Goal: Transaction & Acquisition: Book appointment/travel/reservation

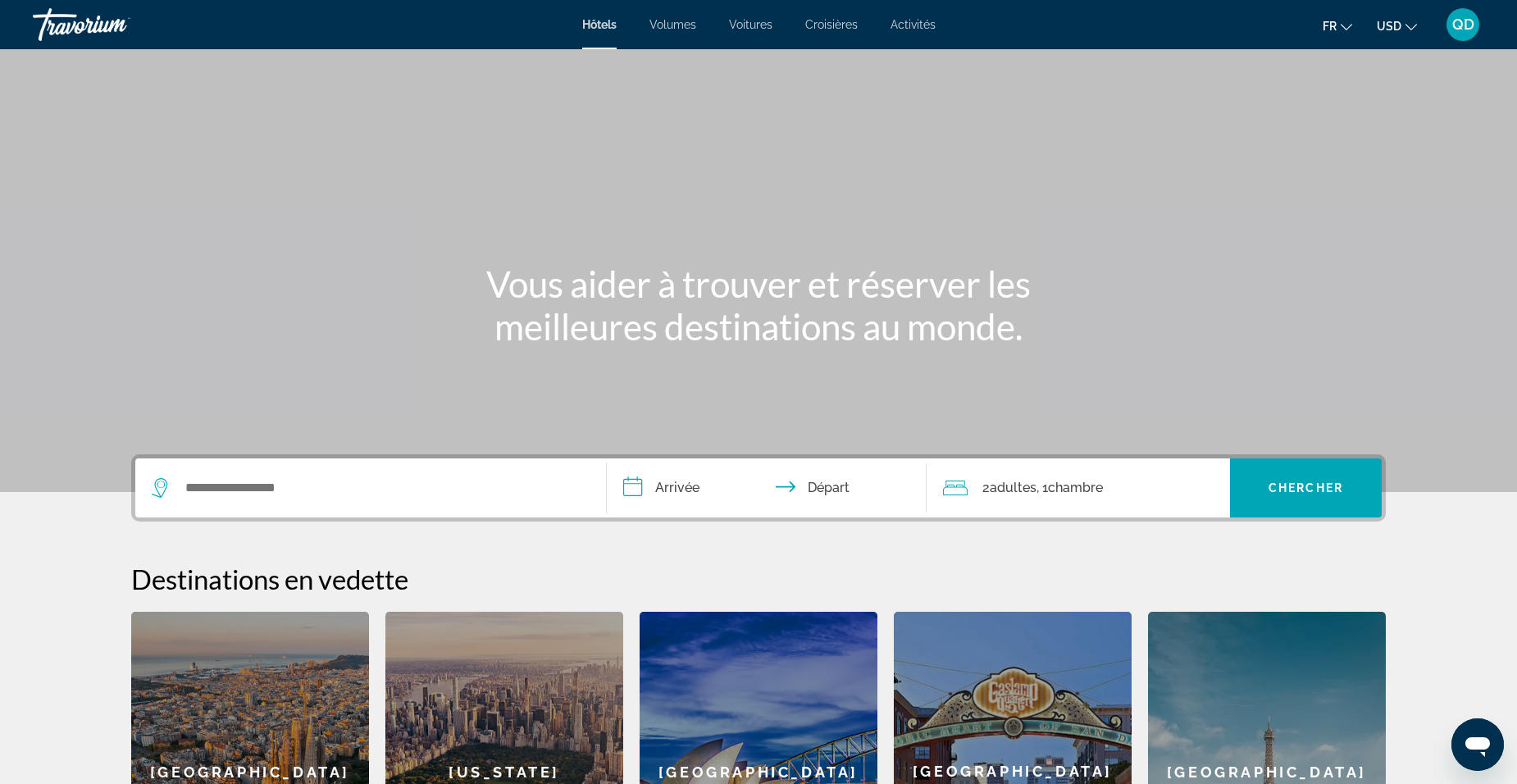
click at [909, 20] on span "Activités" at bounding box center [914, 24] width 45 height 14
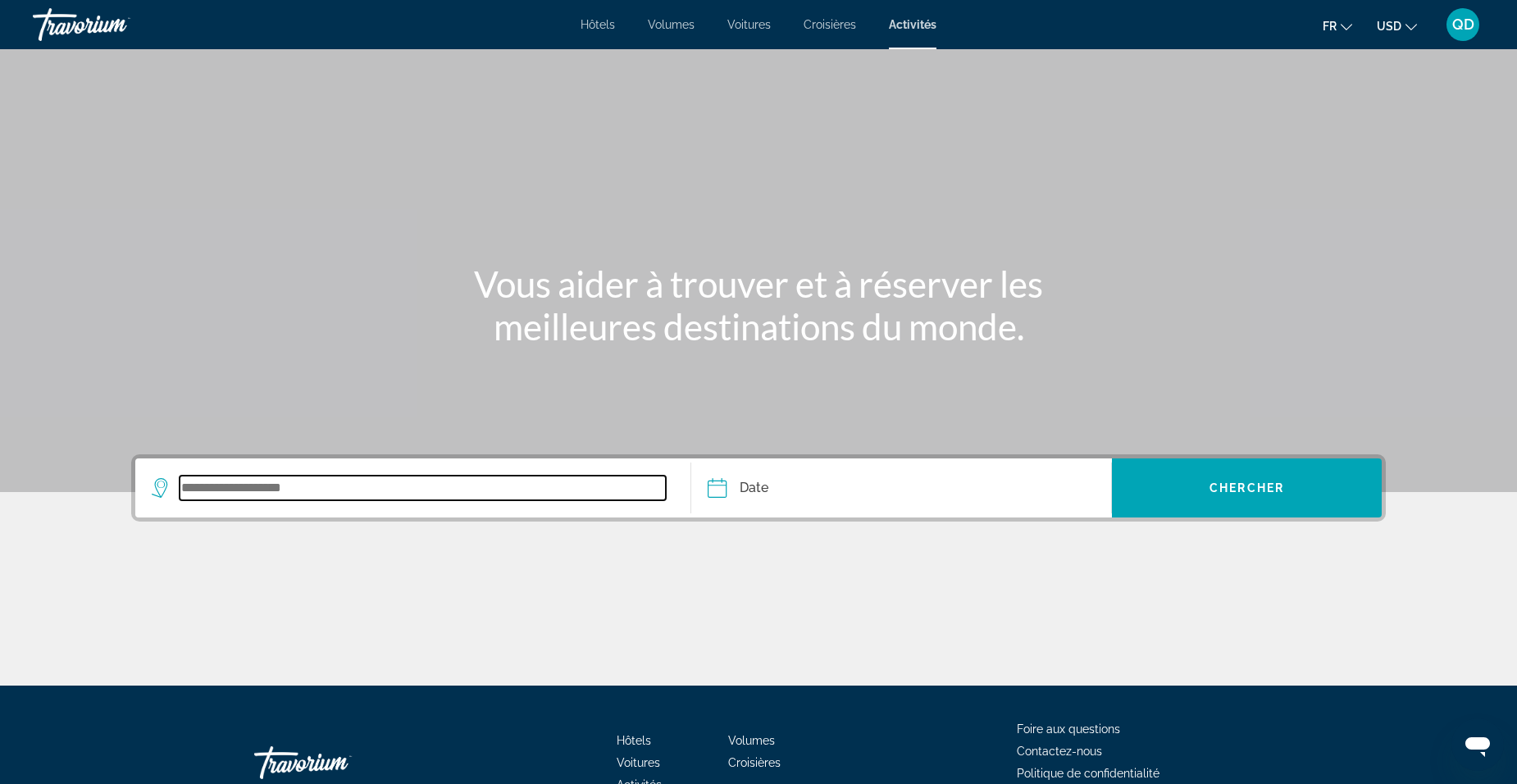
click at [399, 499] on input "Widget de recherche" at bounding box center [423, 487] width 487 height 24
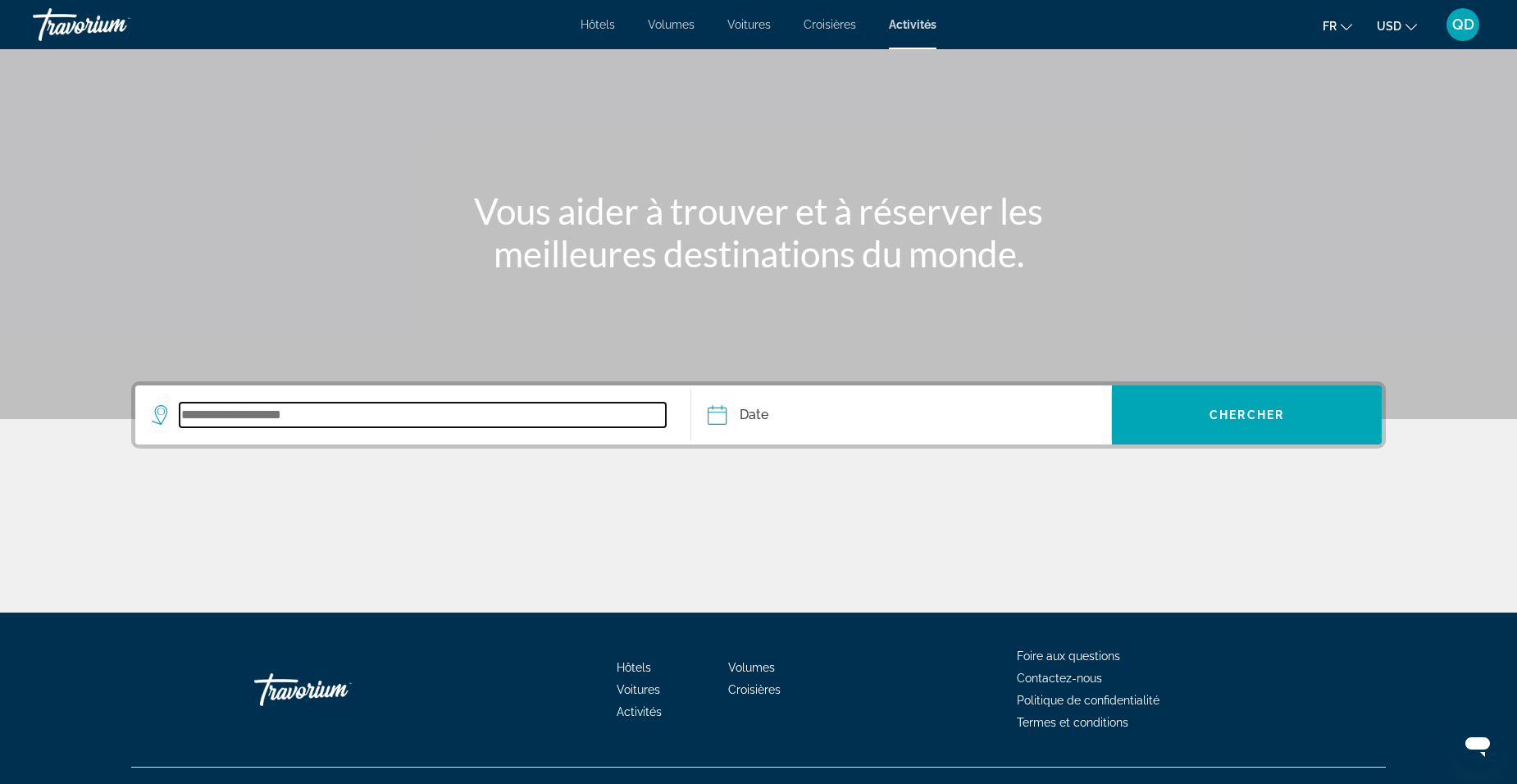
scroll to position [102, 0]
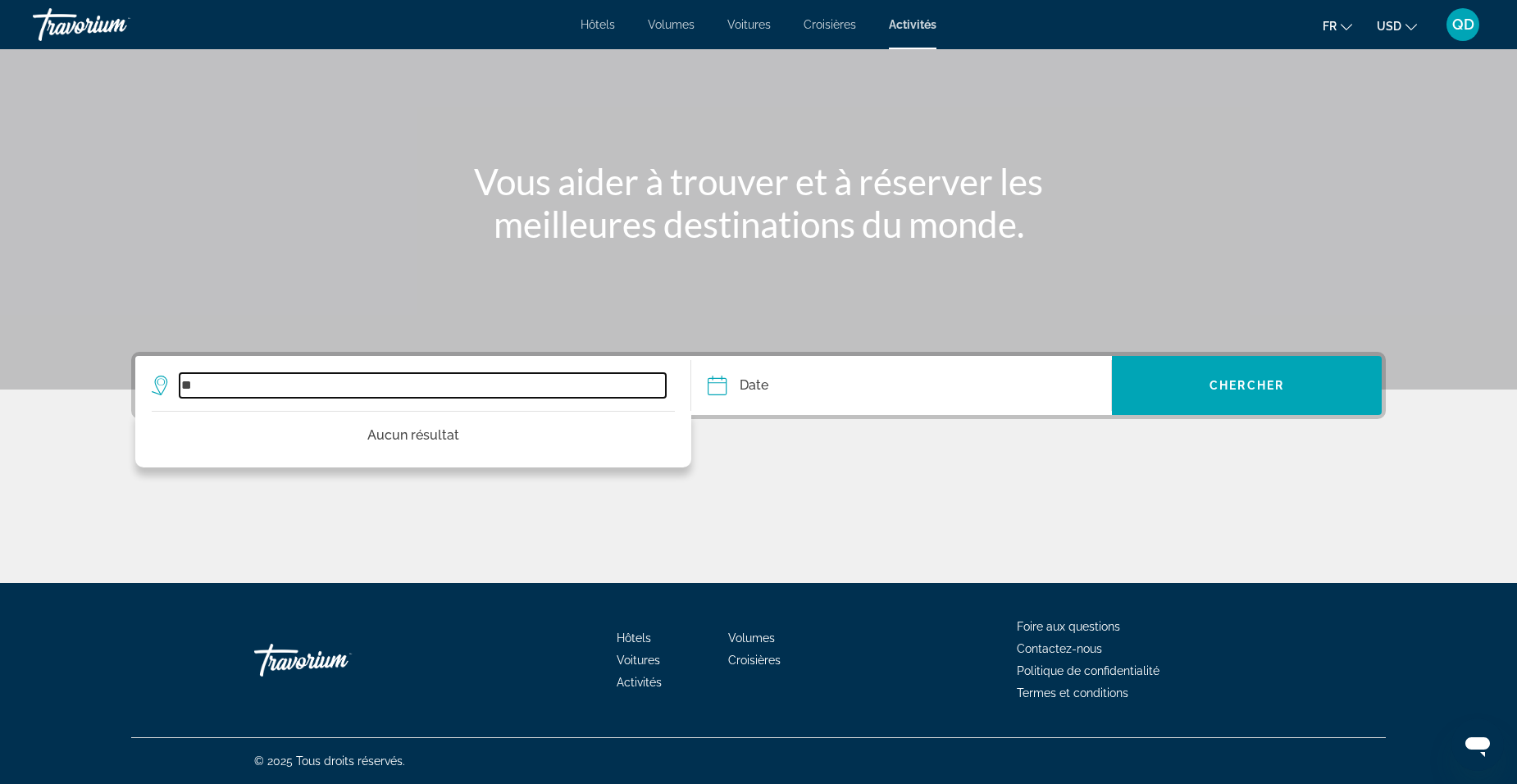
type input "*"
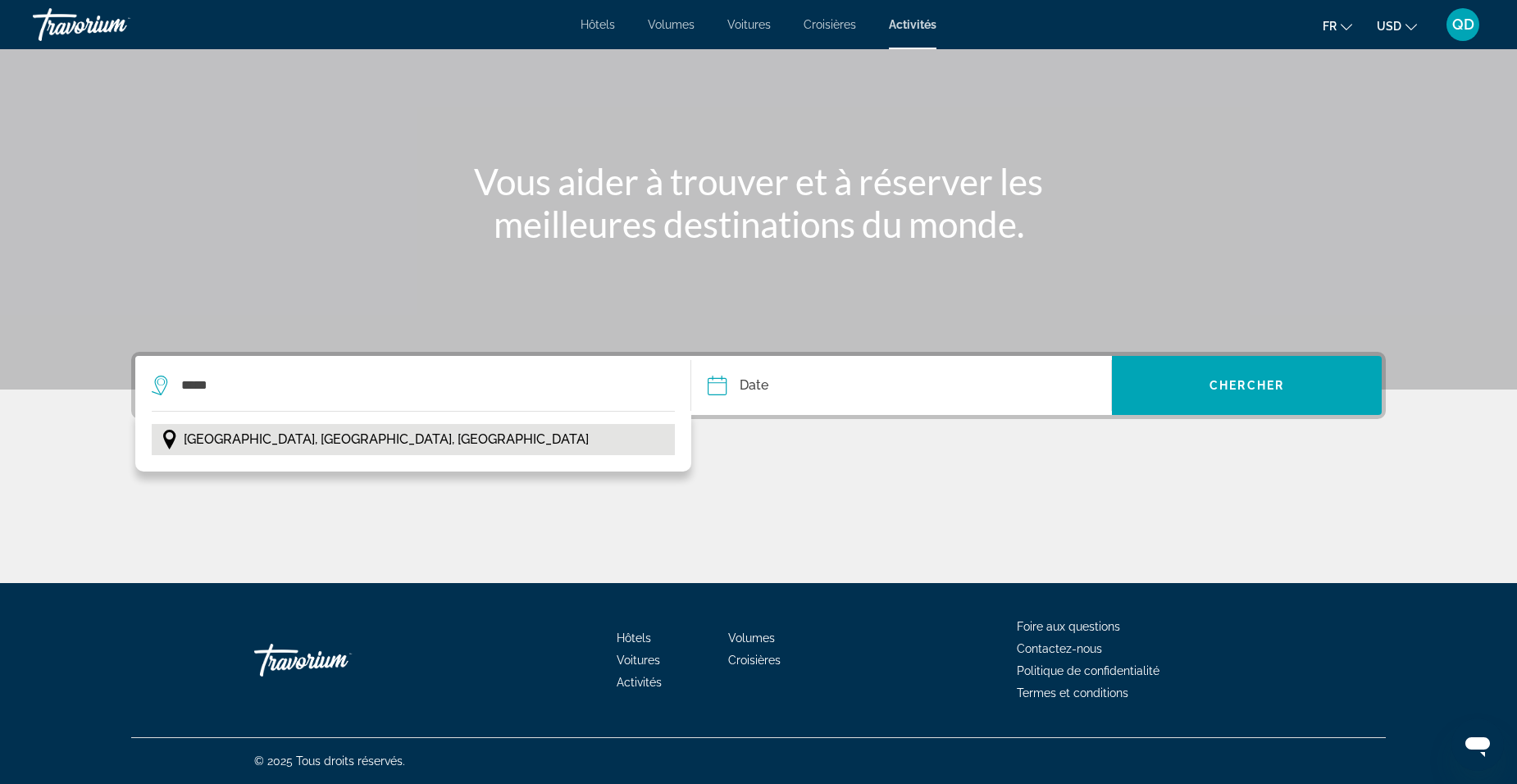
click at [336, 444] on span "[GEOGRAPHIC_DATA], [GEOGRAPHIC_DATA], [GEOGRAPHIC_DATA]" at bounding box center [386, 439] width 405 height 23
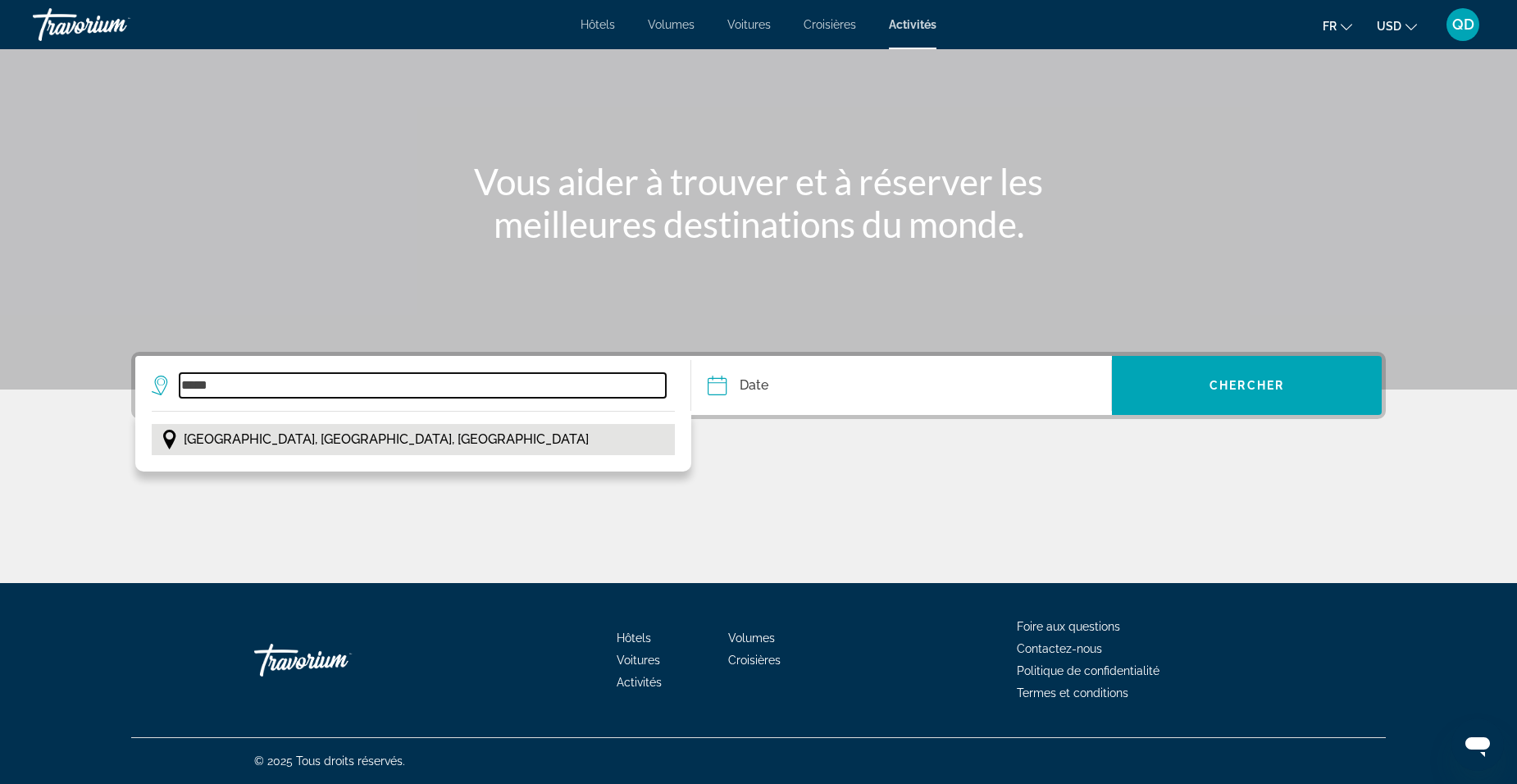
type input "**********"
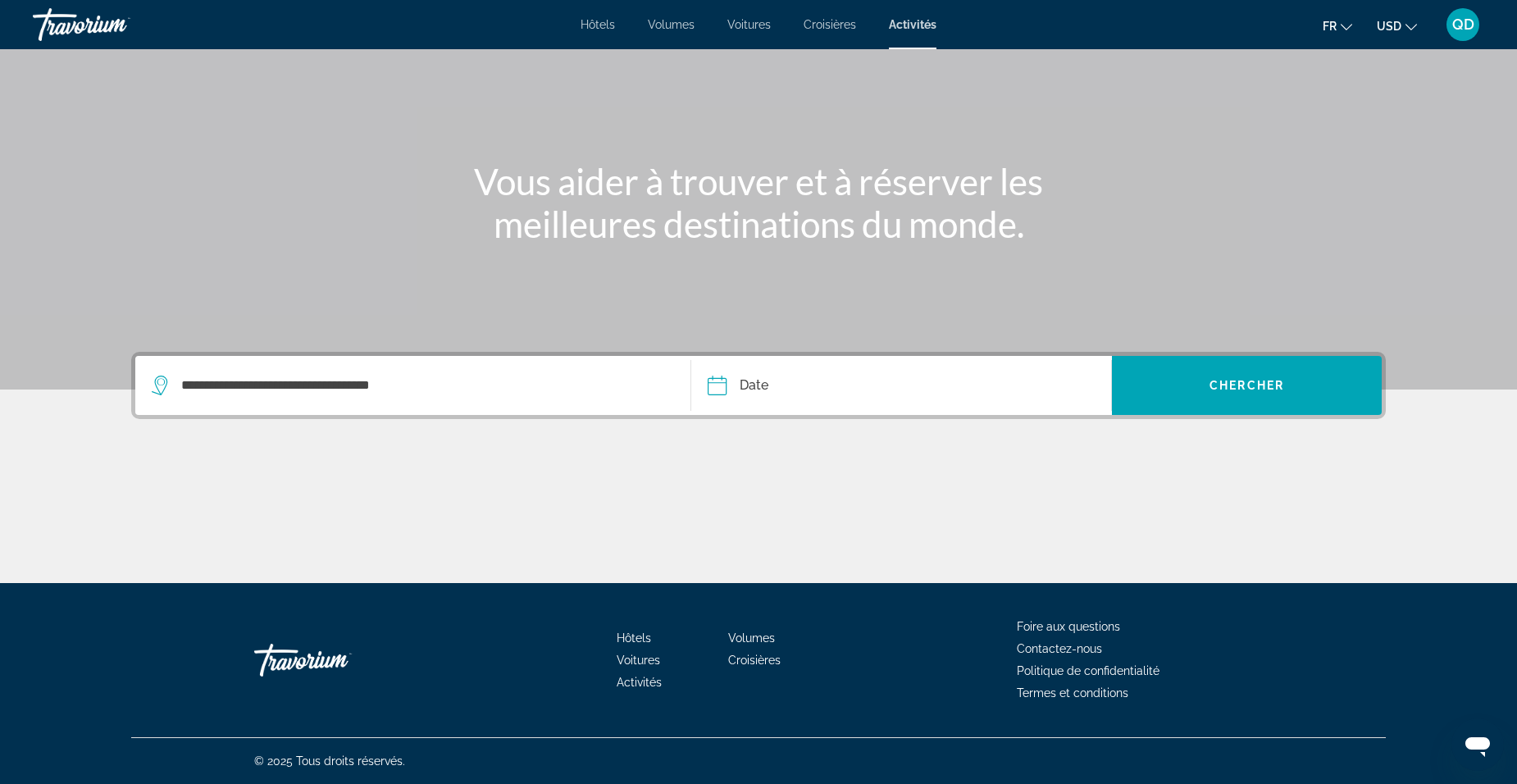
click at [758, 392] on input "Date" at bounding box center [808, 388] width 208 height 64
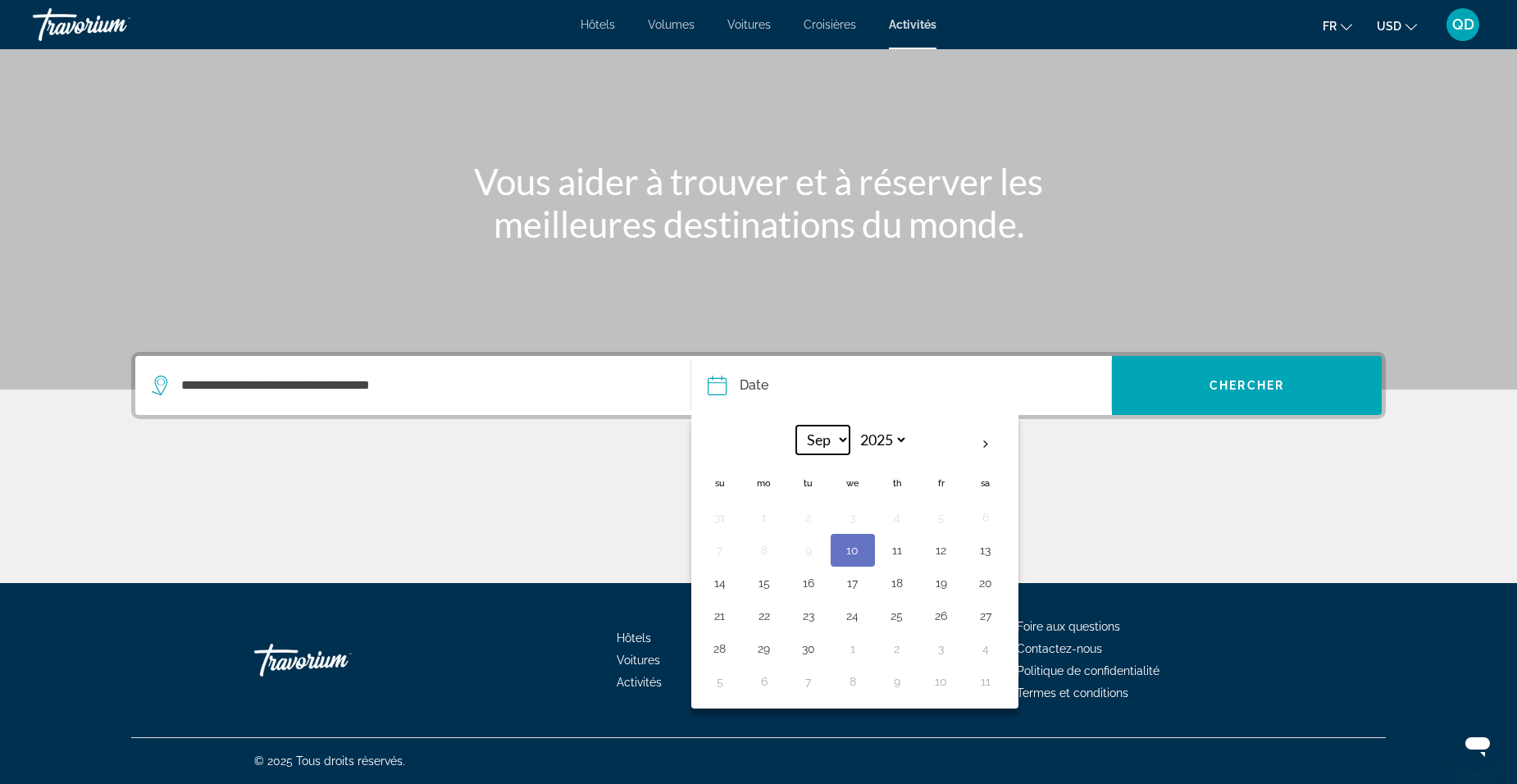
click at [835, 441] on select "*** *** *** *** *** *** *** *** *** *** *** ***" at bounding box center [822, 440] width 53 height 29
click at [894, 442] on select "**** **** **** **** **** ****" at bounding box center [881, 440] width 53 height 29
select select "****"
click at [855, 426] on select "**** **** **** **** **** ****" at bounding box center [881, 440] width 53 height 29
click at [813, 444] on select "*** *** *** *** *** *** *** *** *** *** *** ***" at bounding box center [822, 440] width 53 height 29
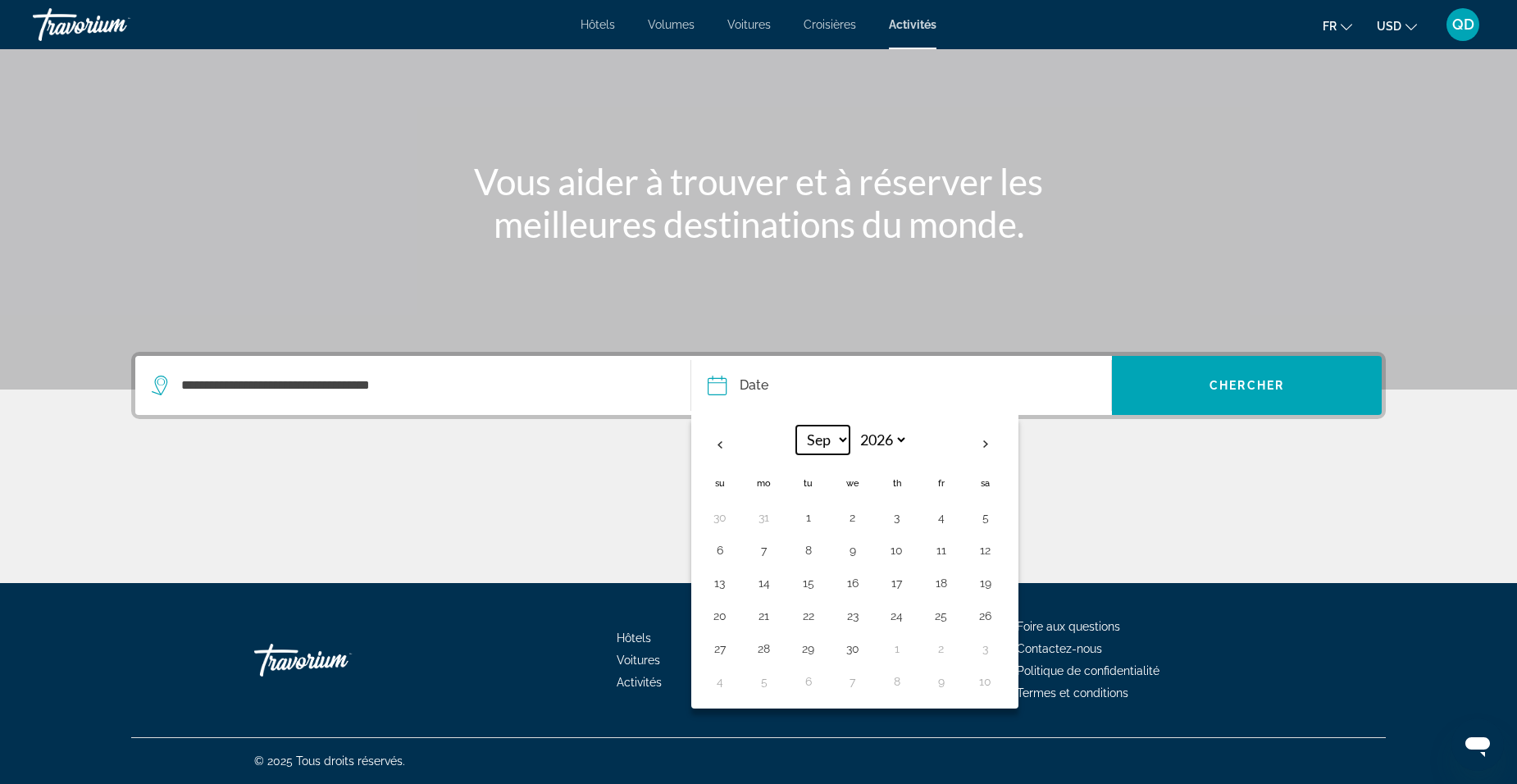
select select "*"
click at [796, 426] on select "*** *** *** *** *** *** *** *** *** *** *** ***" at bounding box center [822, 440] width 53 height 29
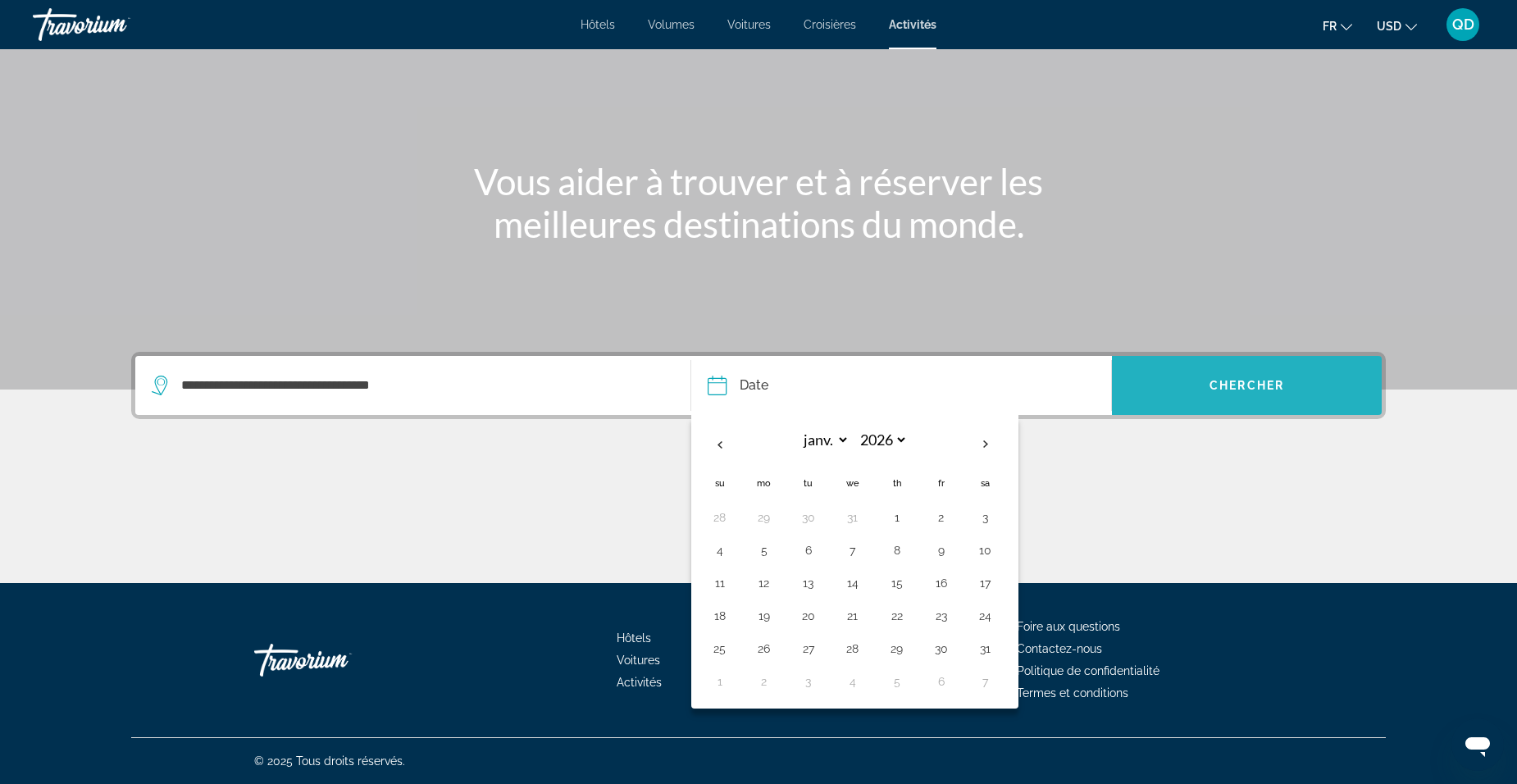
click at [1191, 396] on span "Widget de recherche" at bounding box center [1247, 385] width 270 height 40
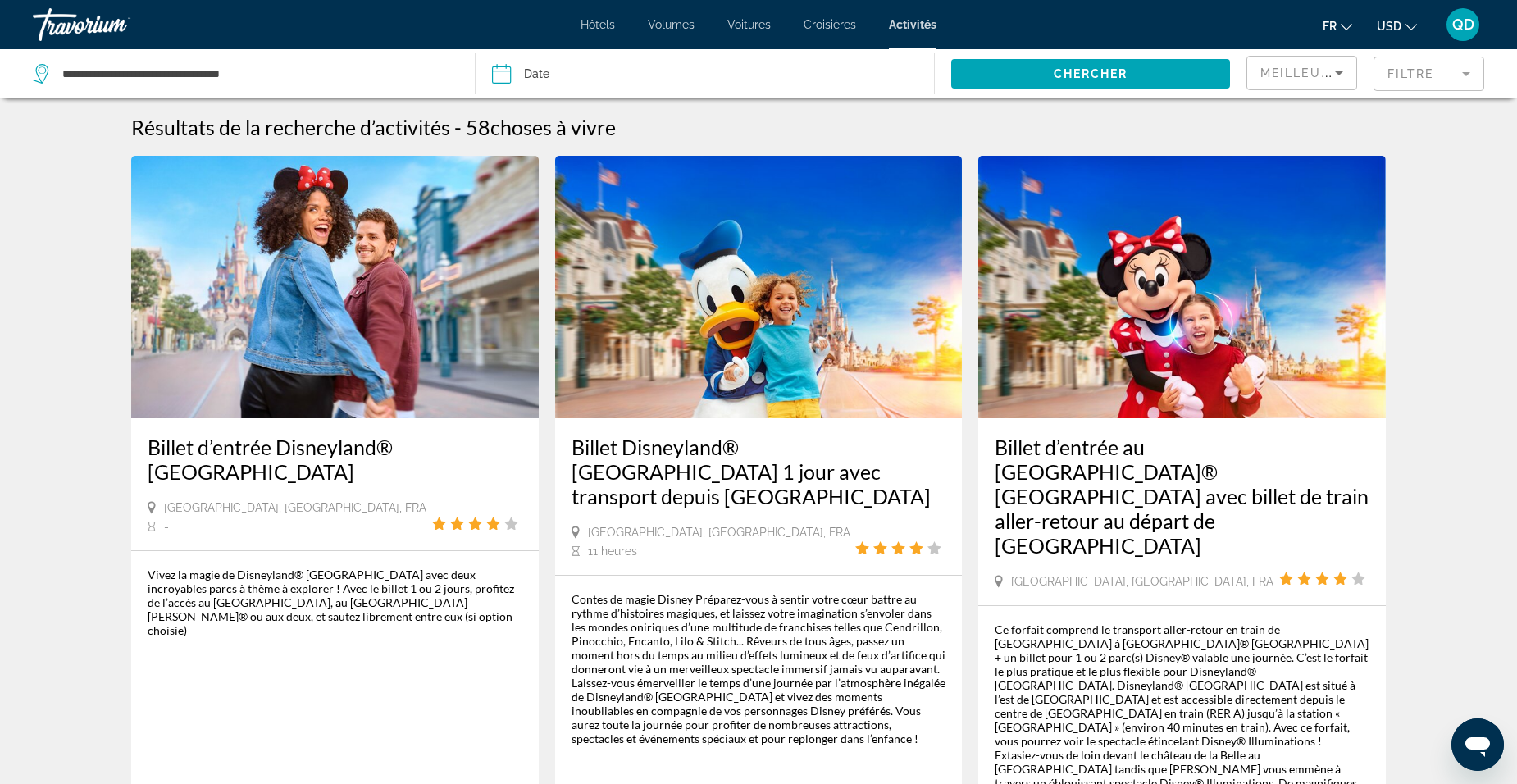
click at [1389, 26] on span "USD" at bounding box center [1389, 26] width 24 height 14
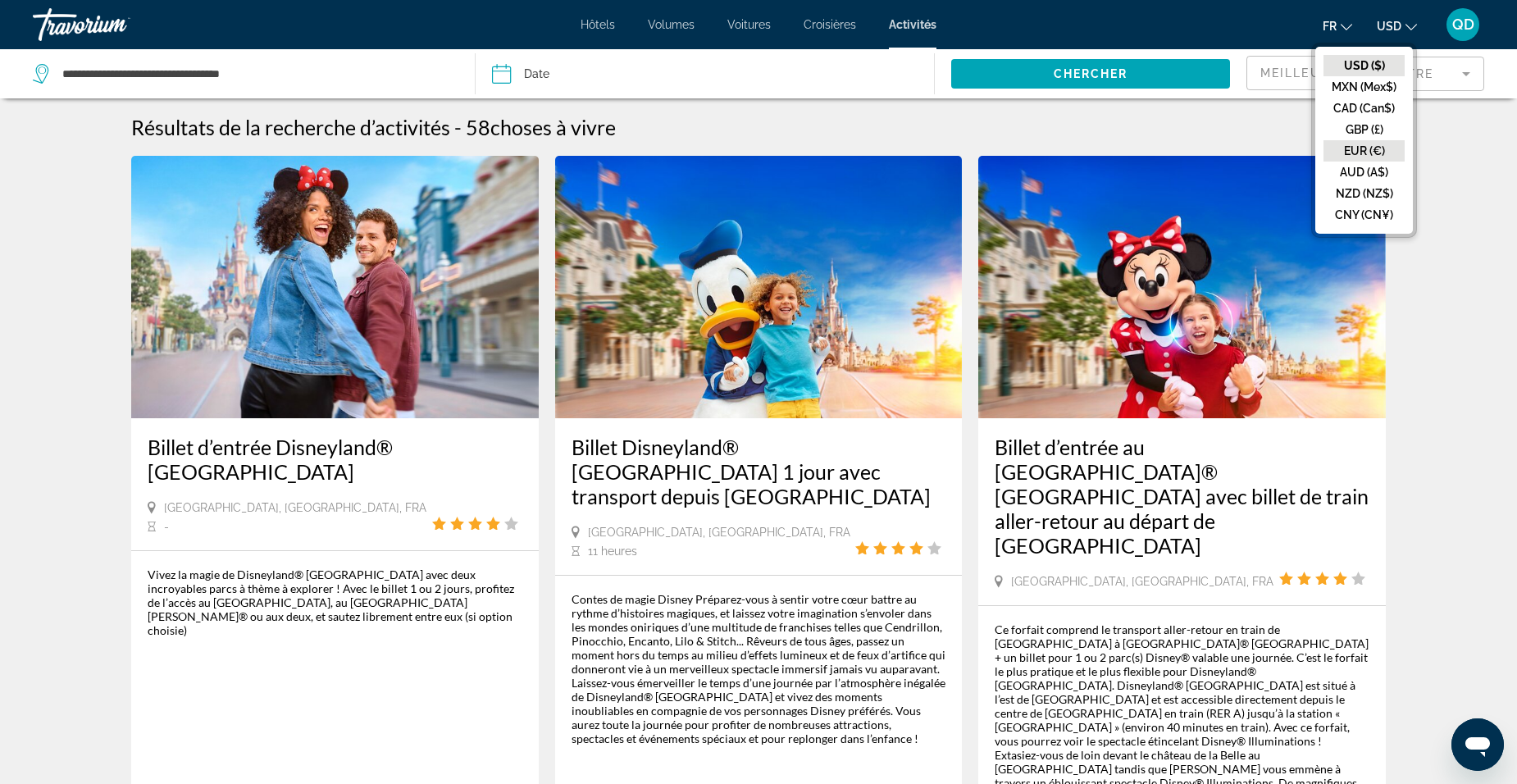
click at [1364, 145] on button "EUR (€)" at bounding box center [1364, 151] width 81 height 22
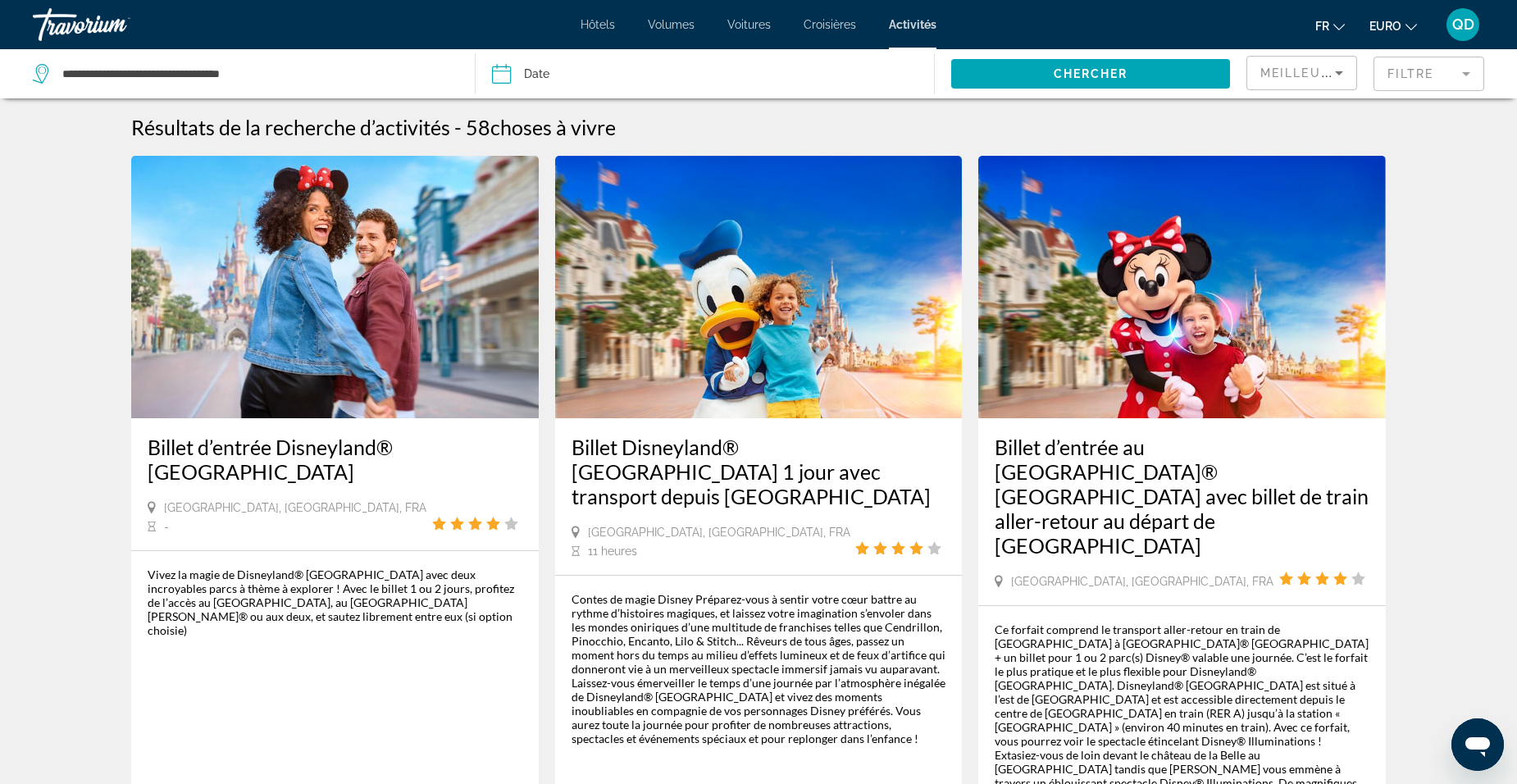
click at [604, 29] on span "Hôtels" at bounding box center [598, 24] width 34 height 14
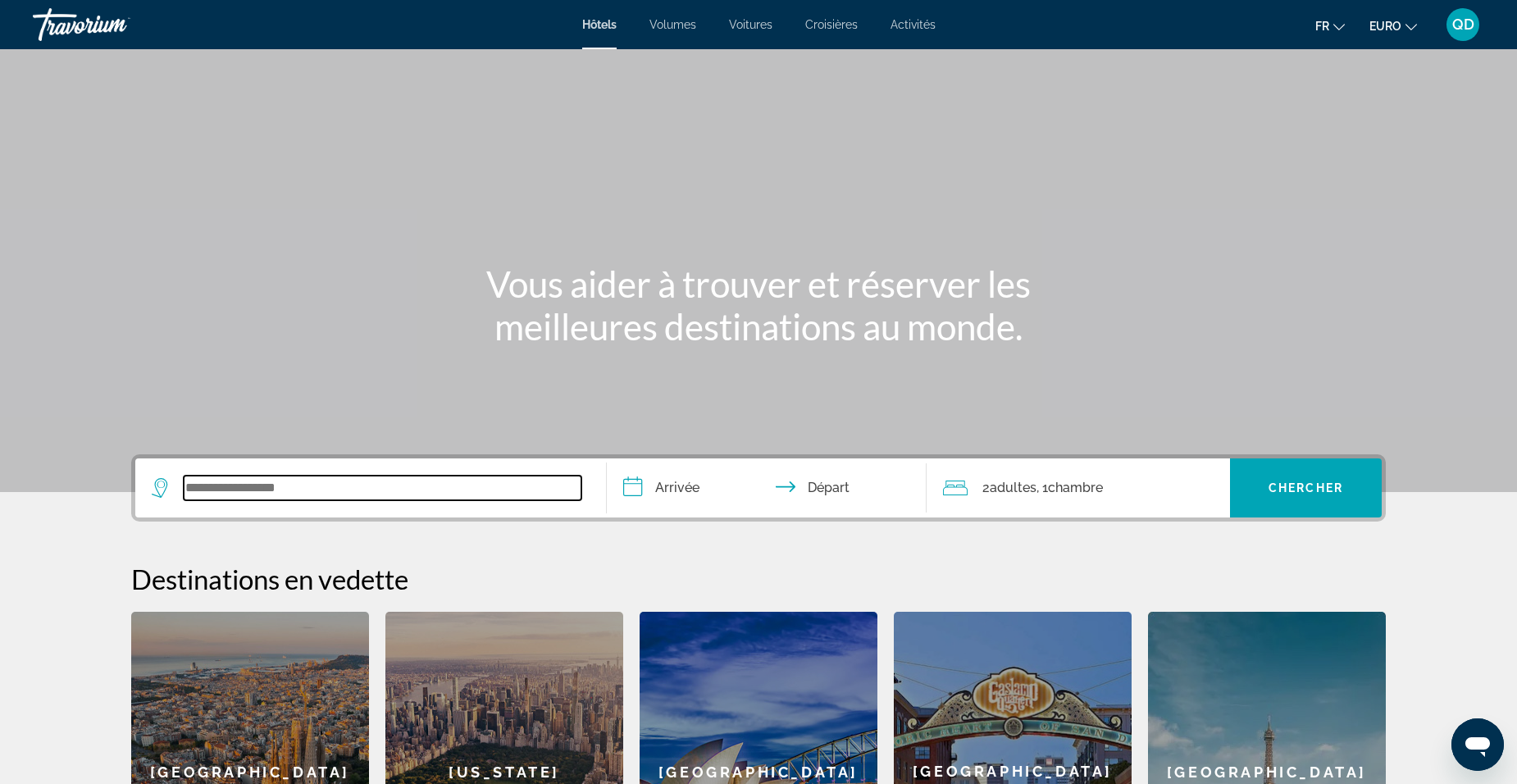
click at [373, 481] on input "Widget de recherche" at bounding box center [383, 487] width 398 height 24
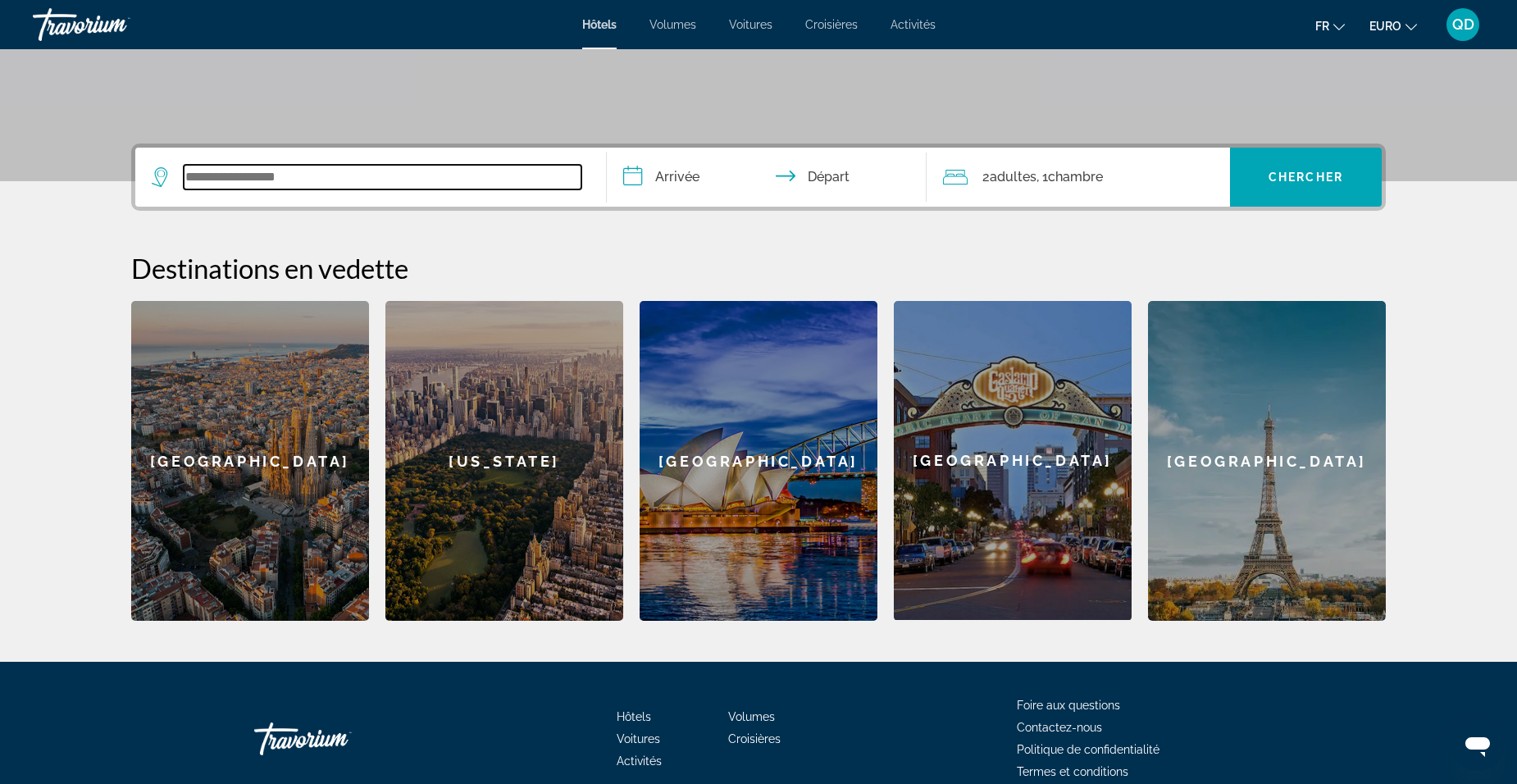
scroll to position [390, 0]
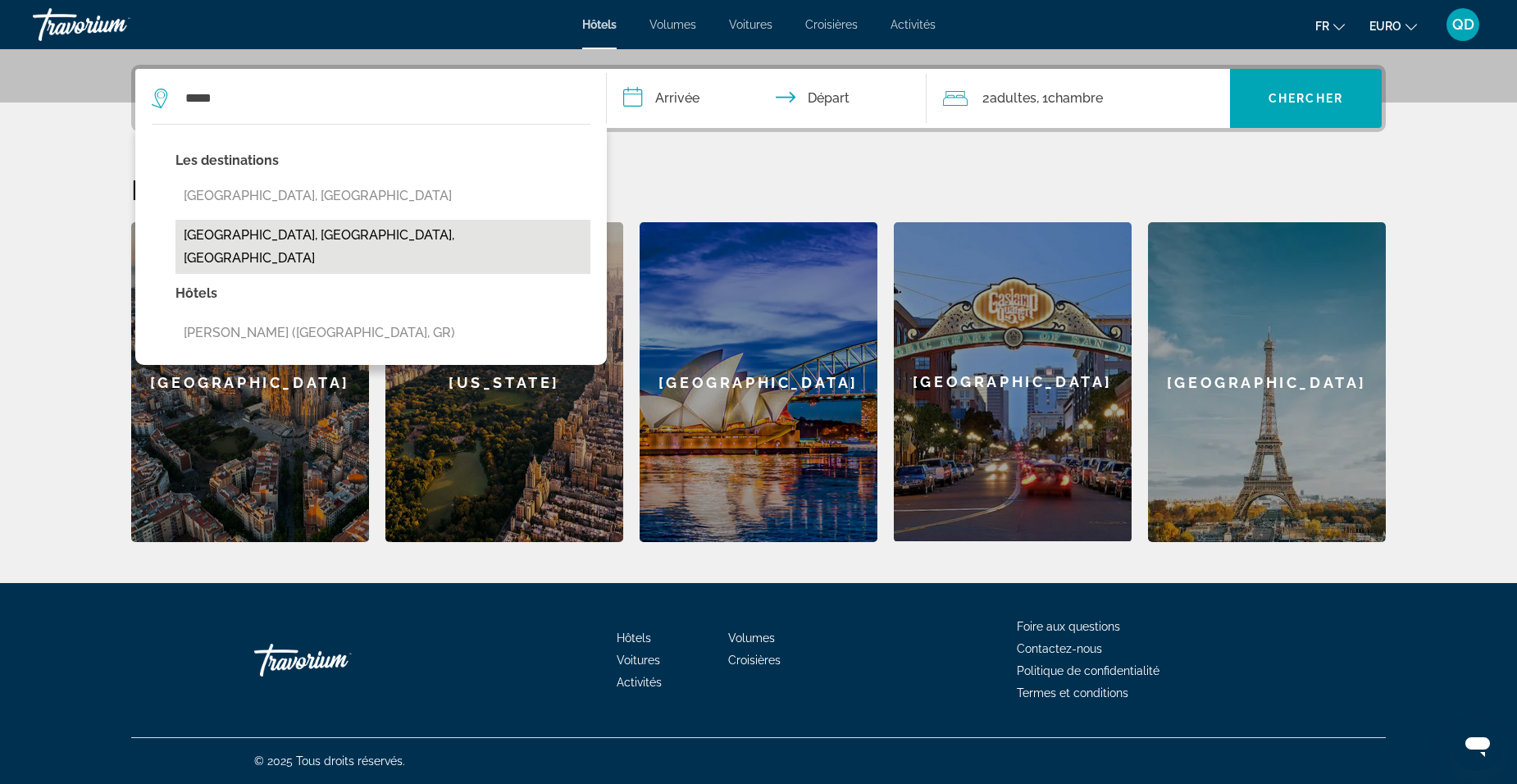
click at [290, 241] on button "[GEOGRAPHIC_DATA], [GEOGRAPHIC_DATA], [GEOGRAPHIC_DATA]" at bounding box center [383, 247] width 415 height 54
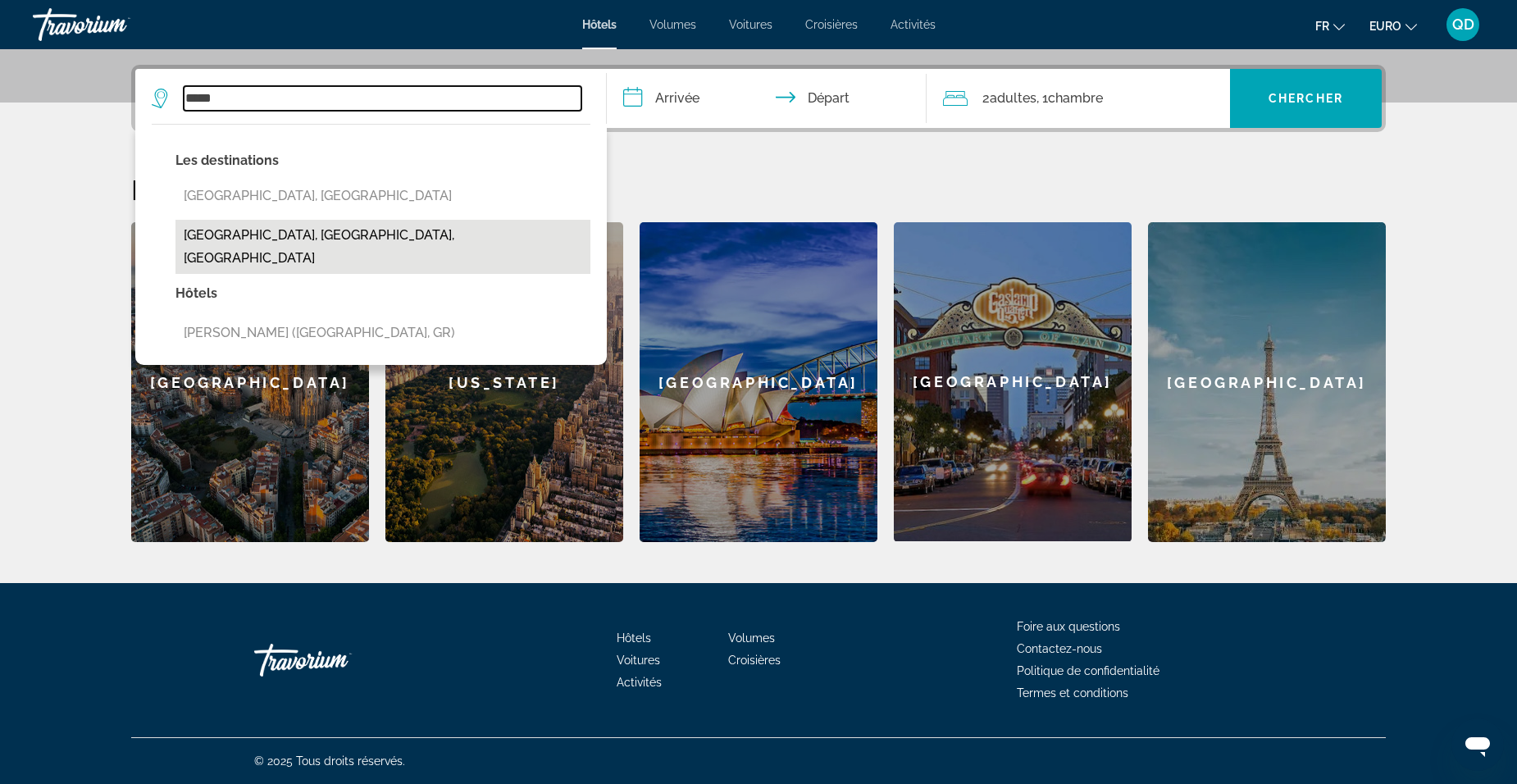
type input "**********"
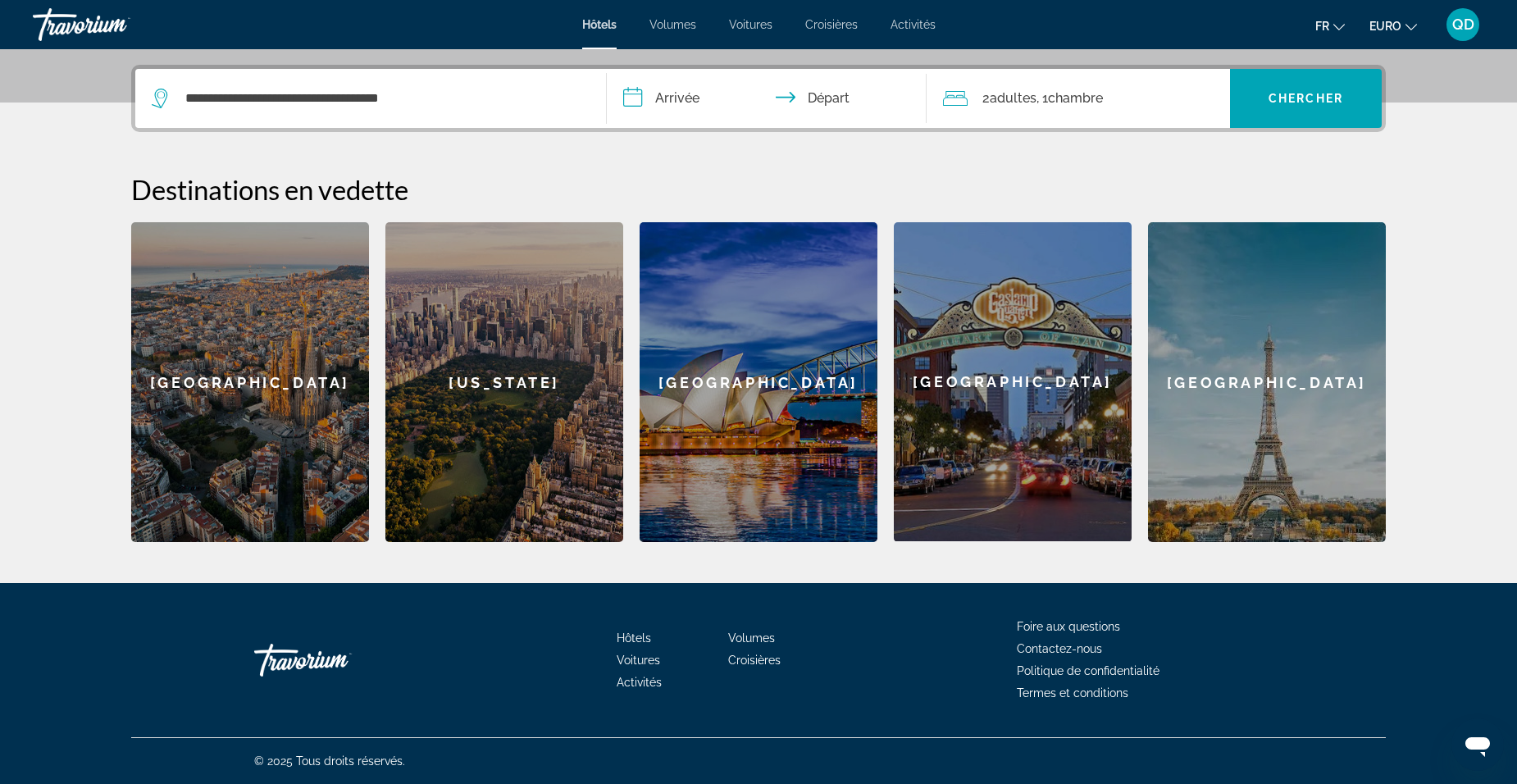
click at [681, 101] on input "**********" at bounding box center [770, 100] width 327 height 64
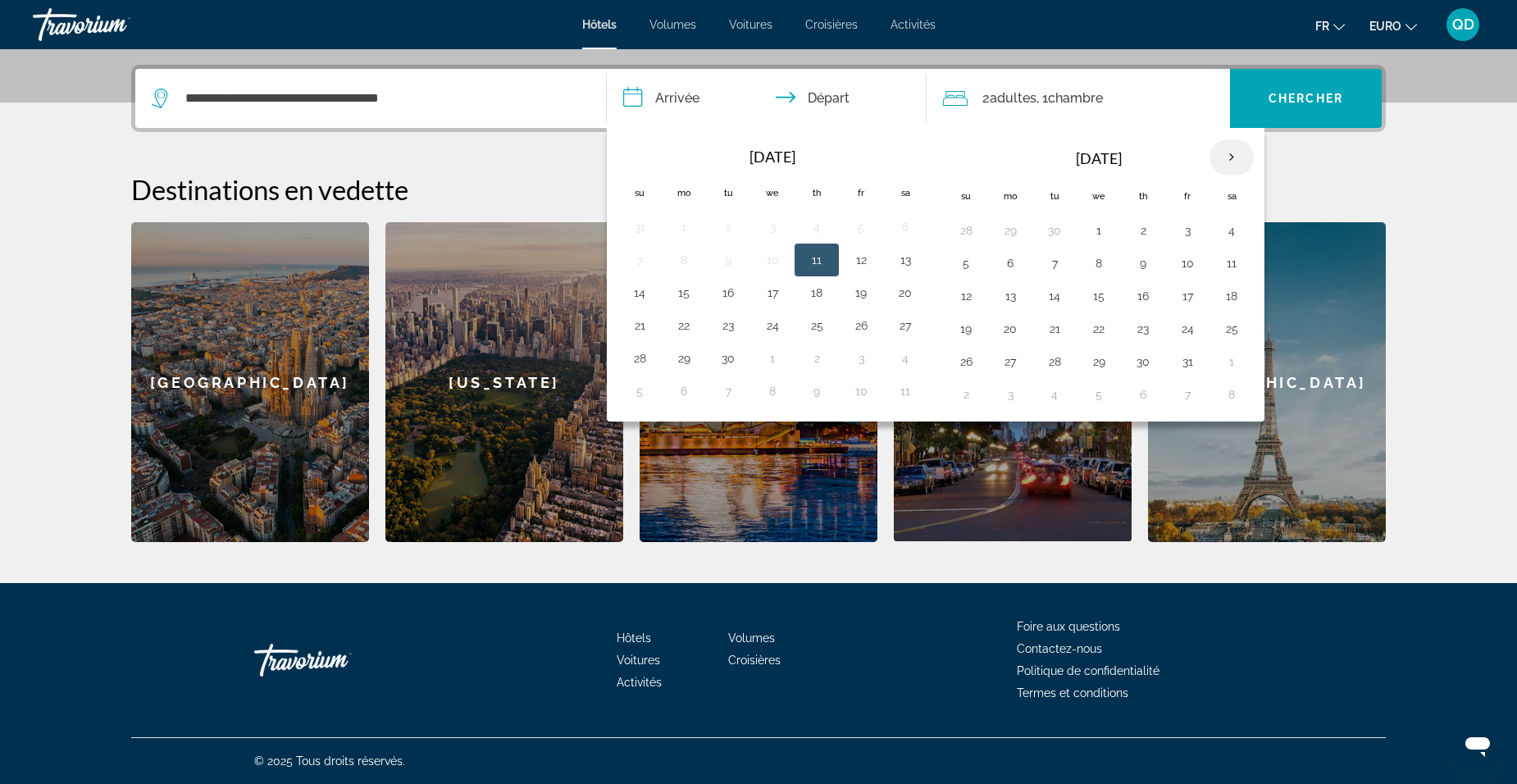
click at [1234, 160] on th "Next month" at bounding box center [1231, 157] width 44 height 36
click at [1235, 156] on th "Next month" at bounding box center [1231, 157] width 44 height 36
click at [1141, 268] on button "8" at bounding box center [1142, 262] width 26 height 23
click at [1185, 269] on button "9" at bounding box center [1187, 262] width 26 height 23
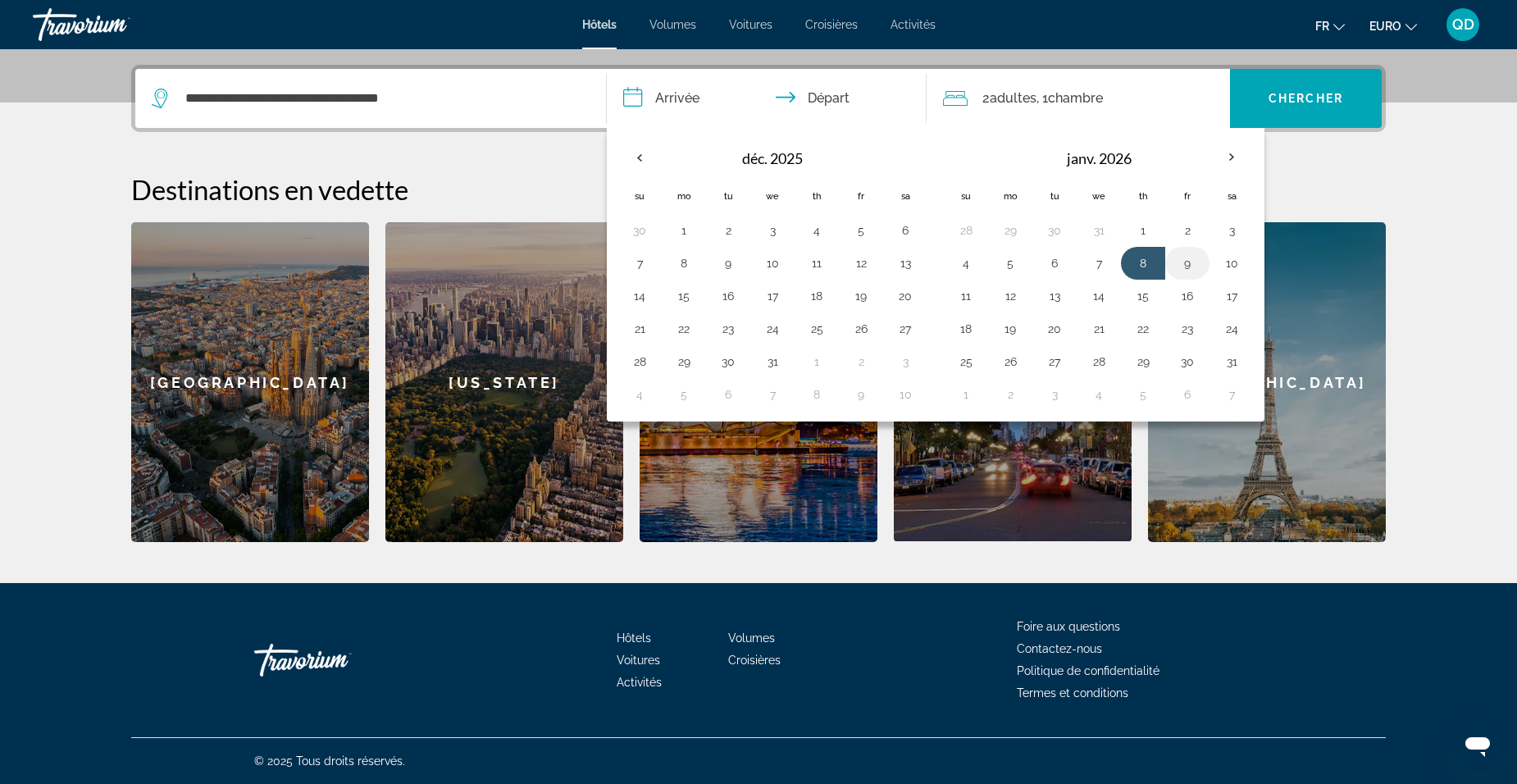
type input "**********"
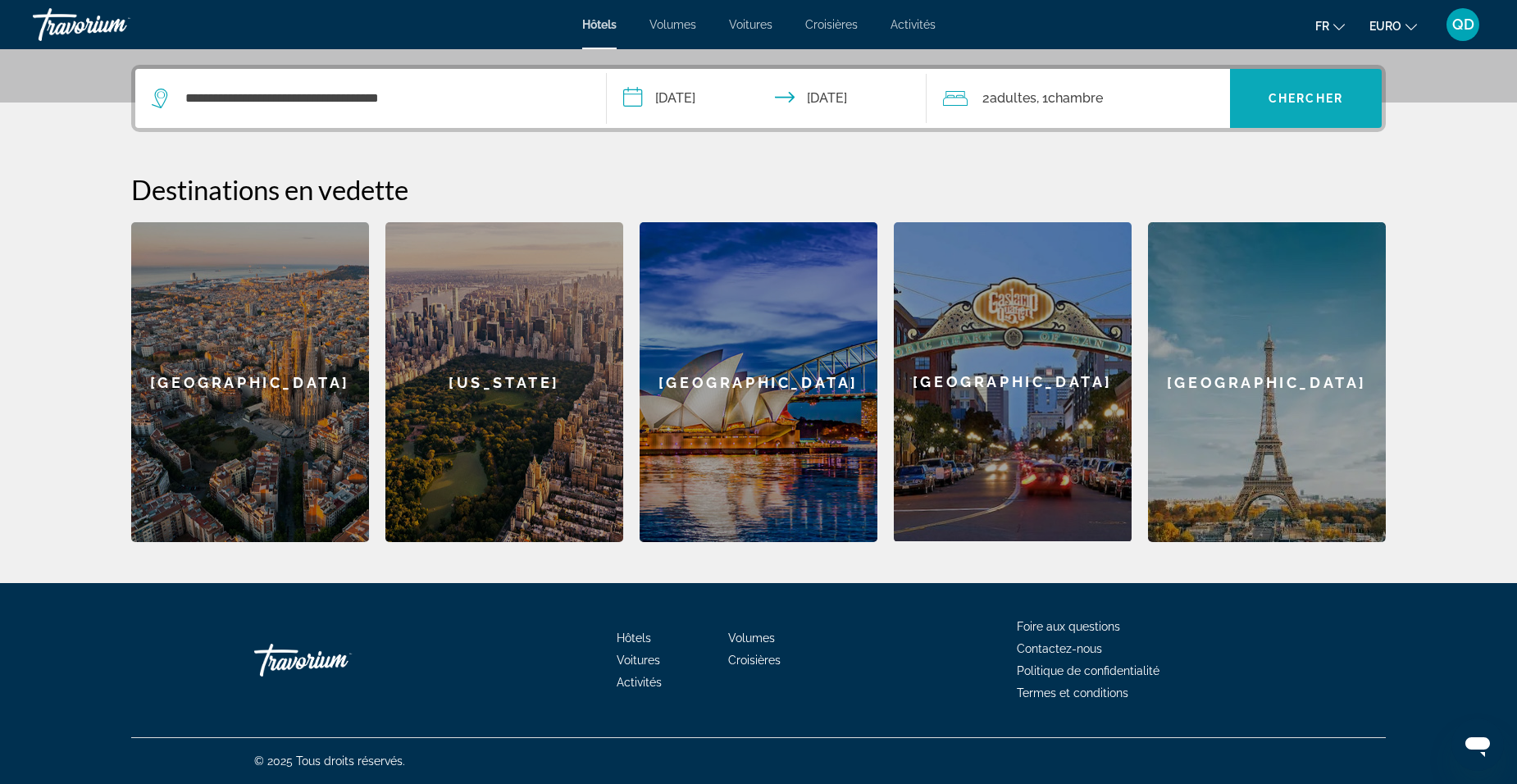
click at [1280, 104] on span "Chercher" at bounding box center [1306, 99] width 75 height 14
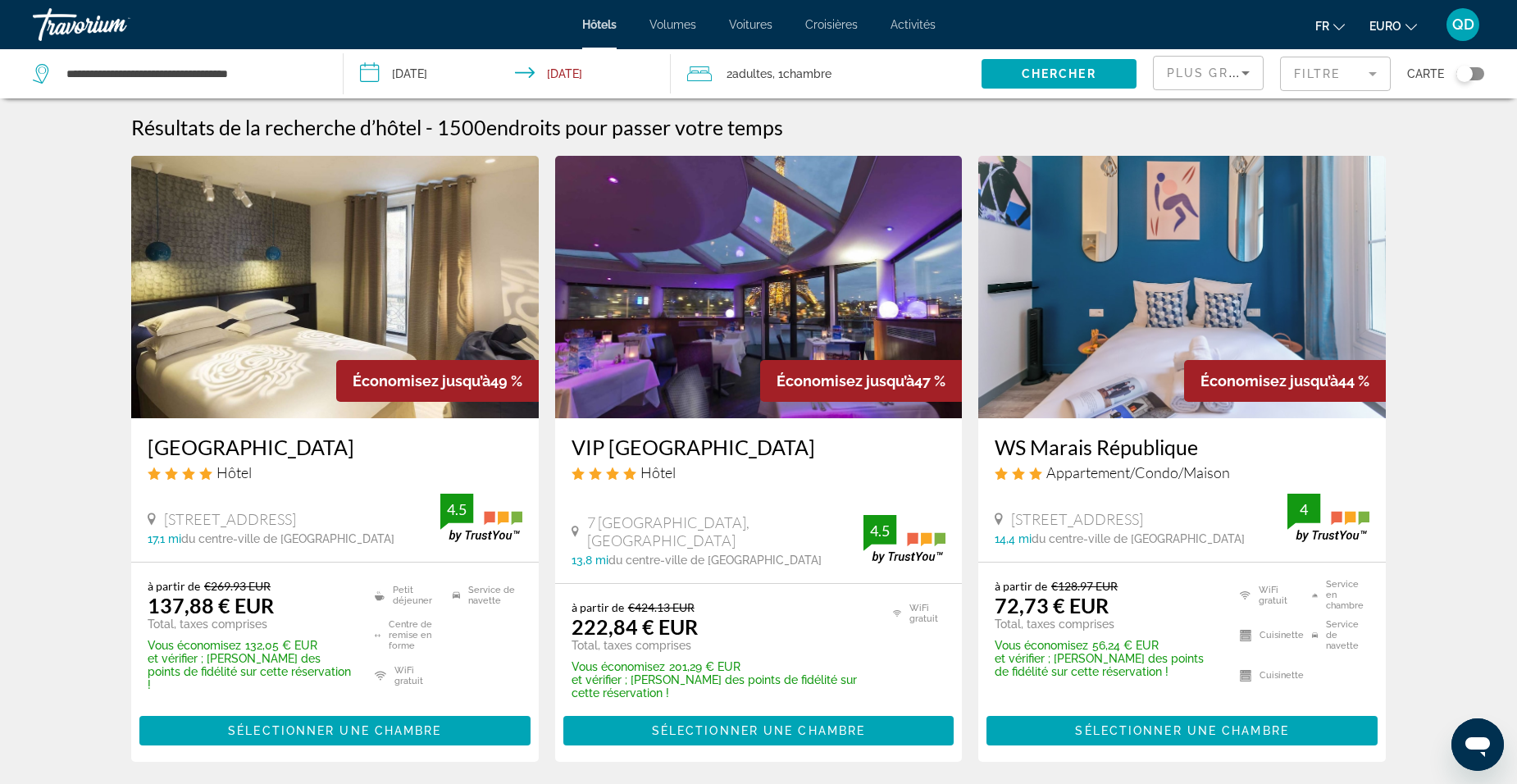
click at [1313, 78] on mat-form-field "Filtre" at bounding box center [1335, 74] width 110 height 34
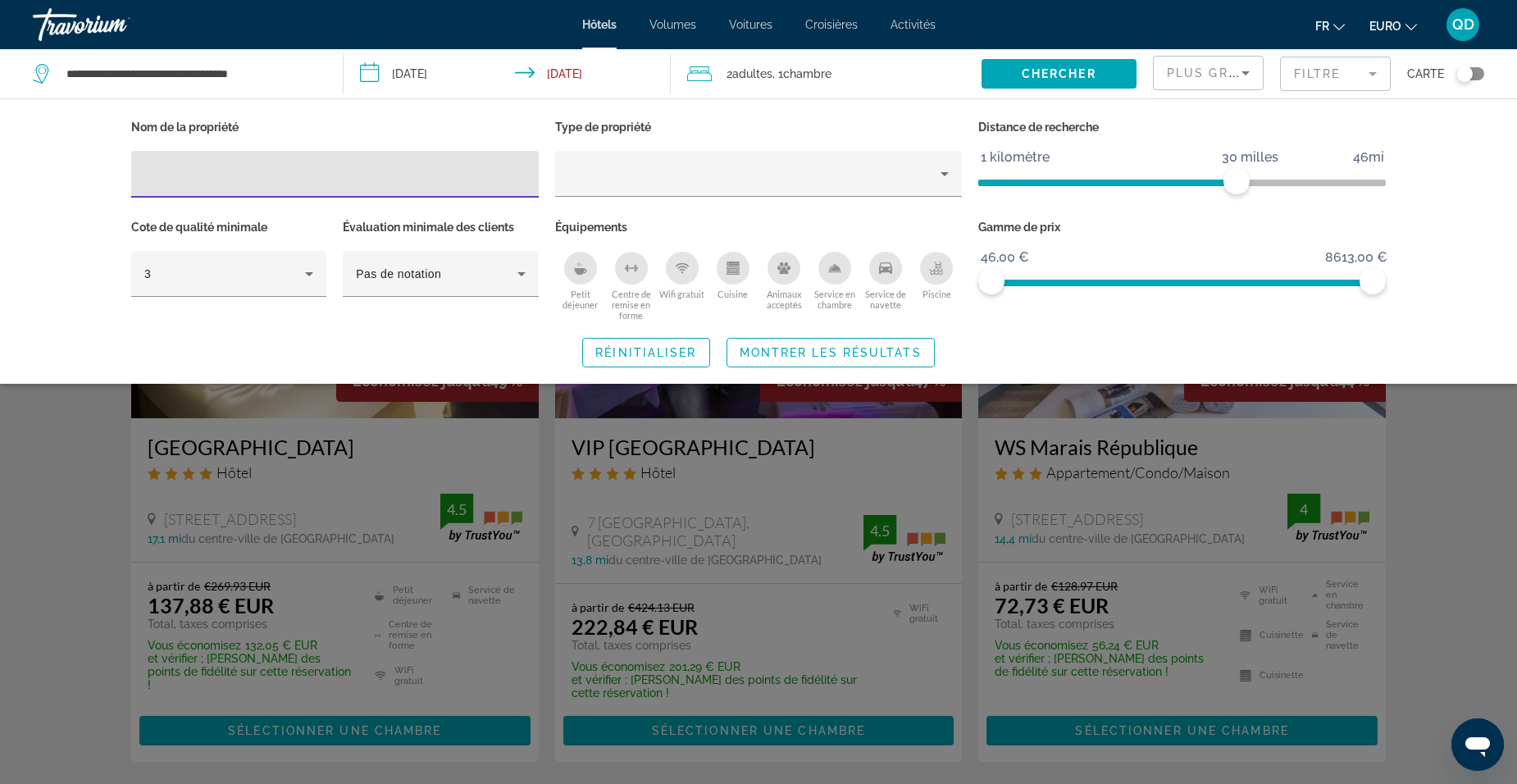
click at [1313, 78] on mat-form-field "Filtre" at bounding box center [1335, 74] width 110 height 34
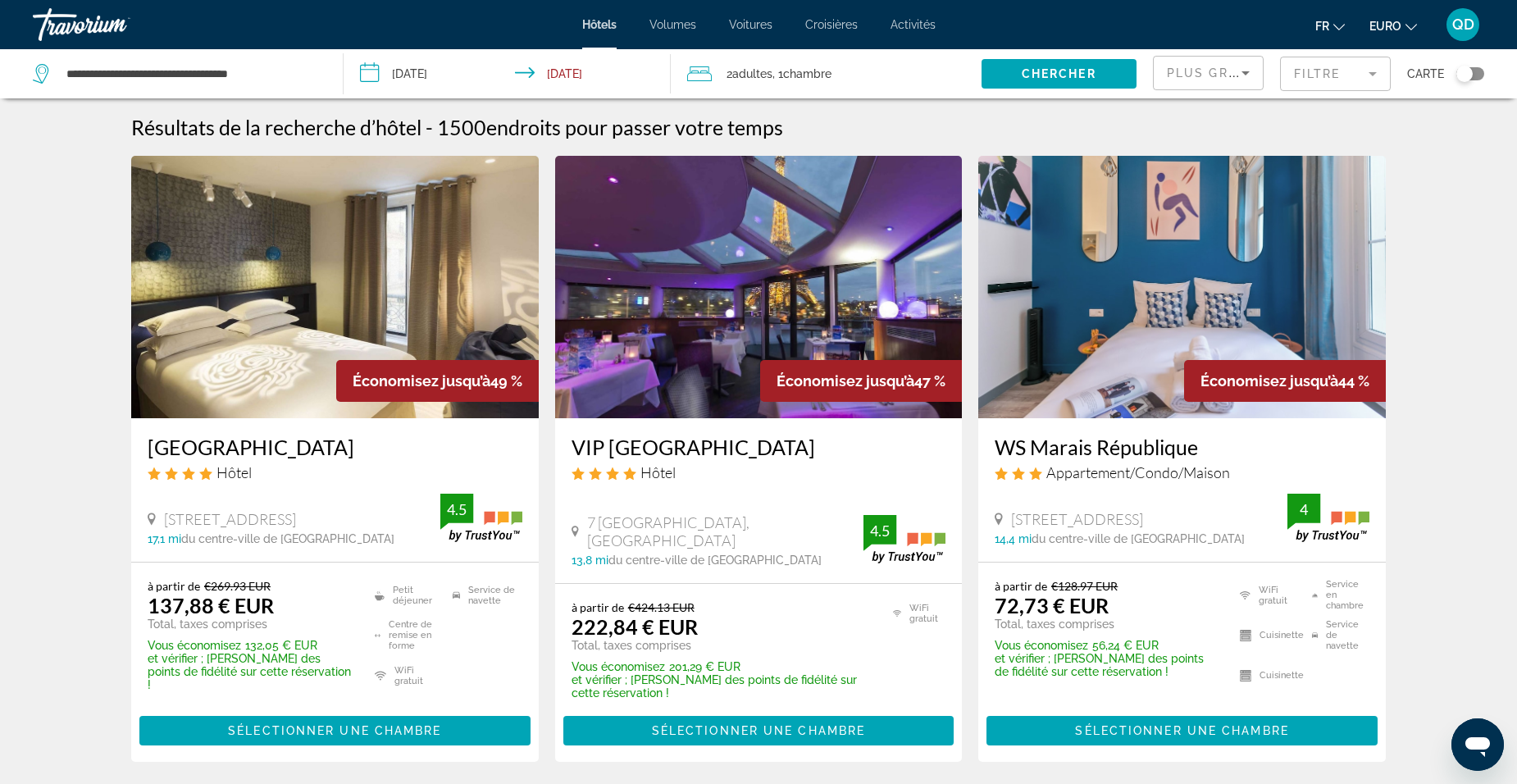
click at [1215, 80] on div "Plus grandes économies" at bounding box center [1204, 73] width 75 height 20
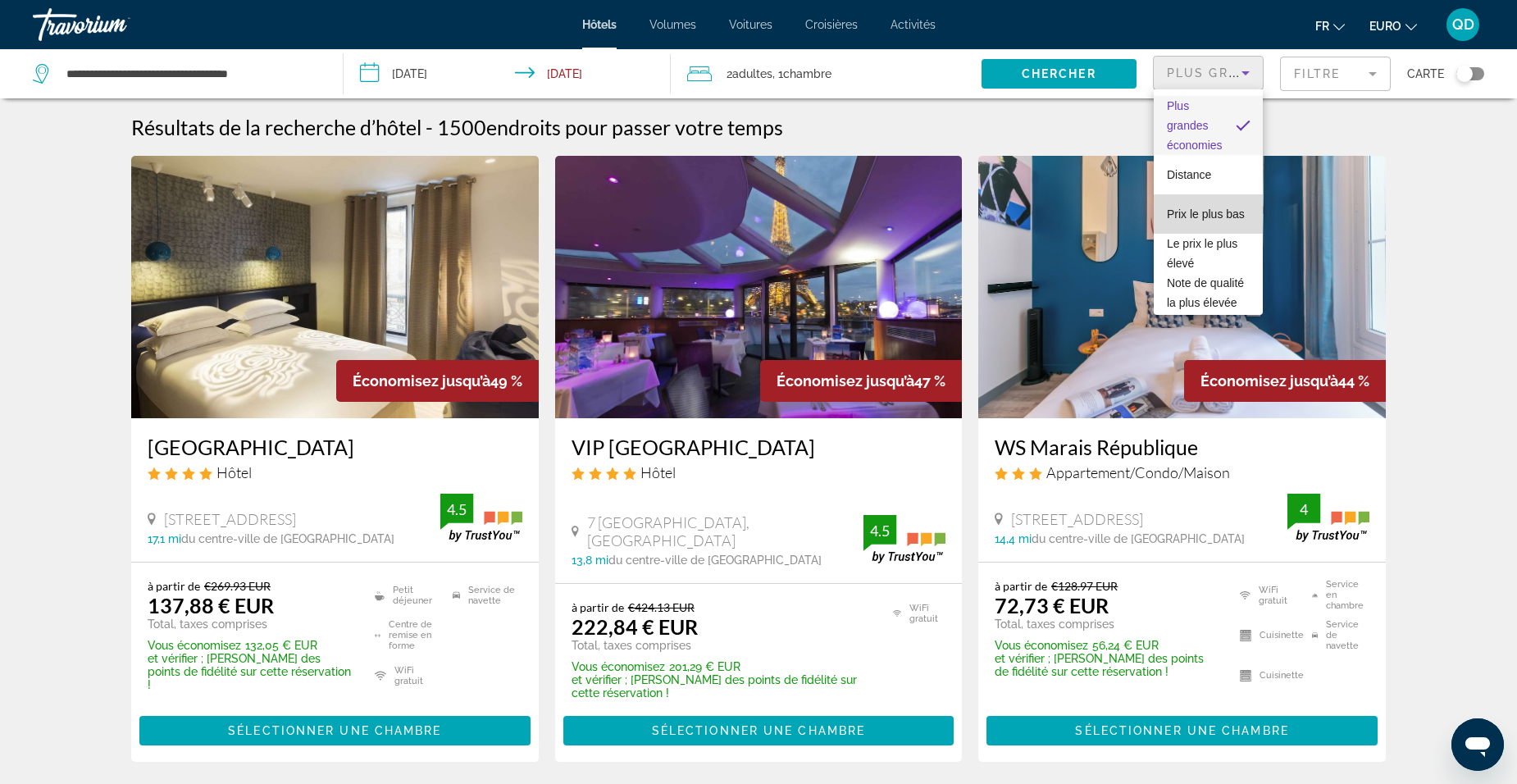
click at [1211, 215] on span "Prix le plus bas" at bounding box center [1206, 214] width 78 height 20
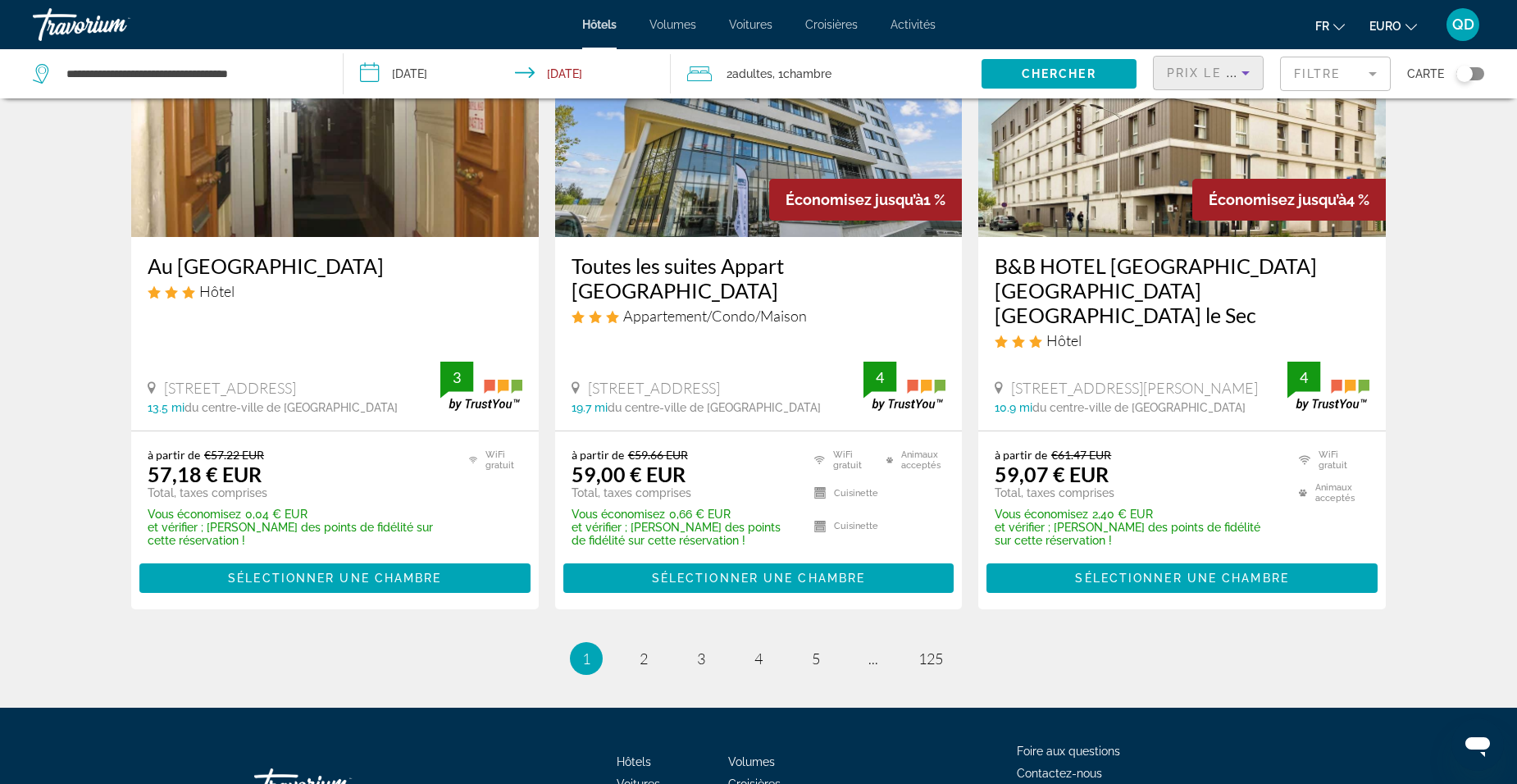
scroll to position [2131, 0]
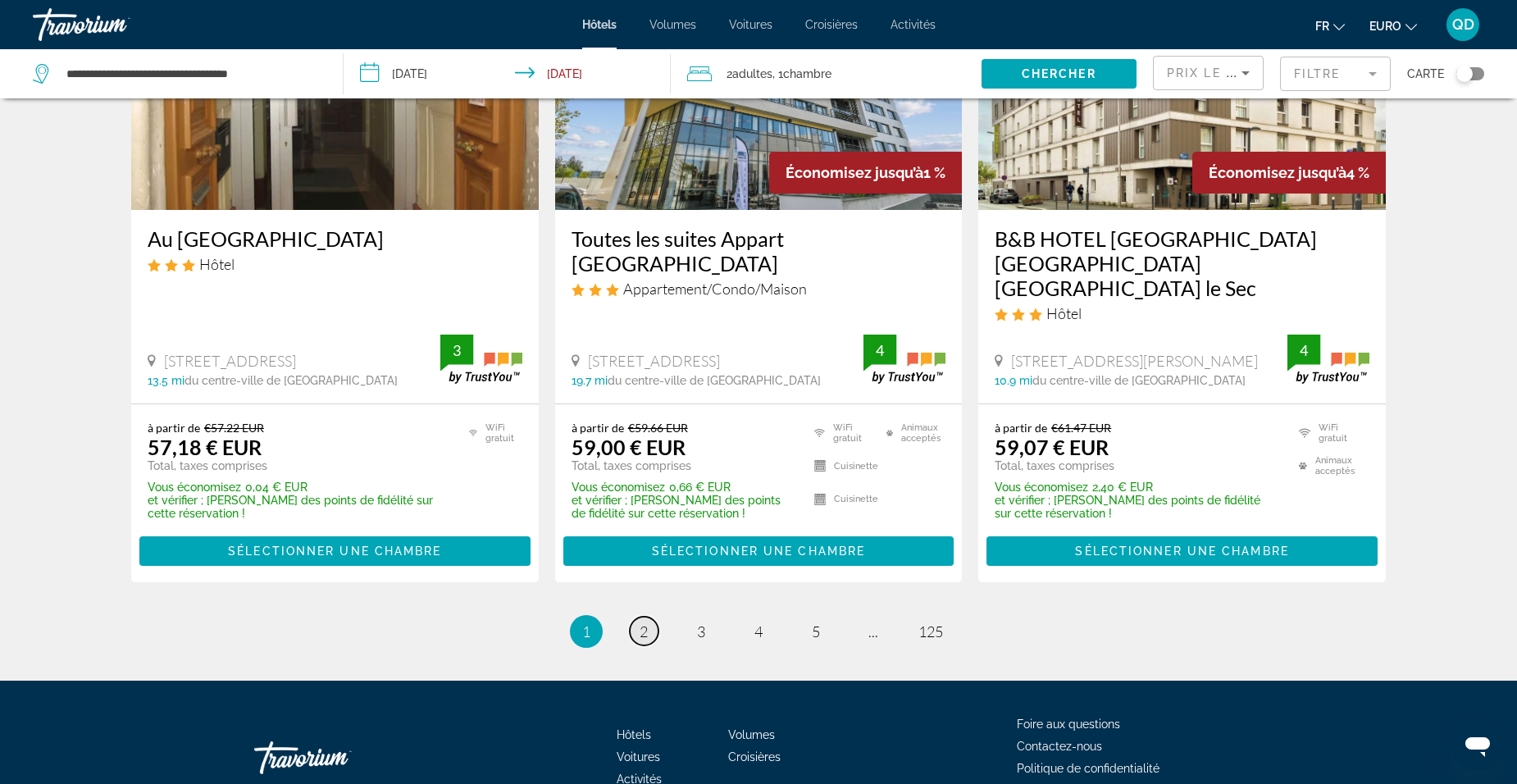
click at [652, 617] on link "page 2" at bounding box center [644, 631] width 29 height 29
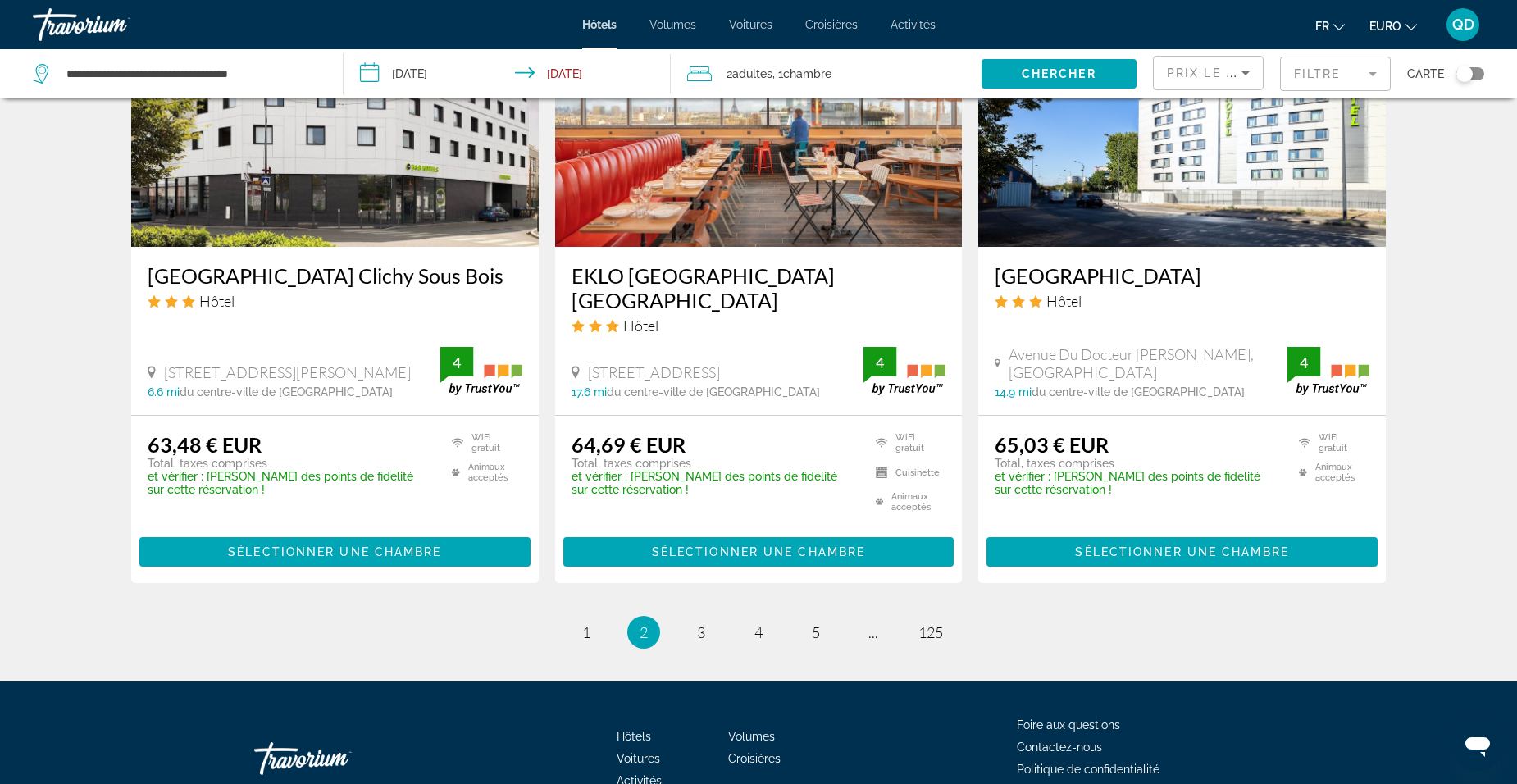
scroll to position [2149, 0]
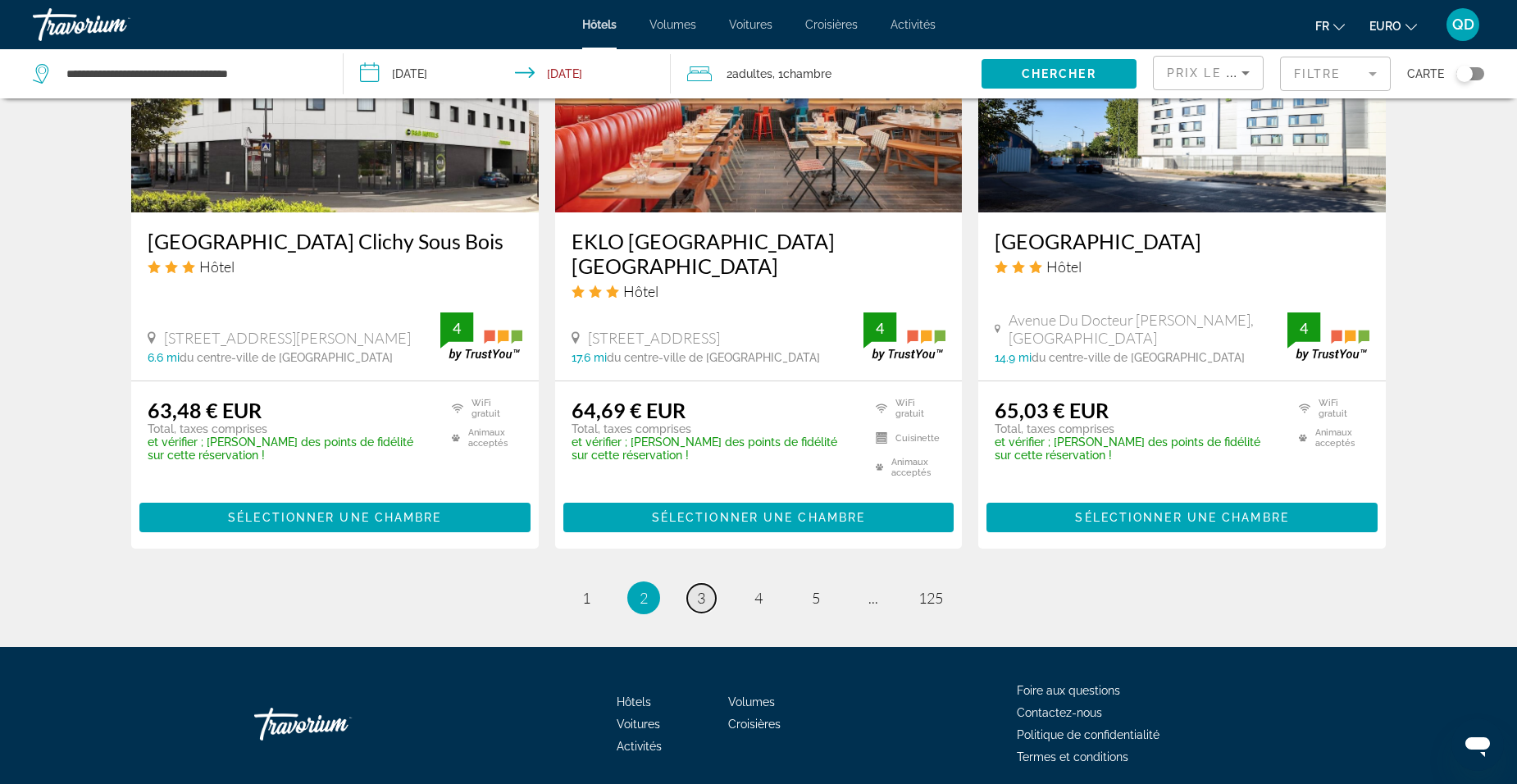
click at [705, 589] on span "3" at bounding box center [701, 598] width 8 height 18
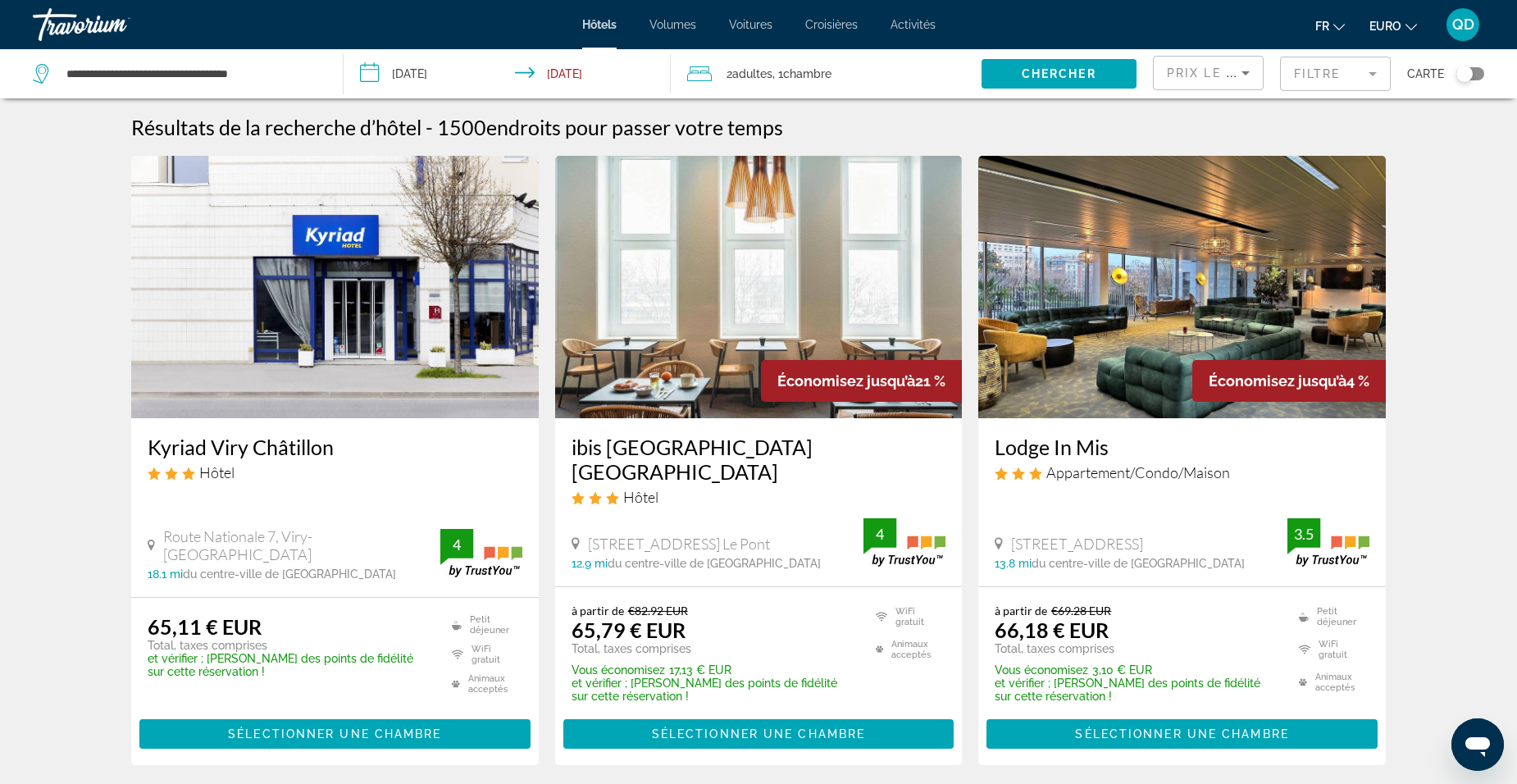
click at [1366, 77] on mat-form-field "Filtre" at bounding box center [1335, 74] width 110 height 34
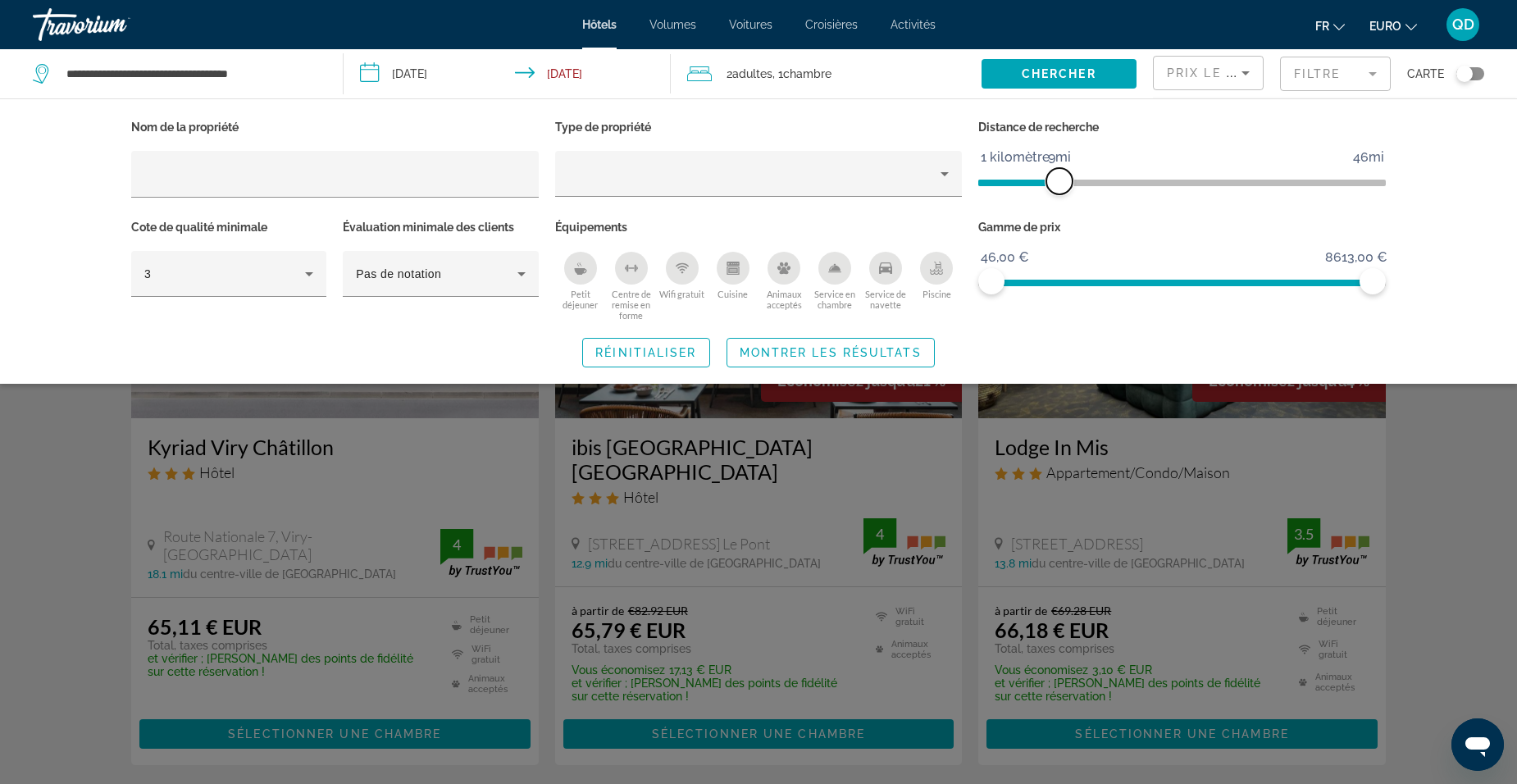
drag, startPoint x: 1235, startPoint y: 180, endPoint x: 1060, endPoint y: 189, distance: 175.2
click at [1060, 189] on span "ngx-slider" at bounding box center [1059, 181] width 26 height 26
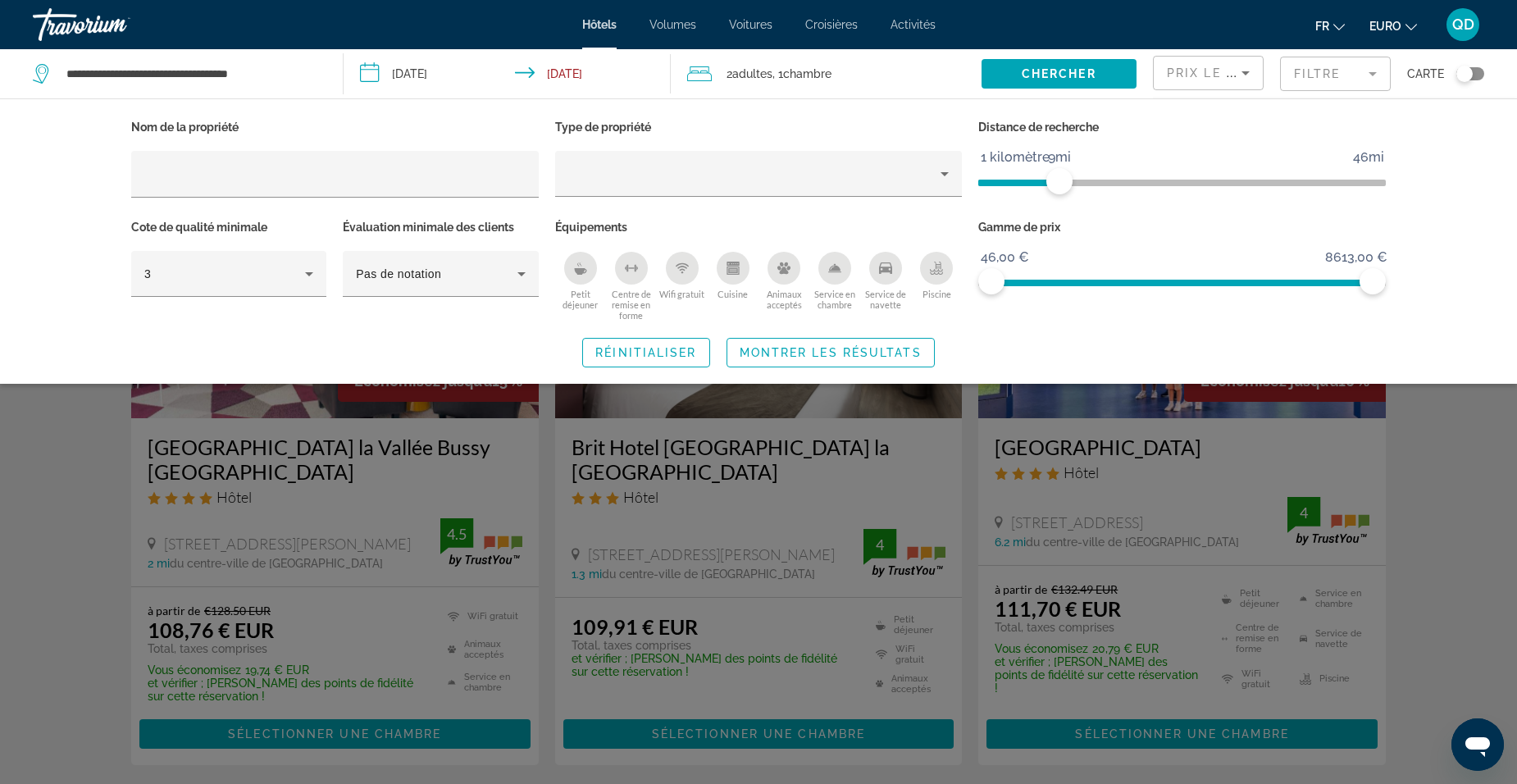
click at [1471, 487] on div "Widget de recherche" at bounding box center [758, 515] width 1517 height 538
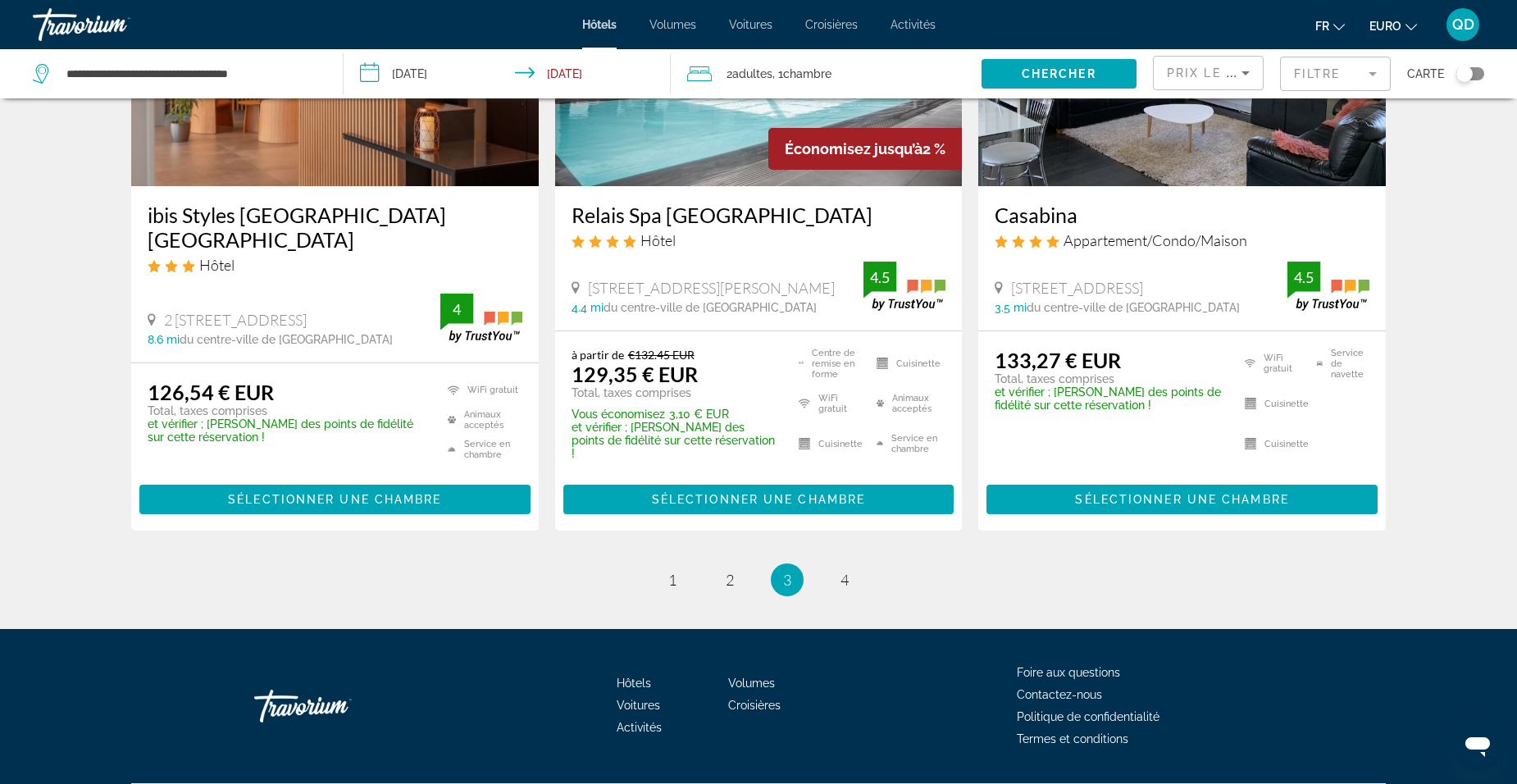
scroll to position [2199, 0]
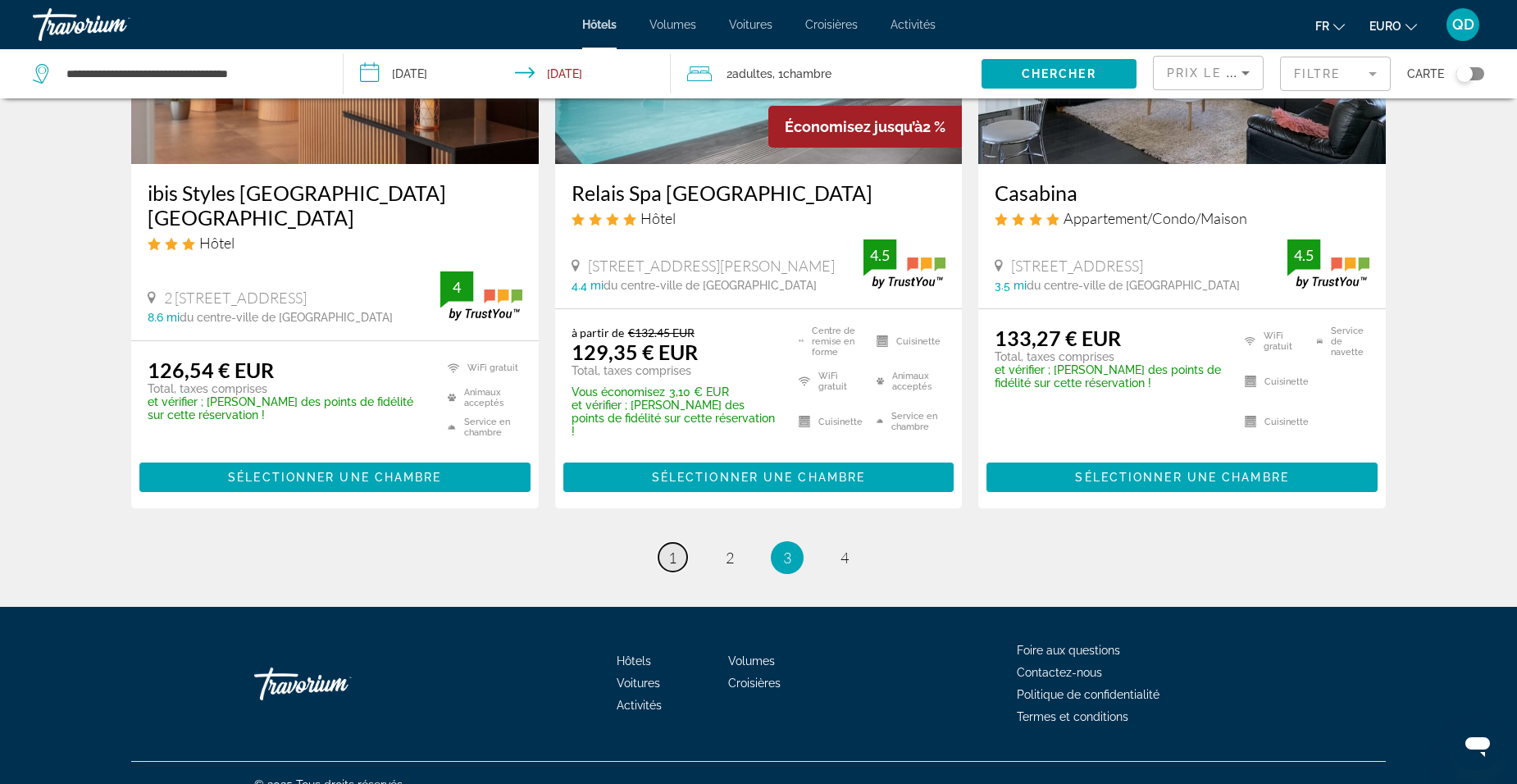
click at [680, 543] on link "page 1" at bounding box center [673, 557] width 29 height 29
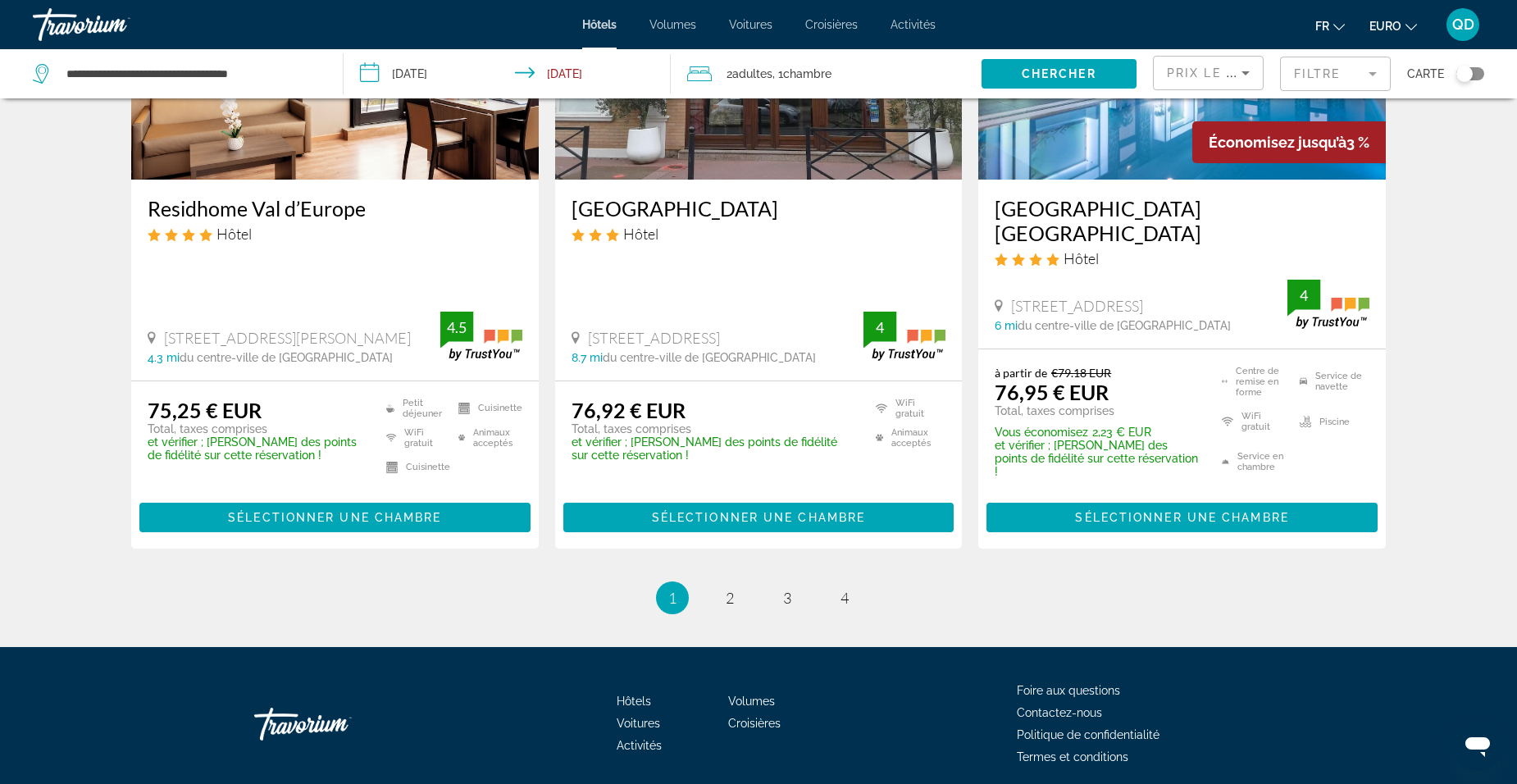
scroll to position [2153, 0]
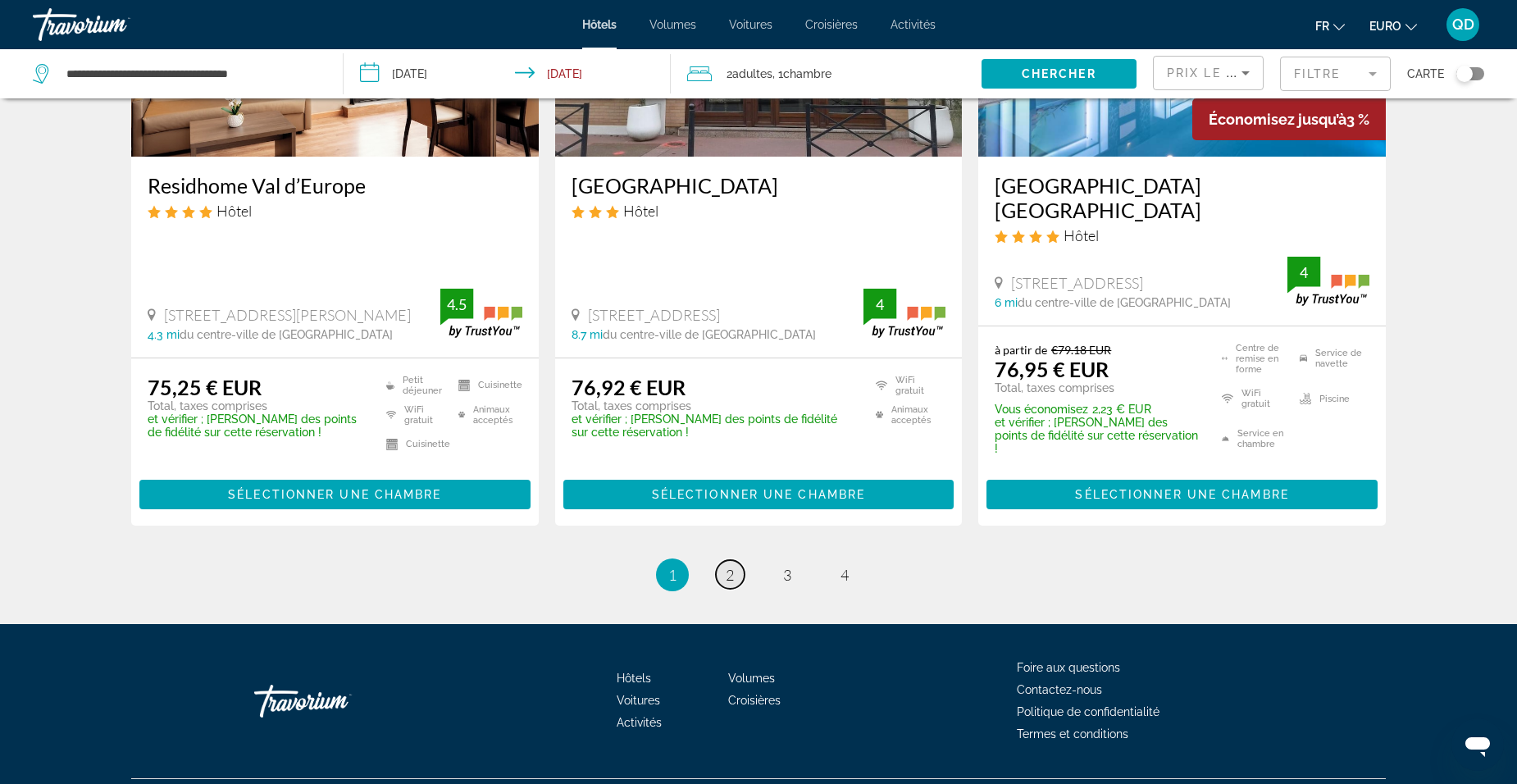
click at [732, 566] on span "2" at bounding box center [729, 575] width 8 height 18
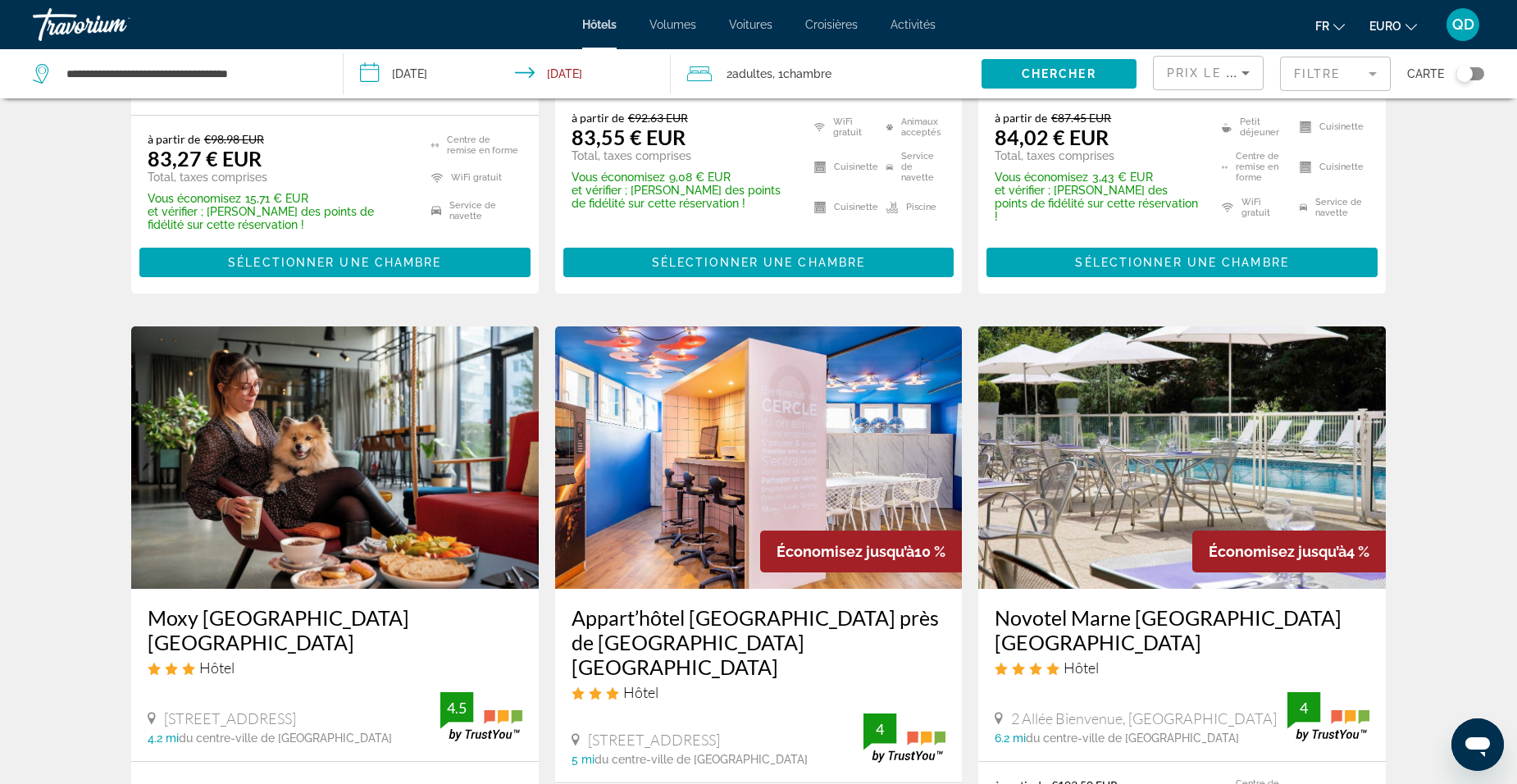
scroll to position [738, 0]
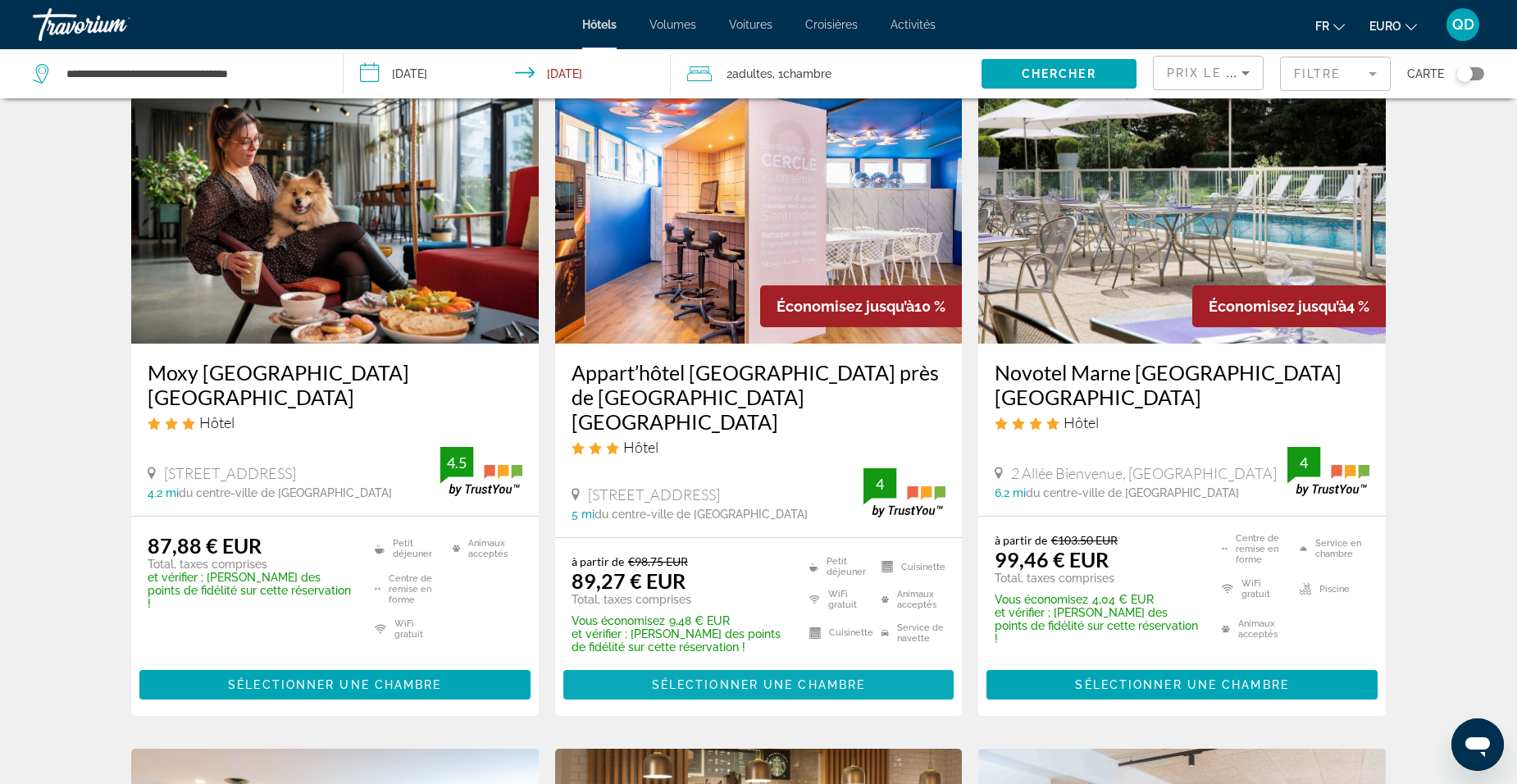
click at [743, 678] on span "Sélectionner une chambre" at bounding box center [759, 685] width 213 height 14
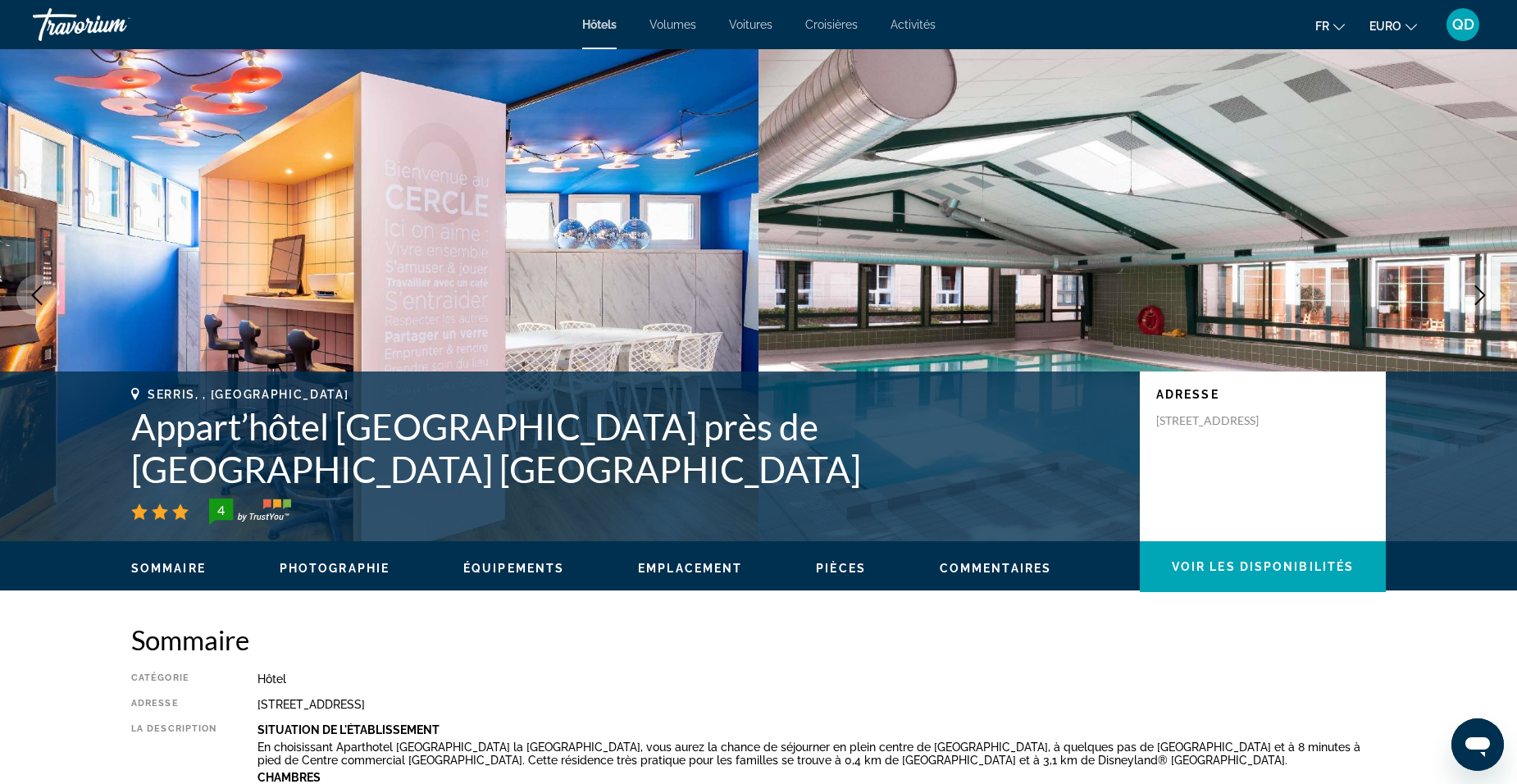
click at [1480, 305] on button "Image suivante" at bounding box center [1480, 295] width 41 height 41
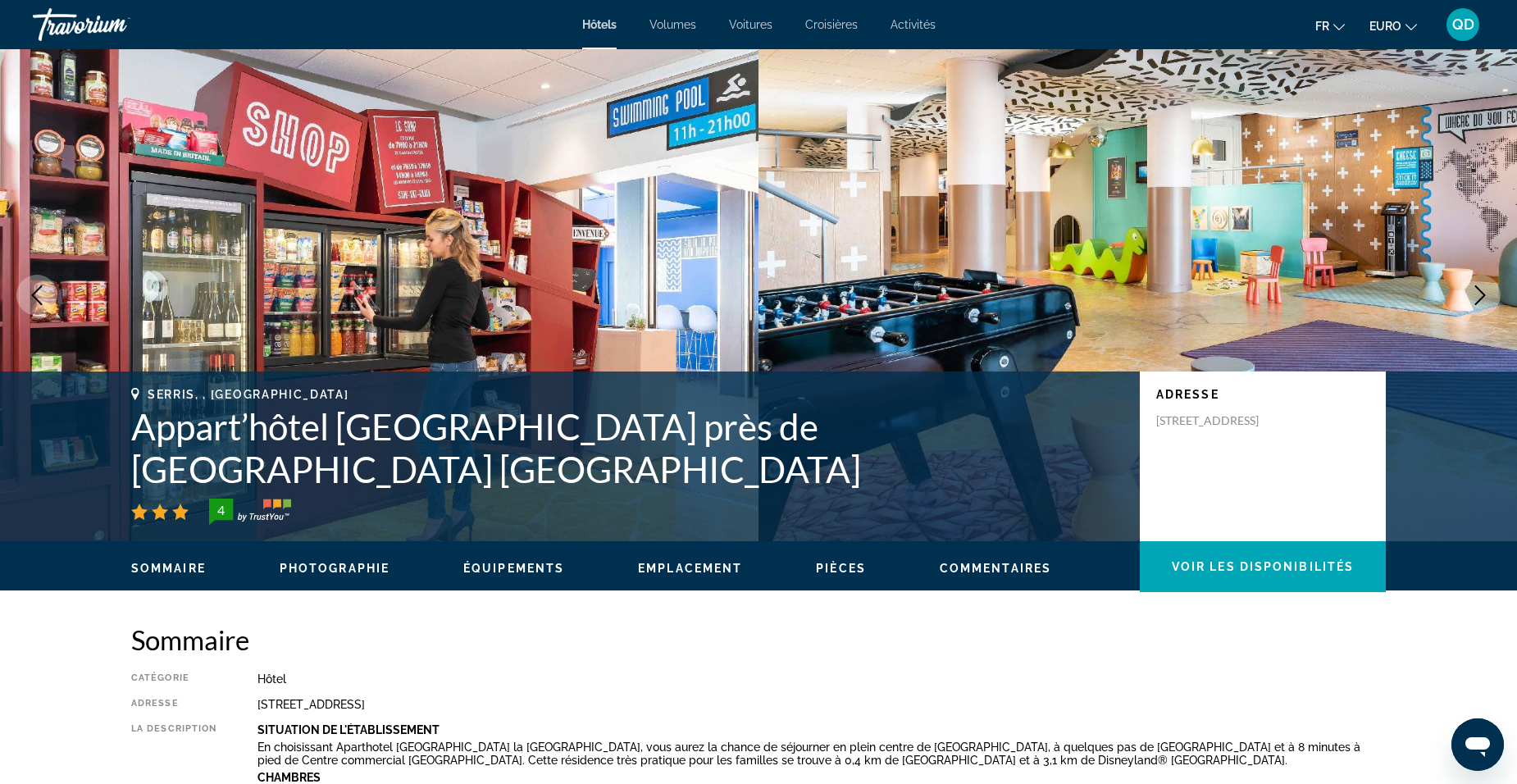
click at [1480, 305] on button "Image suivante" at bounding box center [1480, 295] width 41 height 41
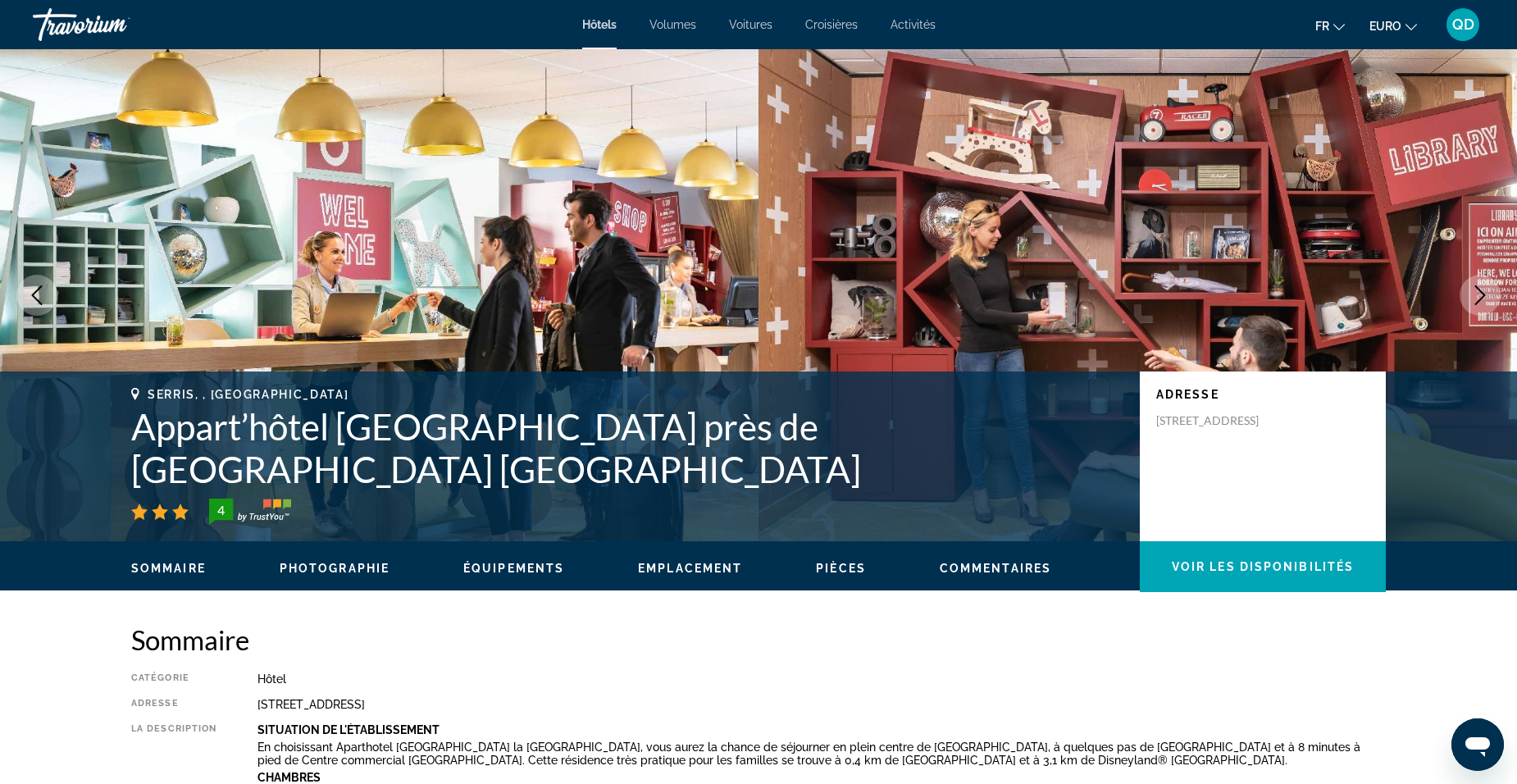
click at [1480, 305] on button "Image suivante" at bounding box center [1480, 295] width 41 height 41
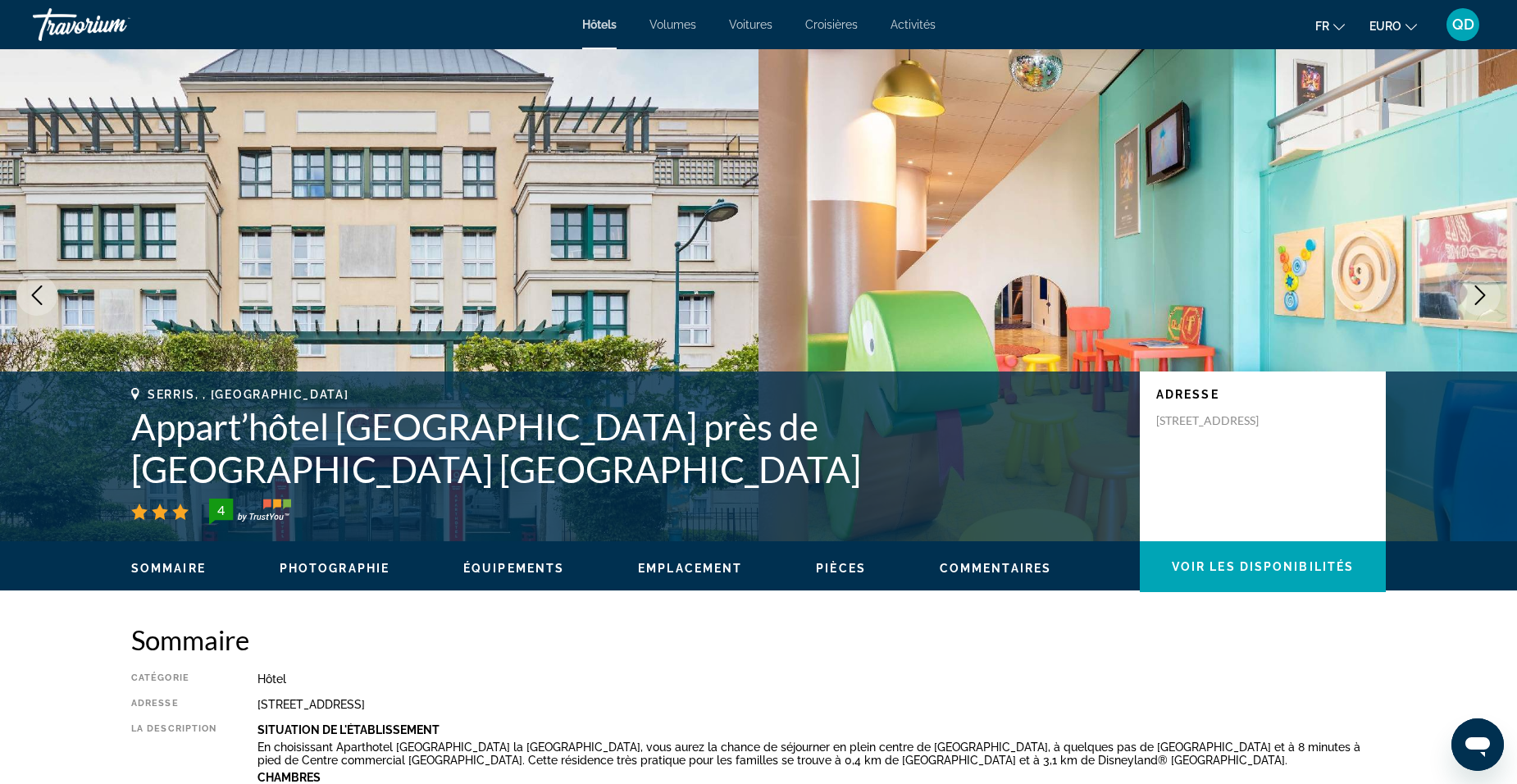
click at [1480, 305] on button "Image suivante" at bounding box center [1480, 295] width 41 height 41
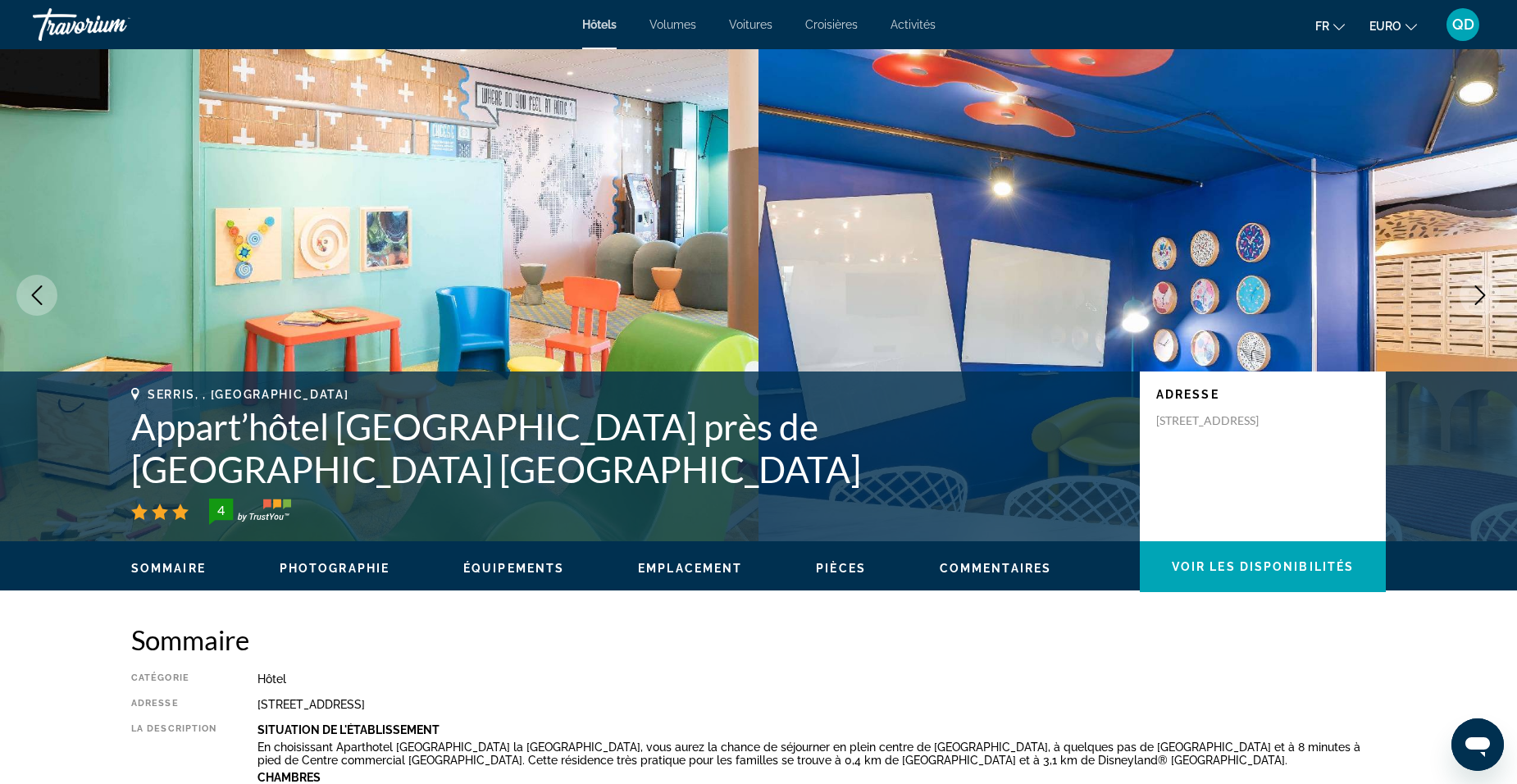
click at [1480, 305] on button "Image suivante" at bounding box center [1480, 295] width 41 height 41
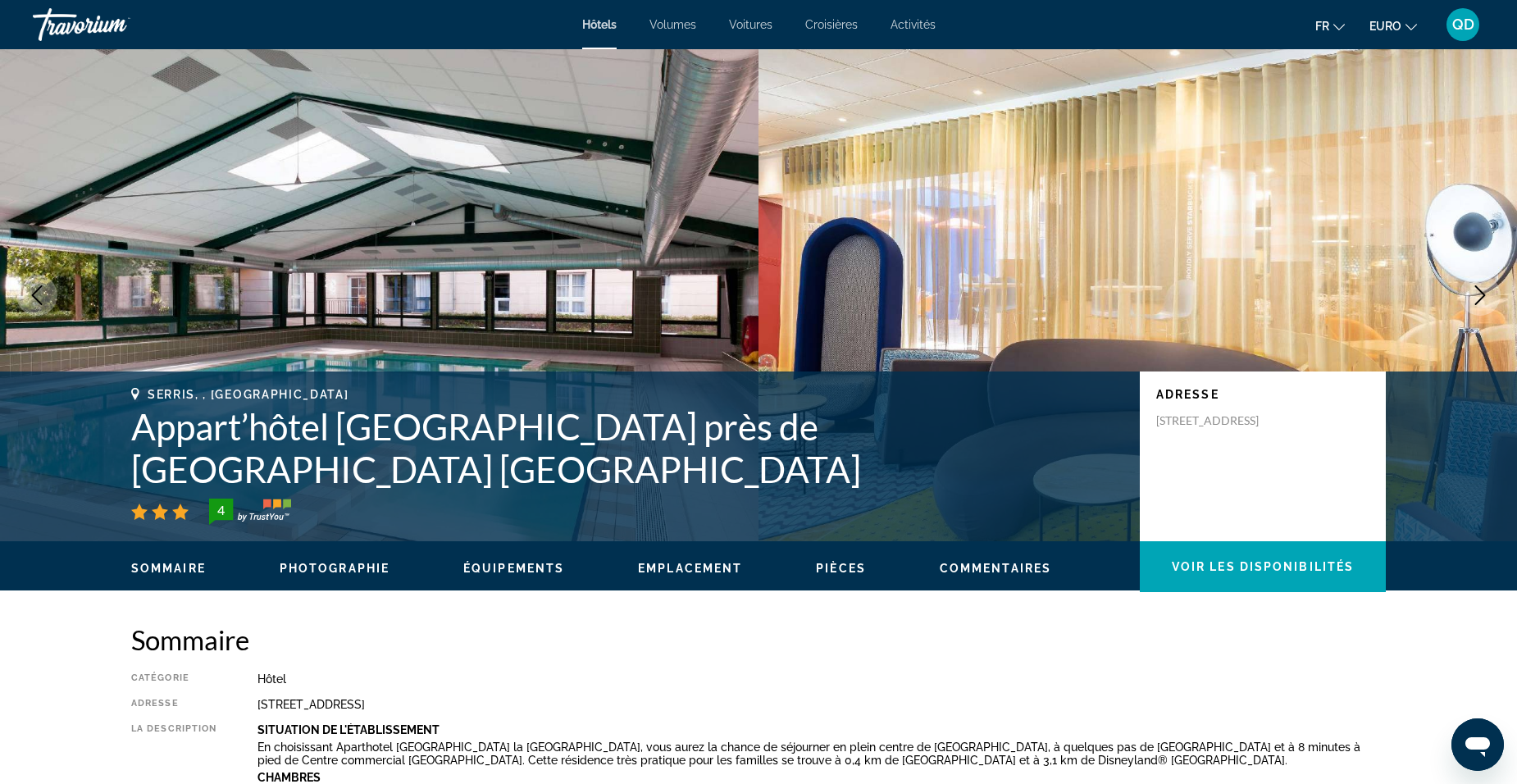
click at [1474, 299] on icon "Image suivante" at bounding box center [1481, 296] width 20 height 20
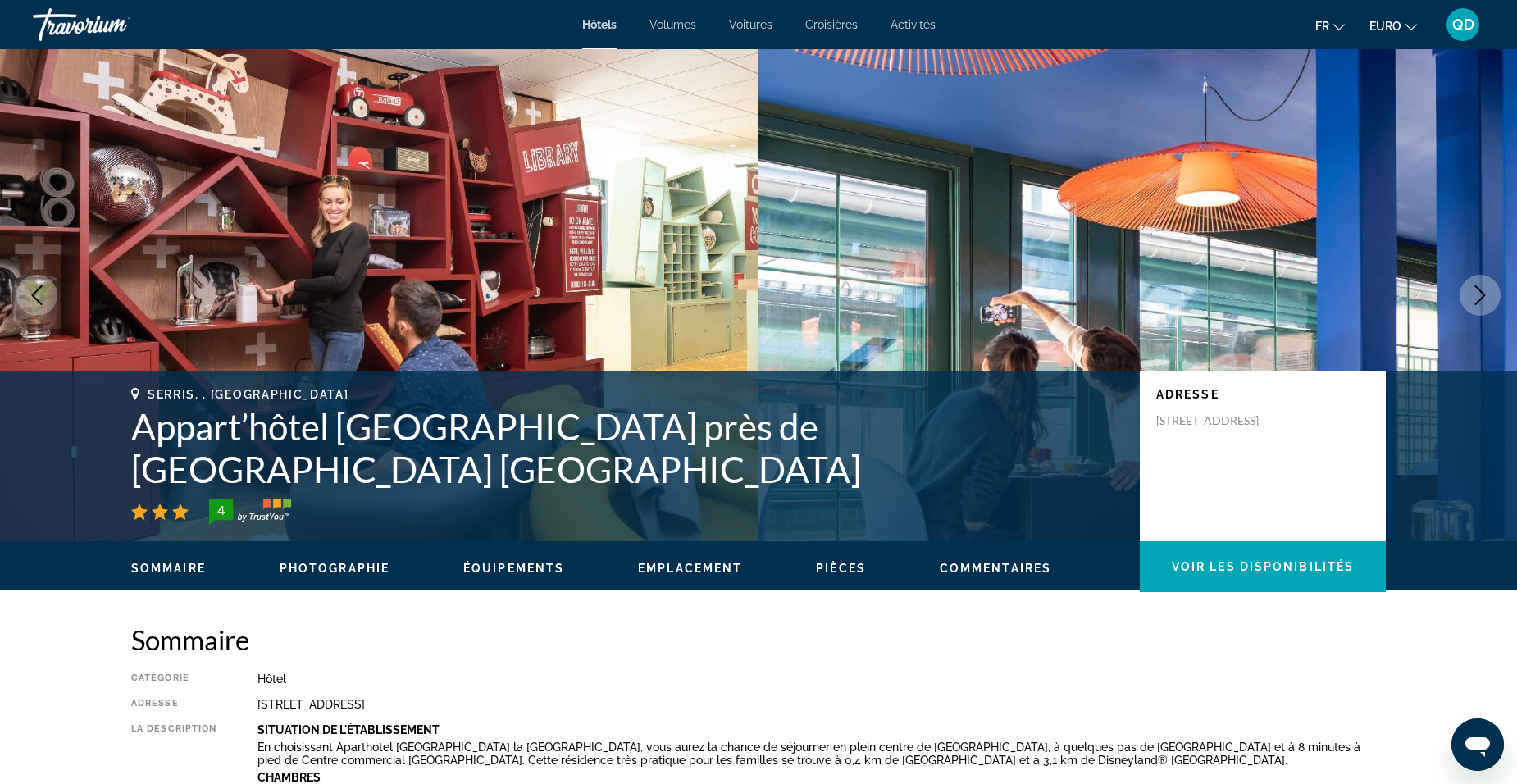
click at [1474, 299] on icon "Image suivante" at bounding box center [1481, 296] width 20 height 20
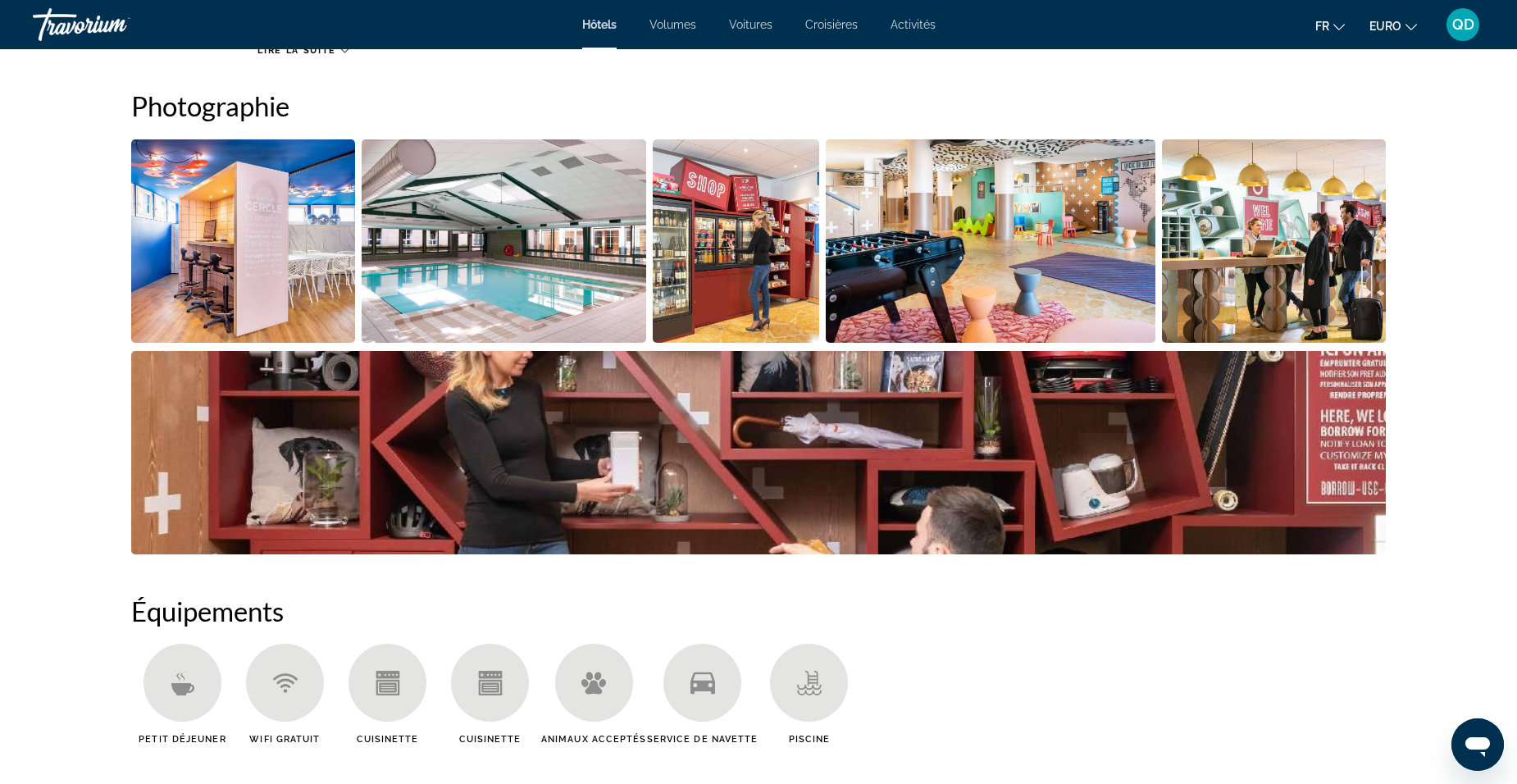
scroll to position [820, 0]
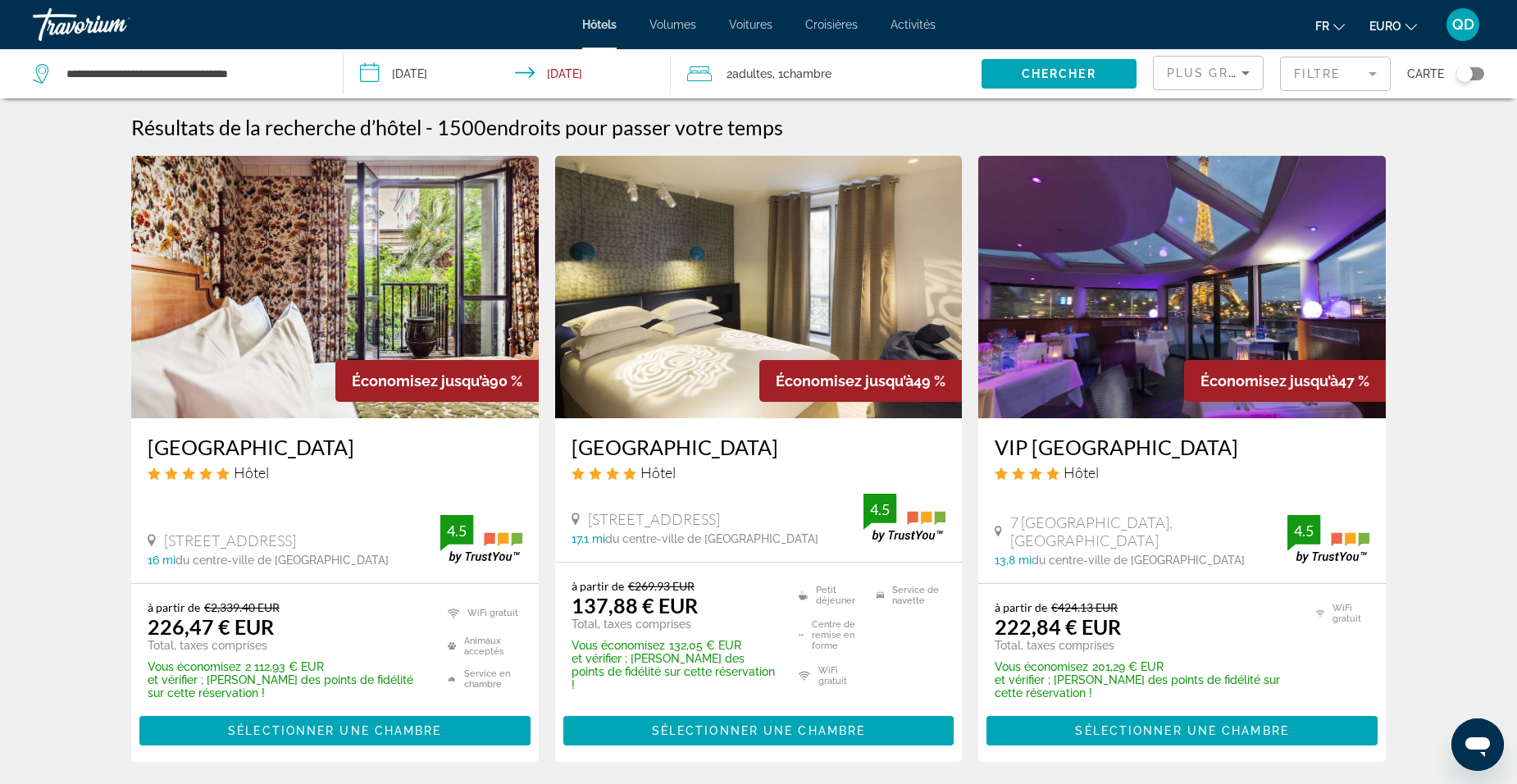
click at [1328, 71] on mat-form-field "Filtre" at bounding box center [1335, 74] width 110 height 34
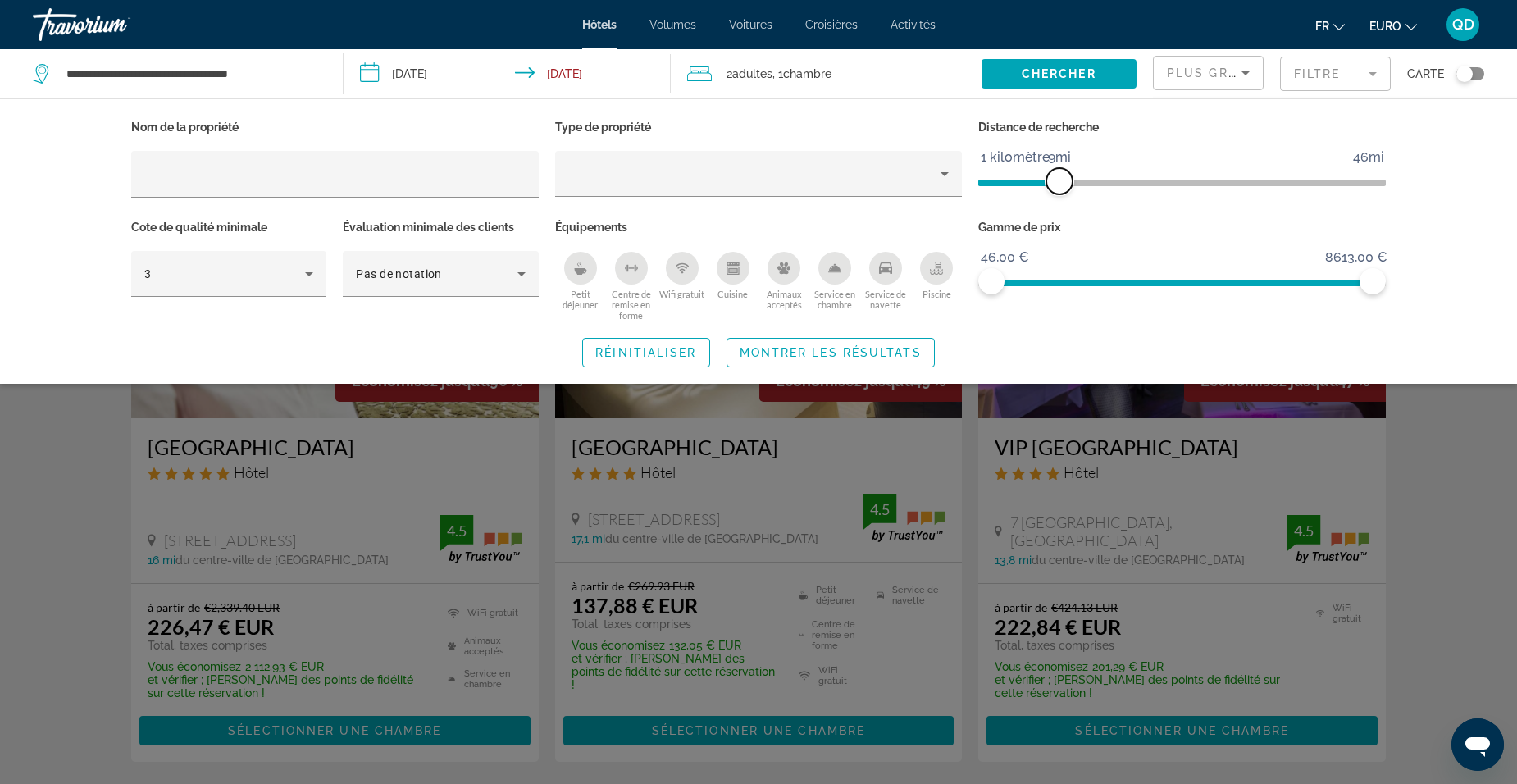
drag, startPoint x: 1235, startPoint y: 180, endPoint x: 1061, endPoint y: 184, distance: 174.0
click at [1061, 184] on span "ngx-slider" at bounding box center [1059, 181] width 26 height 26
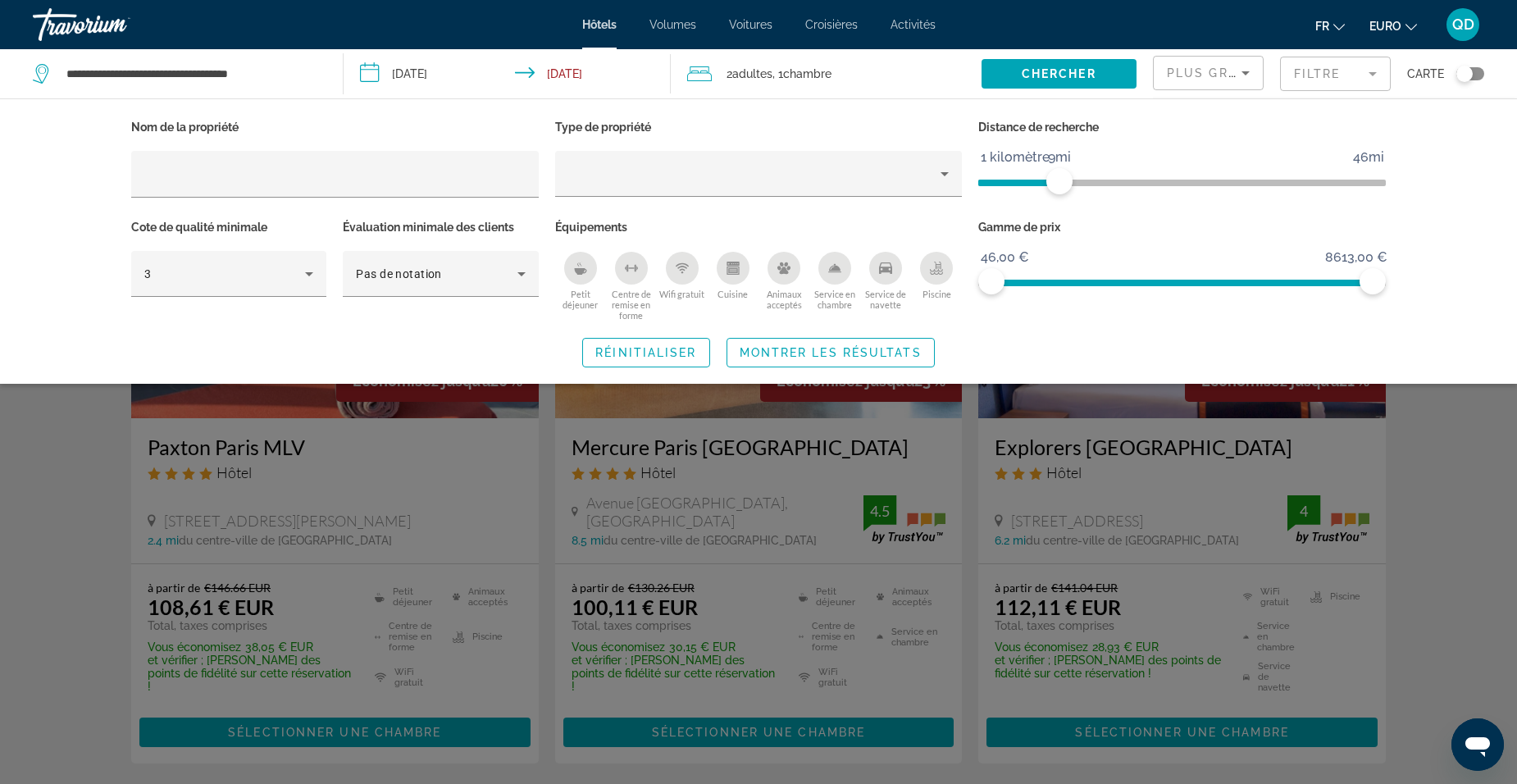
click at [1441, 442] on div "Widget de recherche" at bounding box center [758, 515] width 1517 height 538
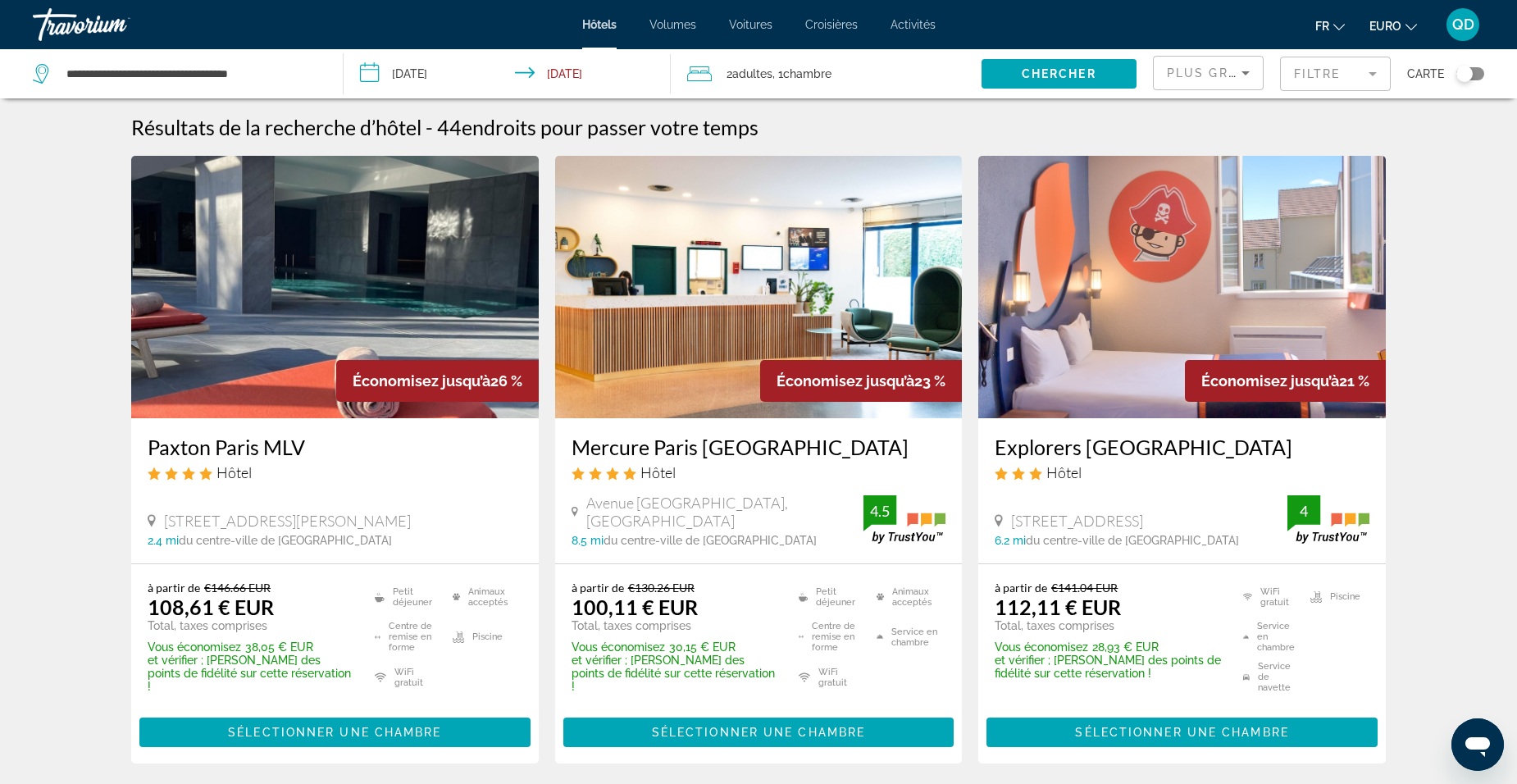
click at [1345, 63] on mat-form-field "Filtre" at bounding box center [1335, 74] width 110 height 34
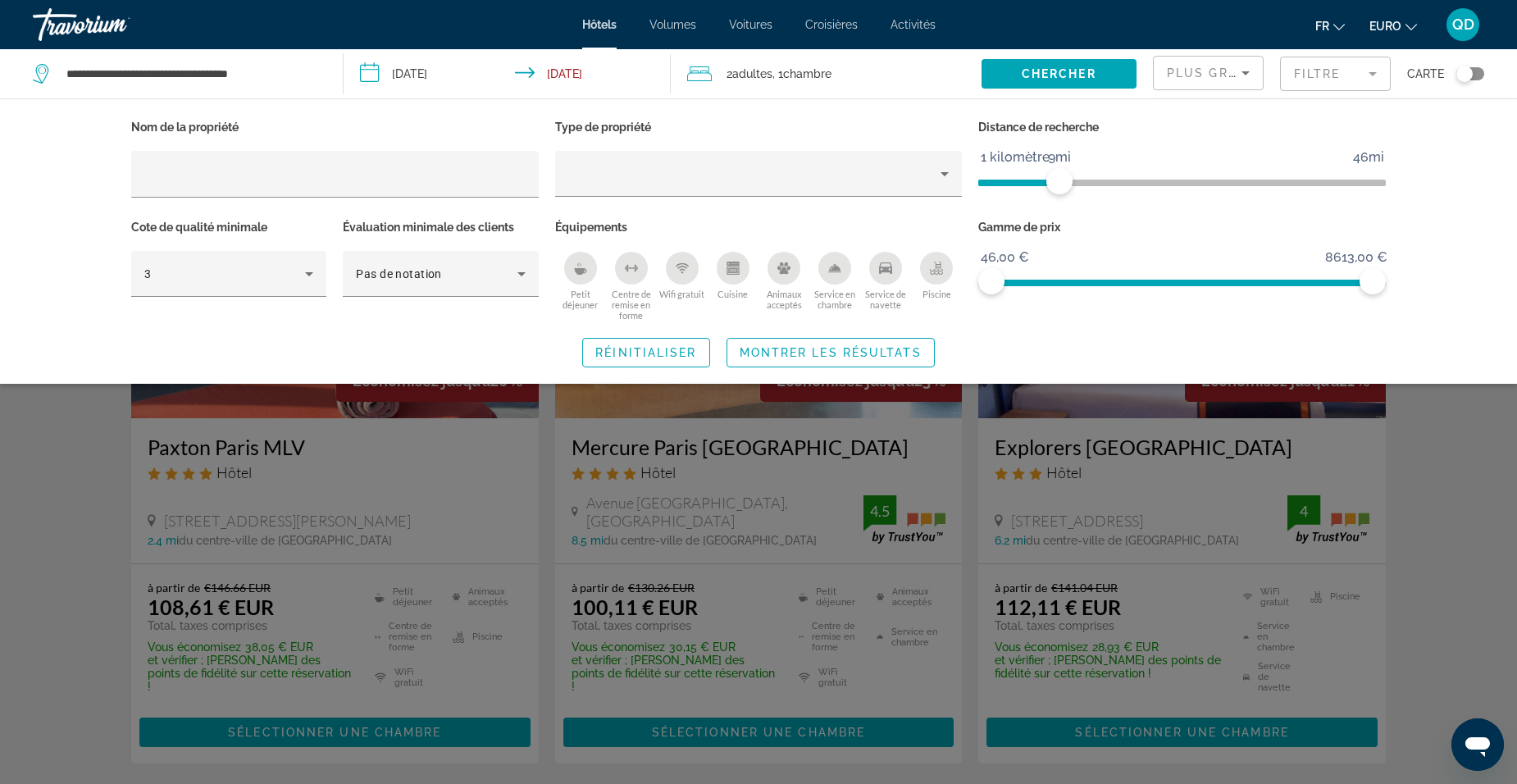
click at [1345, 63] on mat-form-field "Filtre" at bounding box center [1335, 74] width 110 height 34
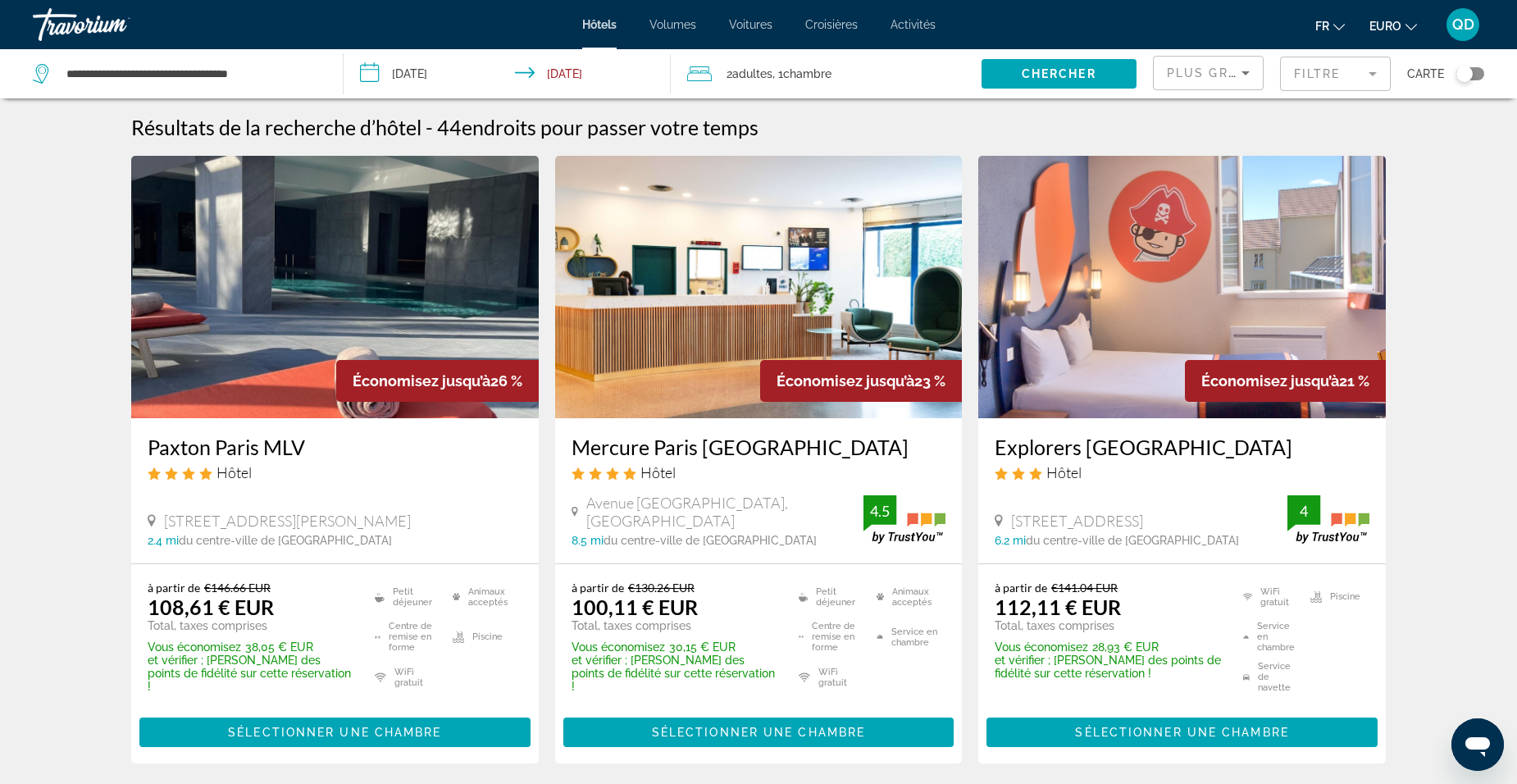
click at [1216, 70] on span "Plus grandes économies" at bounding box center [1265, 72] width 196 height 14
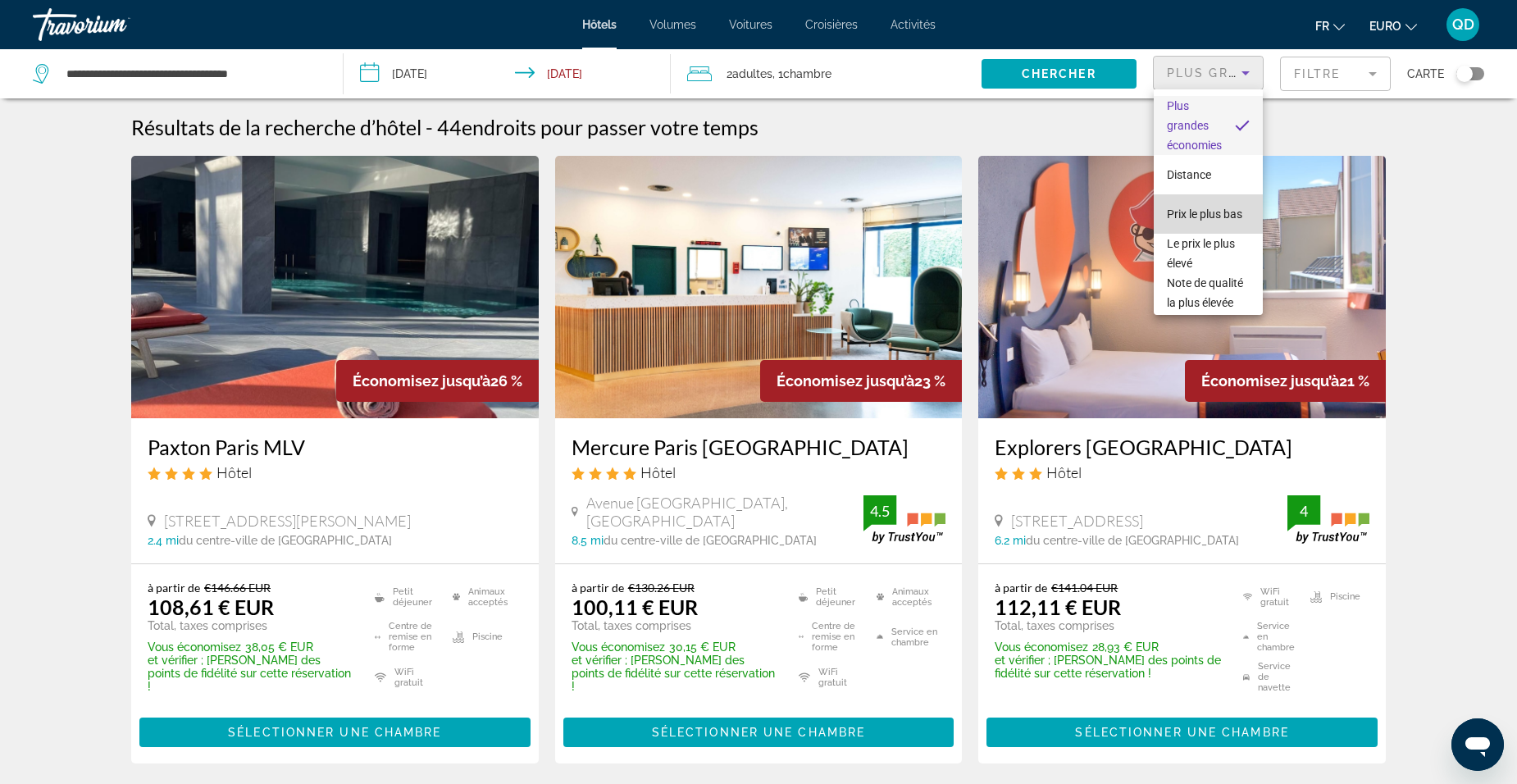
click at [1210, 207] on span "Prix le plus bas" at bounding box center [1204, 213] width 75 height 14
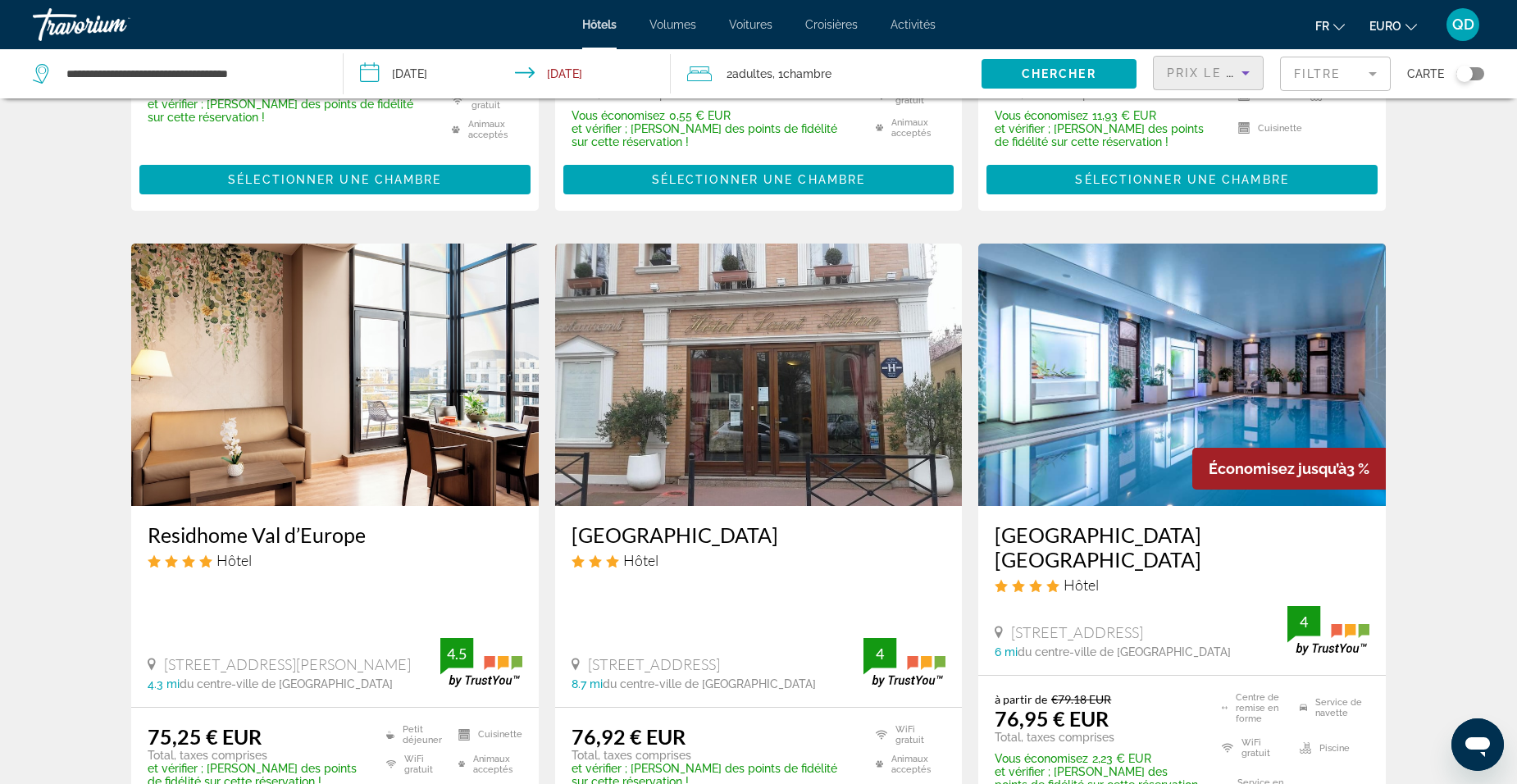
scroll to position [2153, 0]
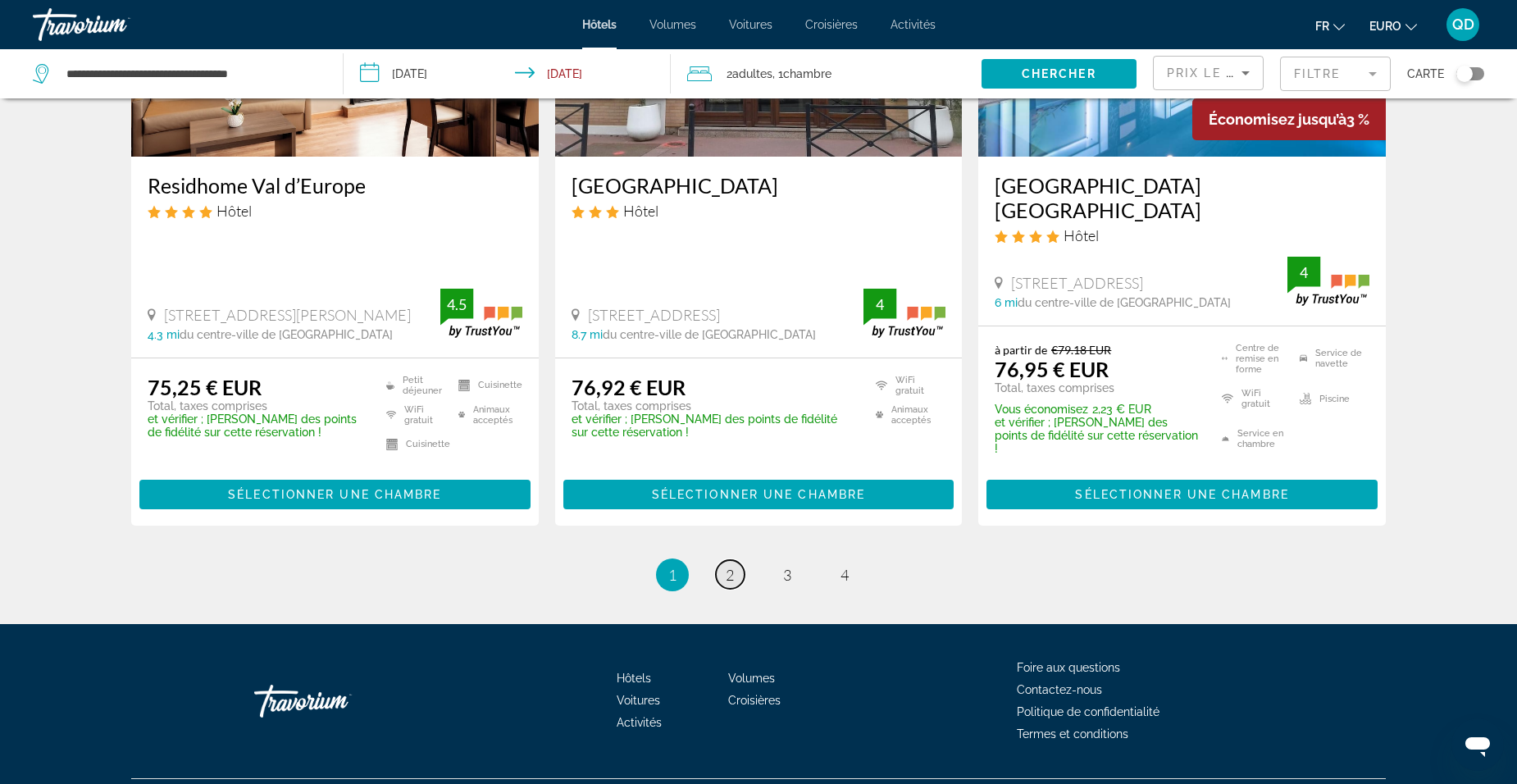
click at [742, 560] on link "page 2" at bounding box center [731, 574] width 29 height 29
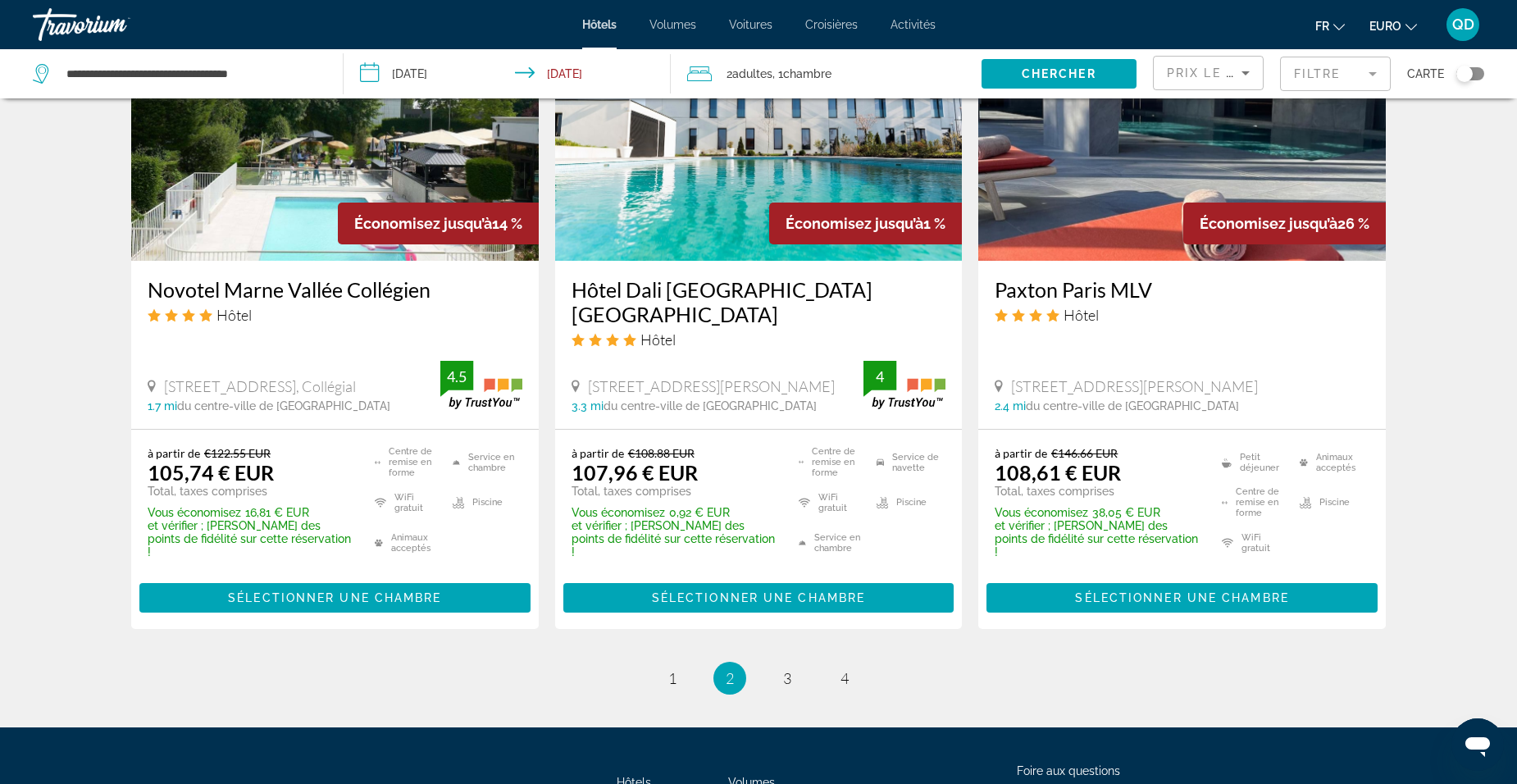
scroll to position [2227, 0]
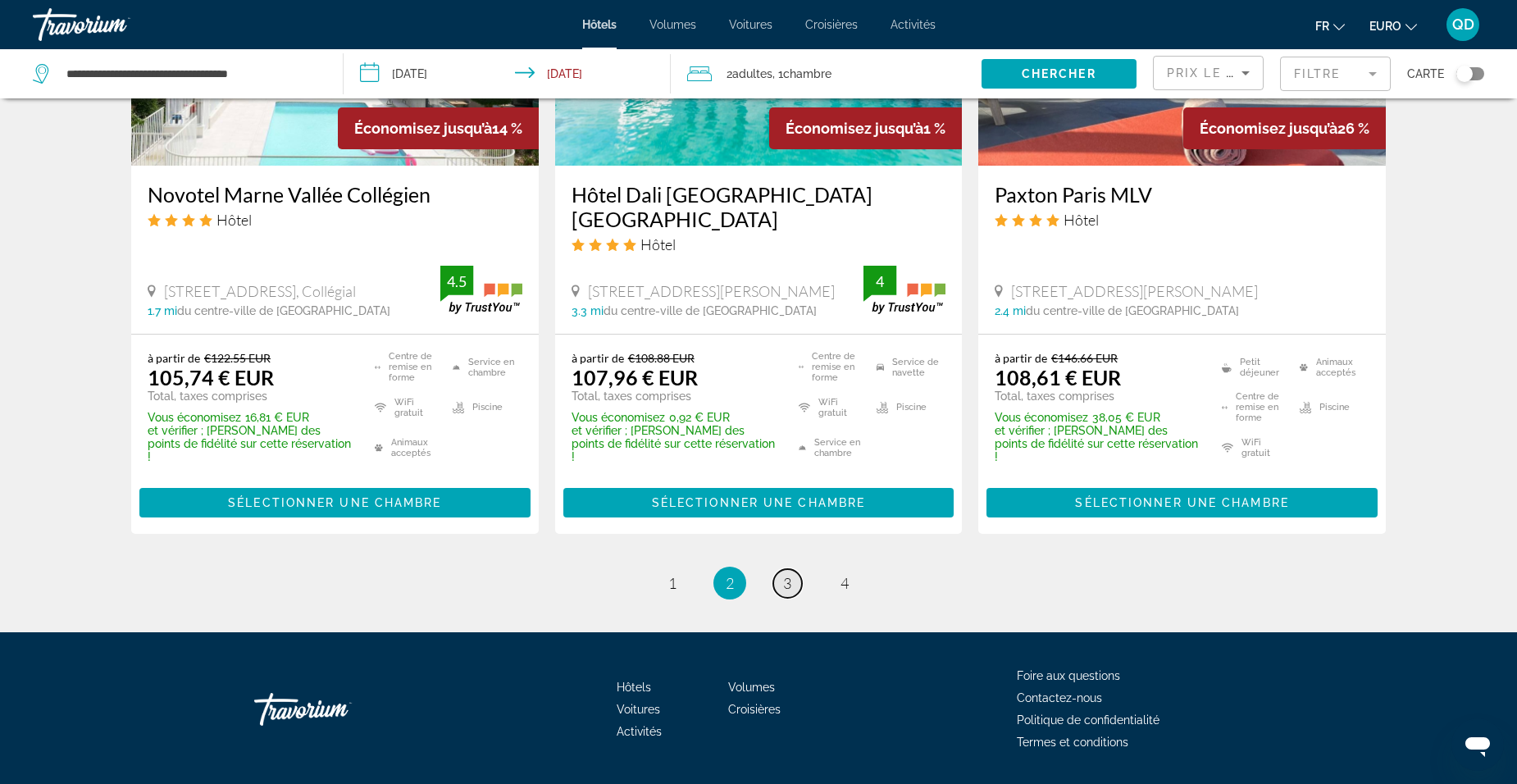
click at [788, 574] on span "3" at bounding box center [787, 583] width 8 height 18
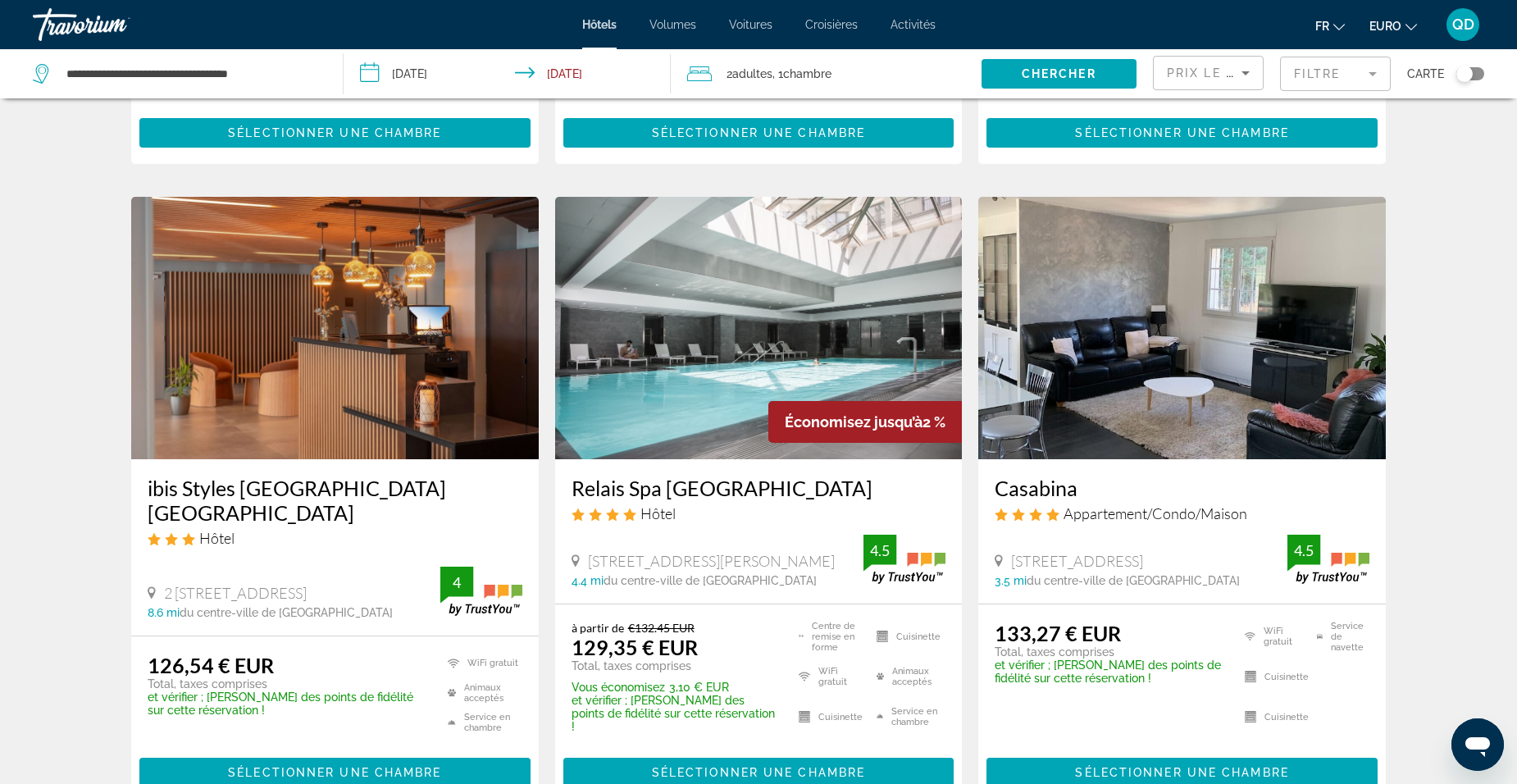
scroll to position [2131, 0]
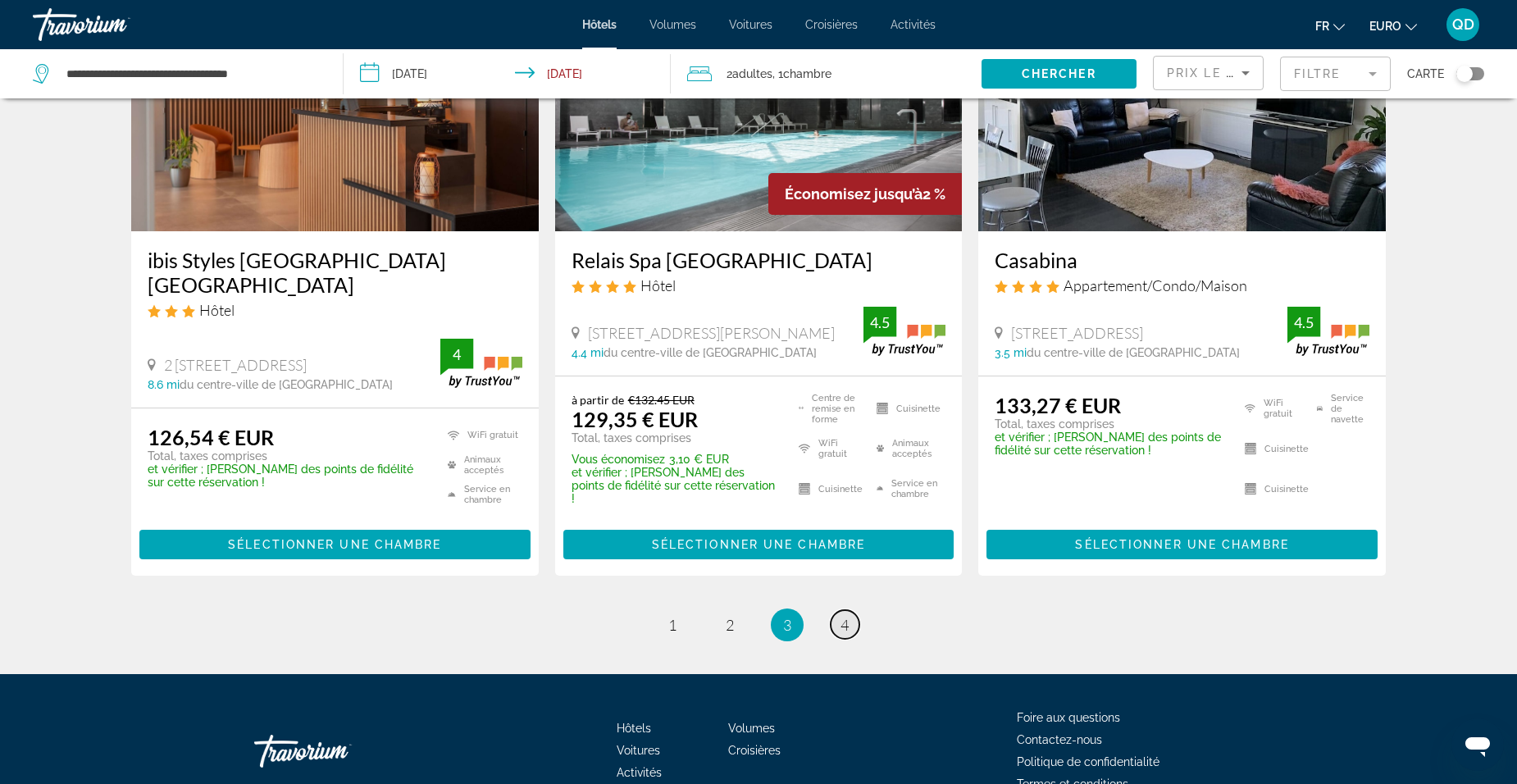
click at [851, 610] on link "page 4" at bounding box center [845, 625] width 29 height 29
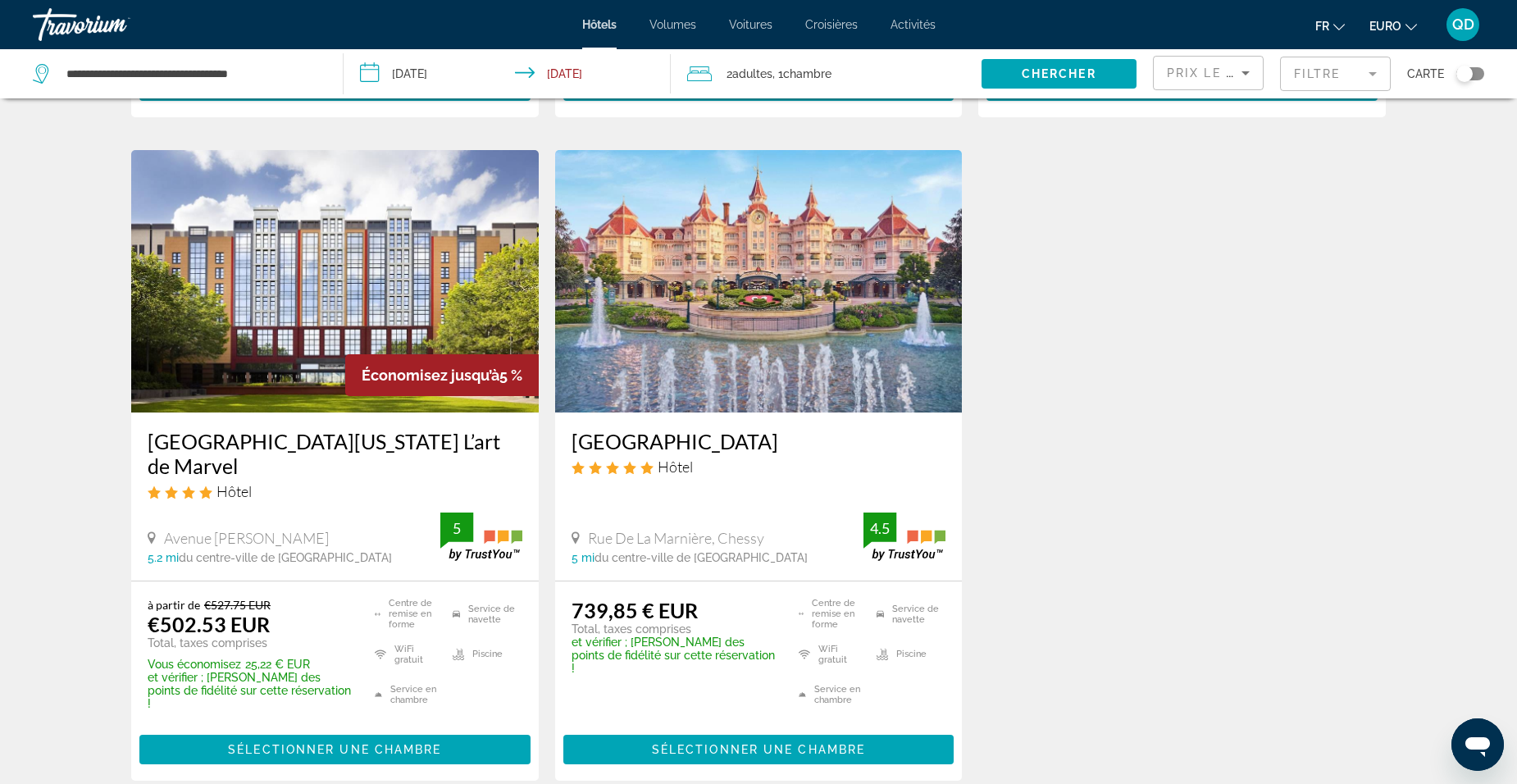
scroll to position [1312, 0]
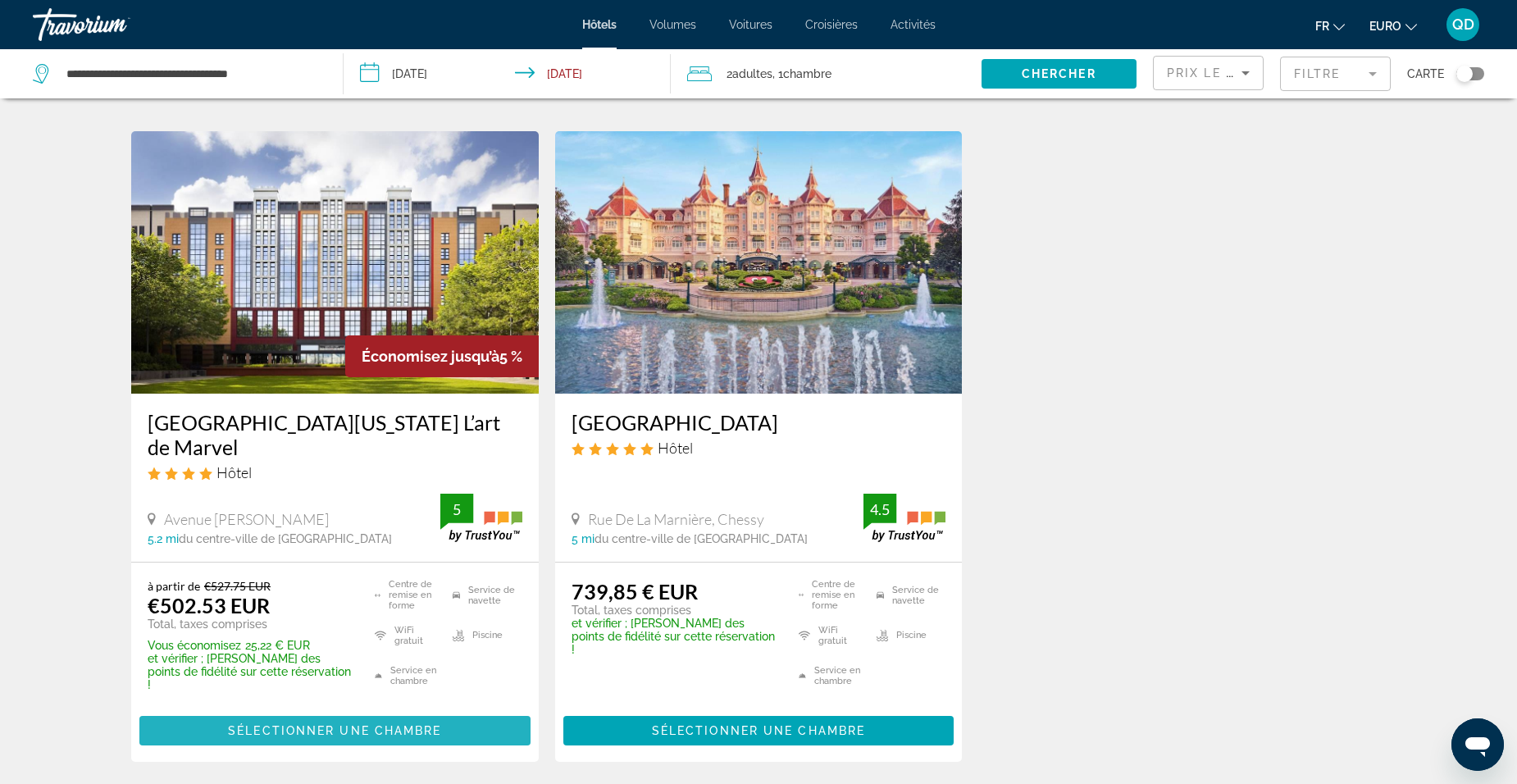
click at [303, 711] on span "Contenu principal" at bounding box center [335, 731] width 392 height 40
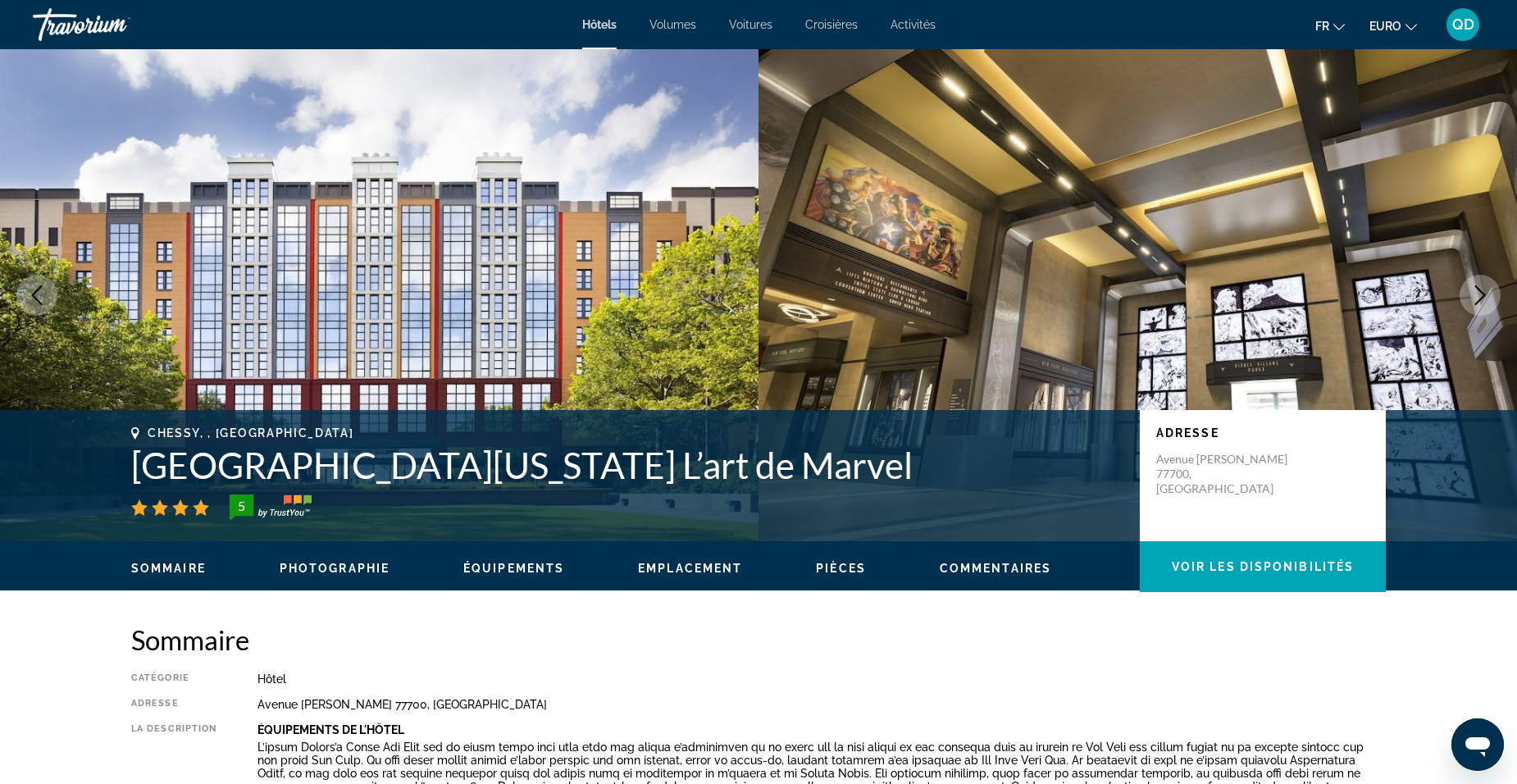
click at [1470, 294] on button "Image suivante" at bounding box center [1480, 295] width 41 height 41
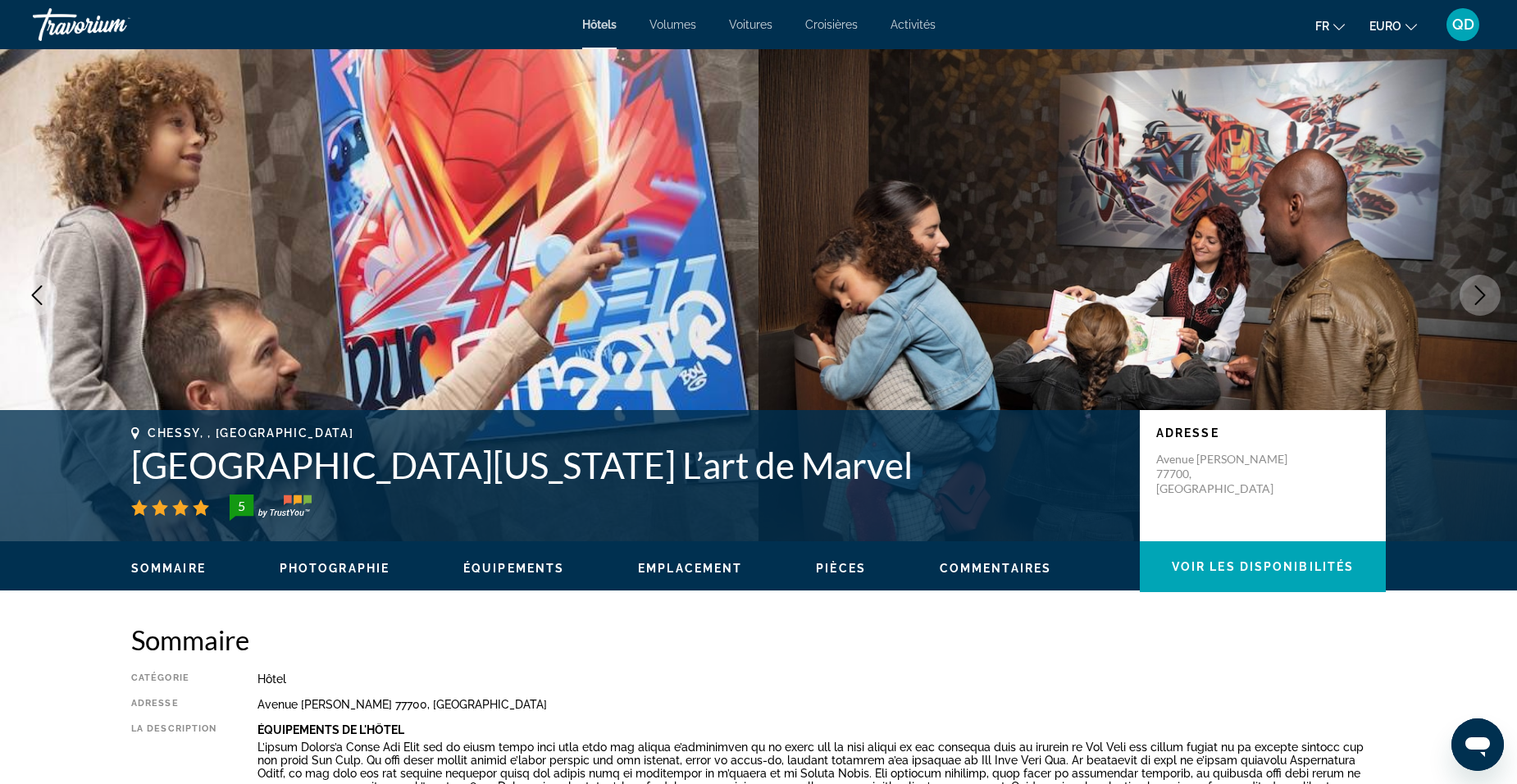
click at [1473, 295] on icon "Image suivante" at bounding box center [1481, 296] width 20 height 20
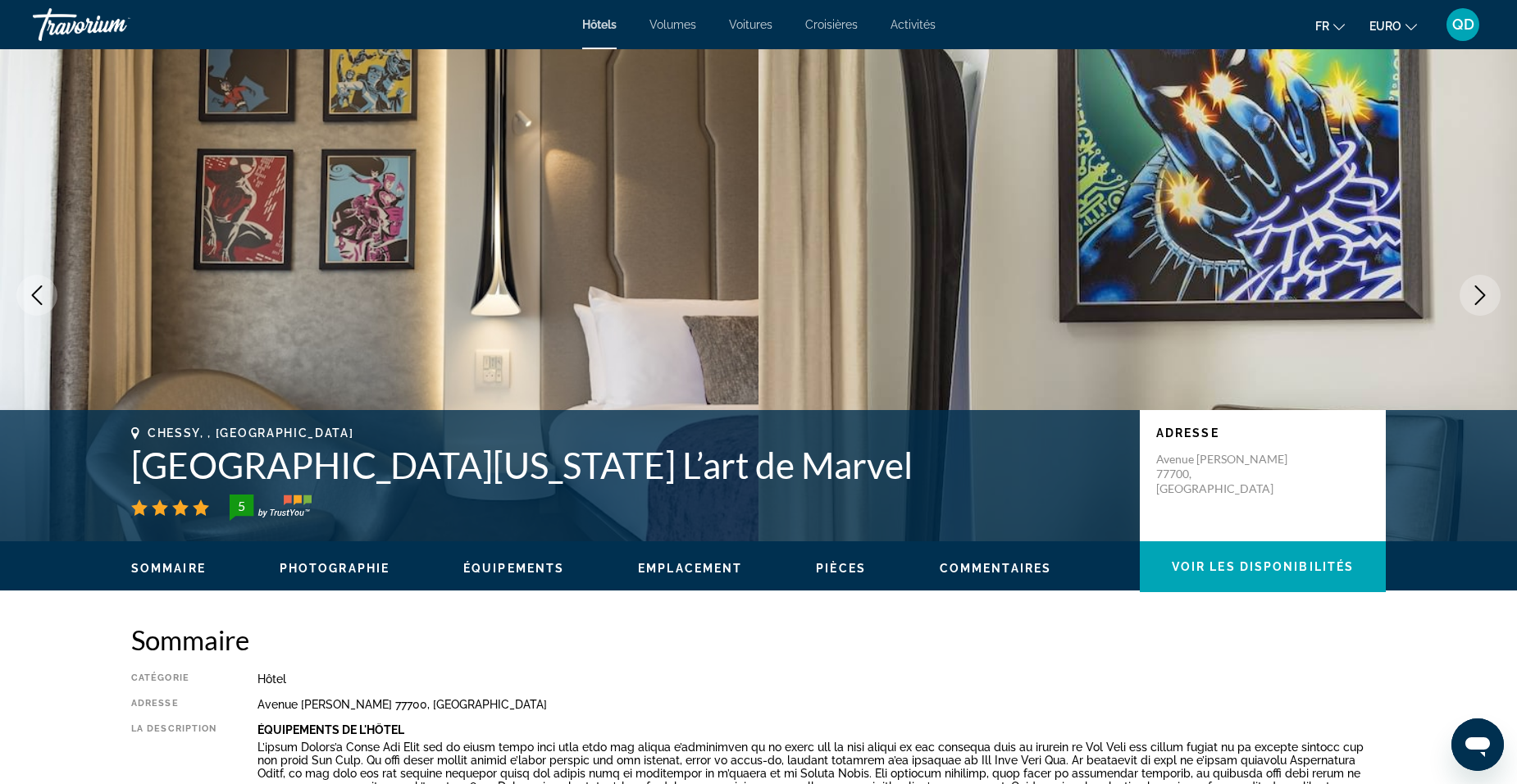
click at [1473, 295] on icon "Image suivante" at bounding box center [1481, 296] width 20 height 20
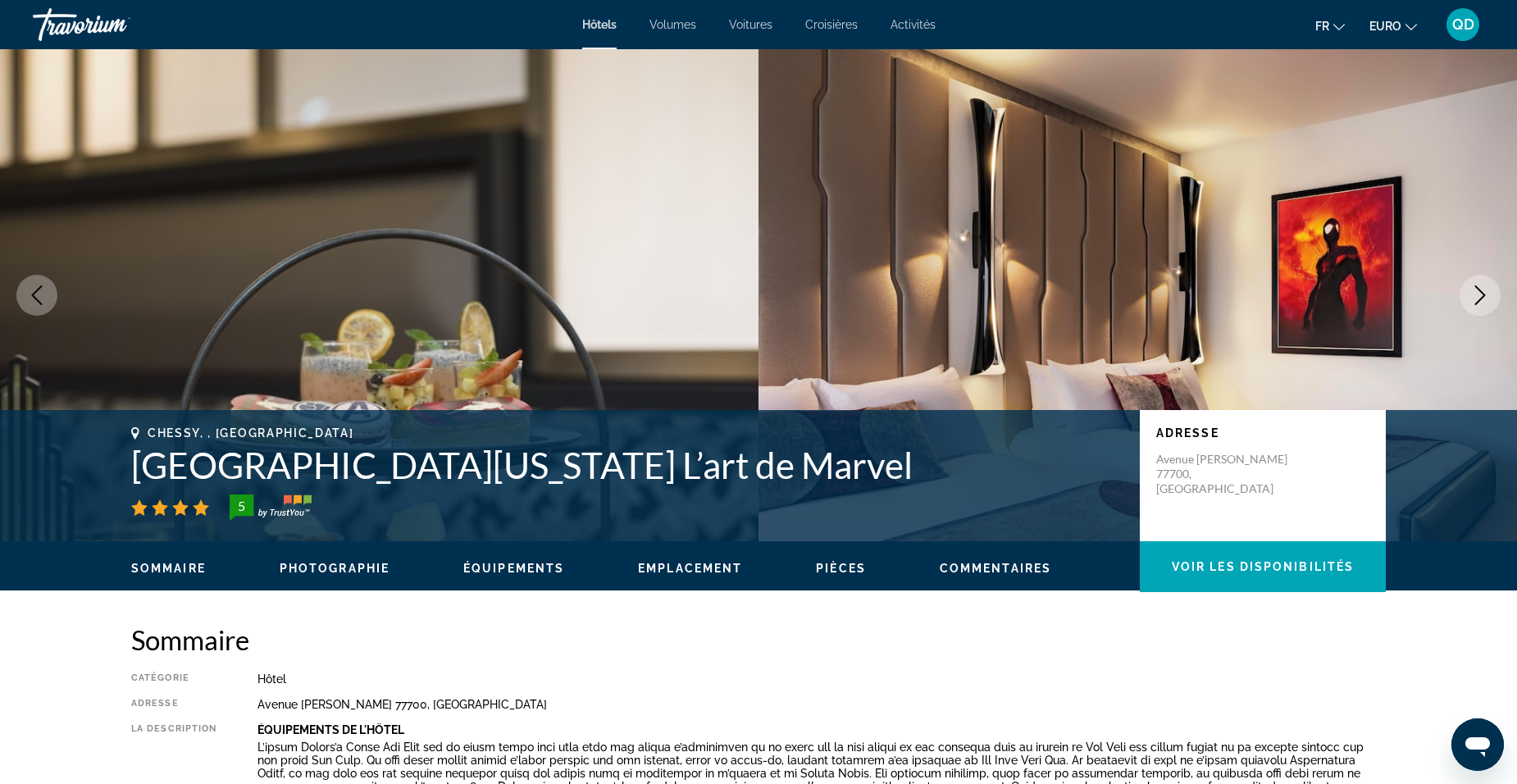
click at [1473, 295] on icon "Image suivante" at bounding box center [1481, 296] width 20 height 20
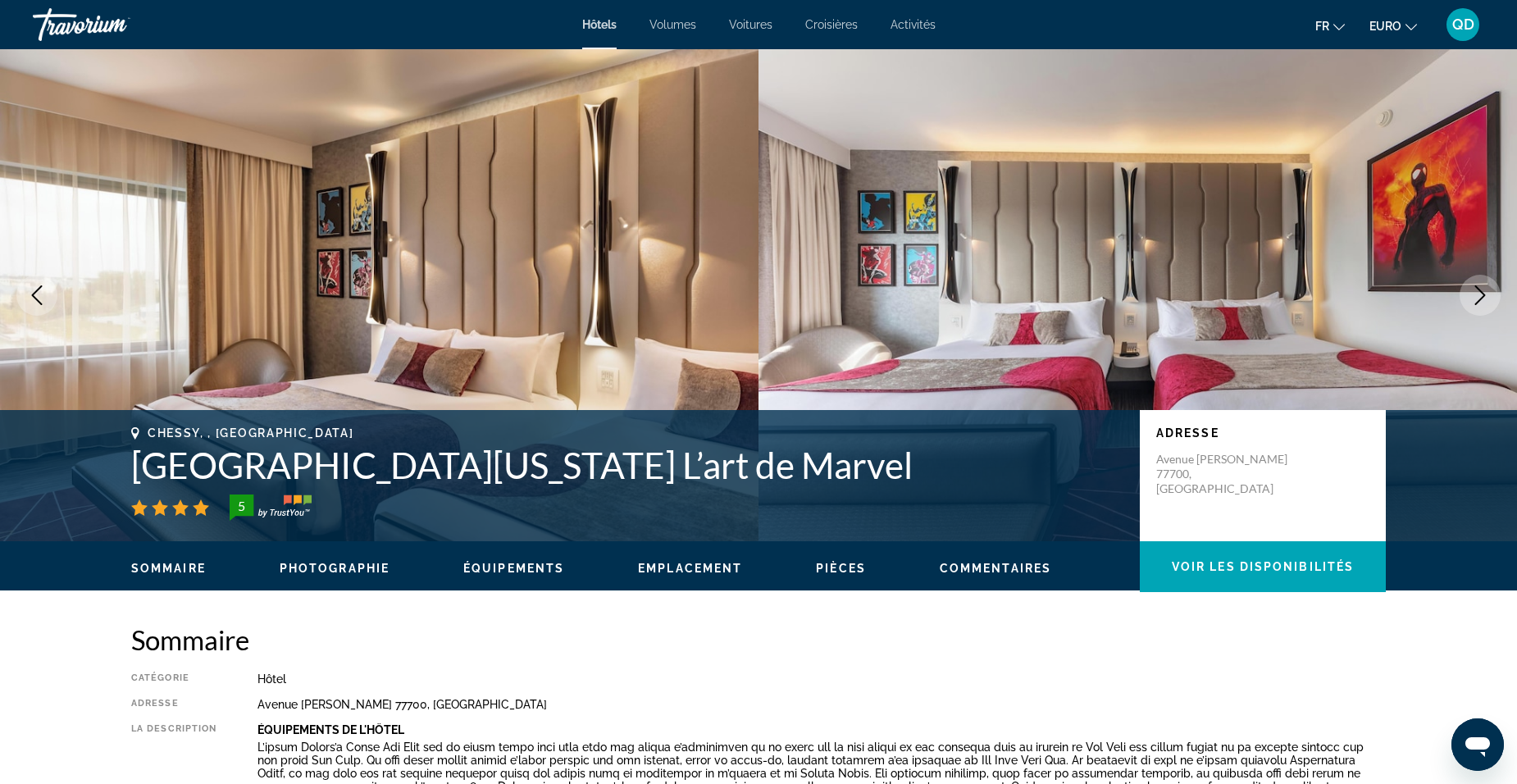
click at [1473, 295] on icon "Image suivante" at bounding box center [1481, 296] width 20 height 20
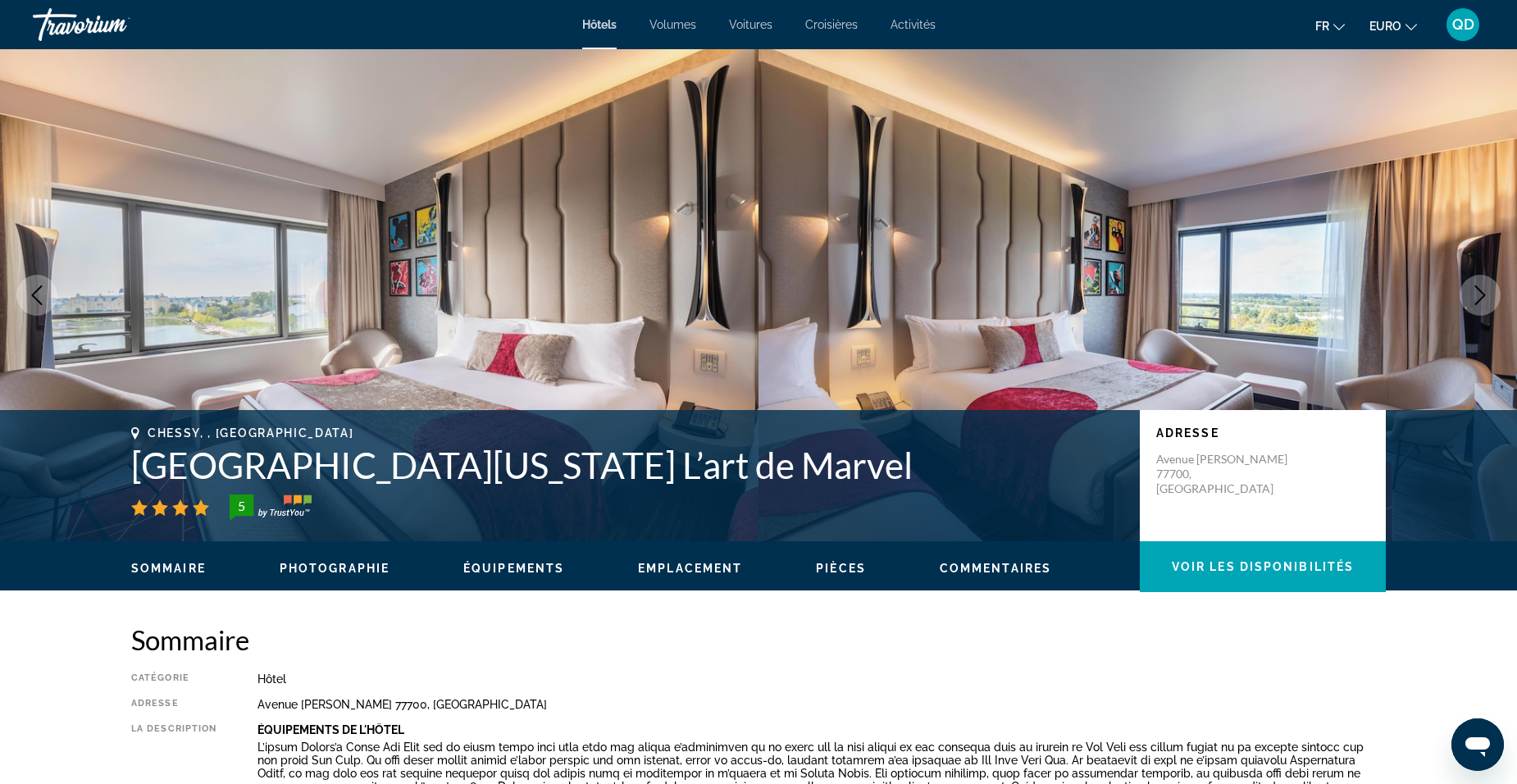
click at [1473, 295] on icon "Image suivante" at bounding box center [1481, 296] width 20 height 20
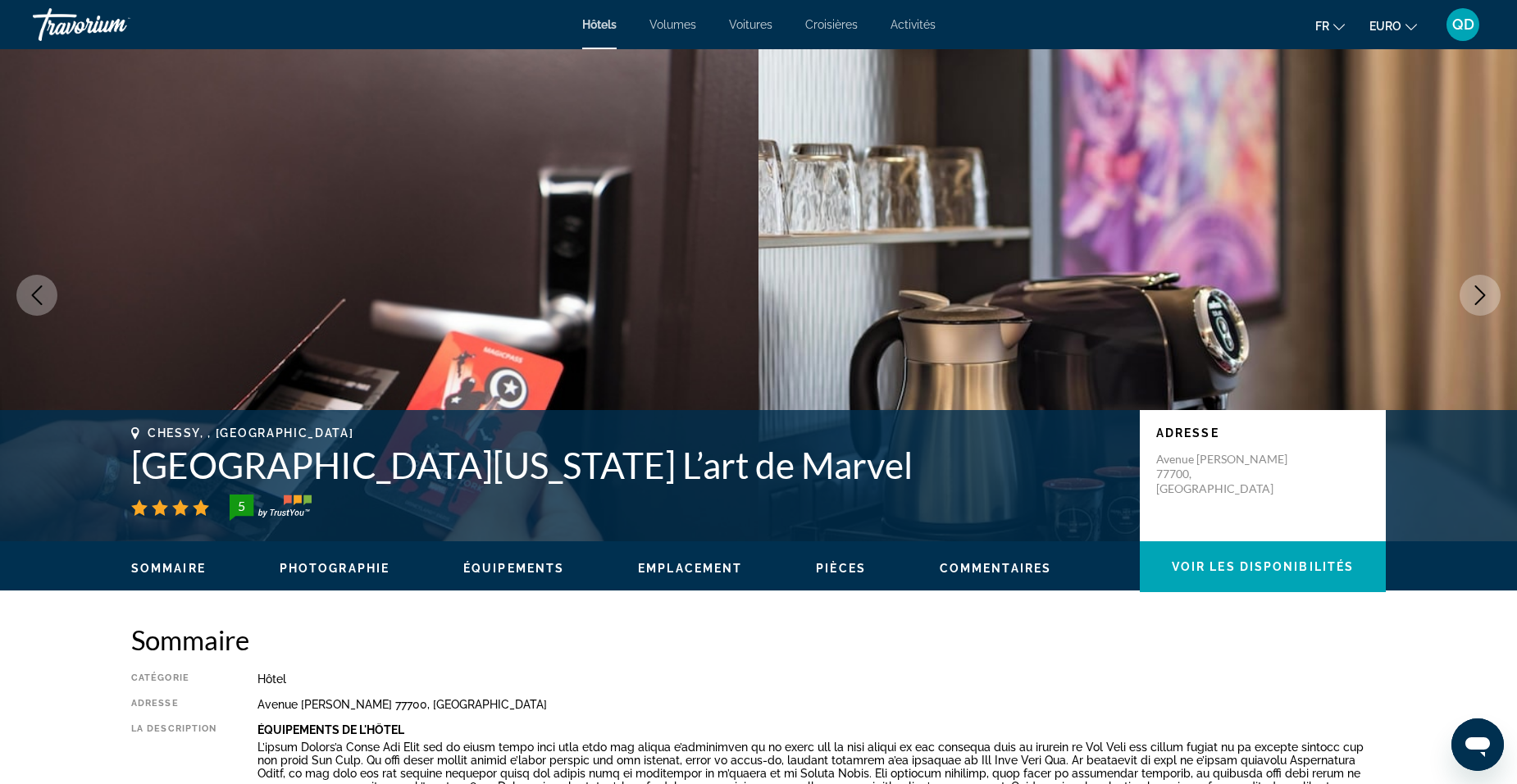
click at [1473, 295] on icon "Image suivante" at bounding box center [1481, 296] width 20 height 20
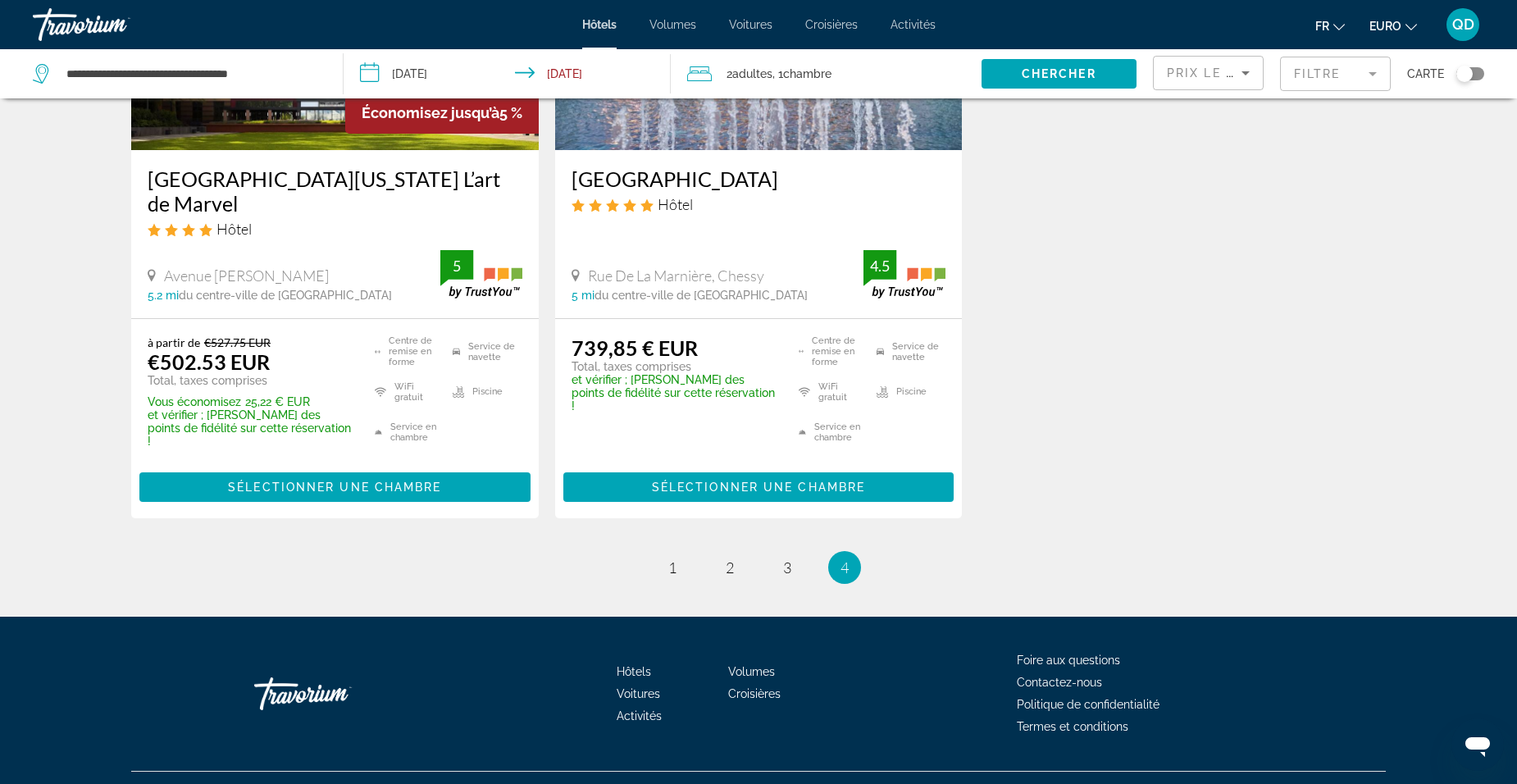
scroll to position [1558, 0]
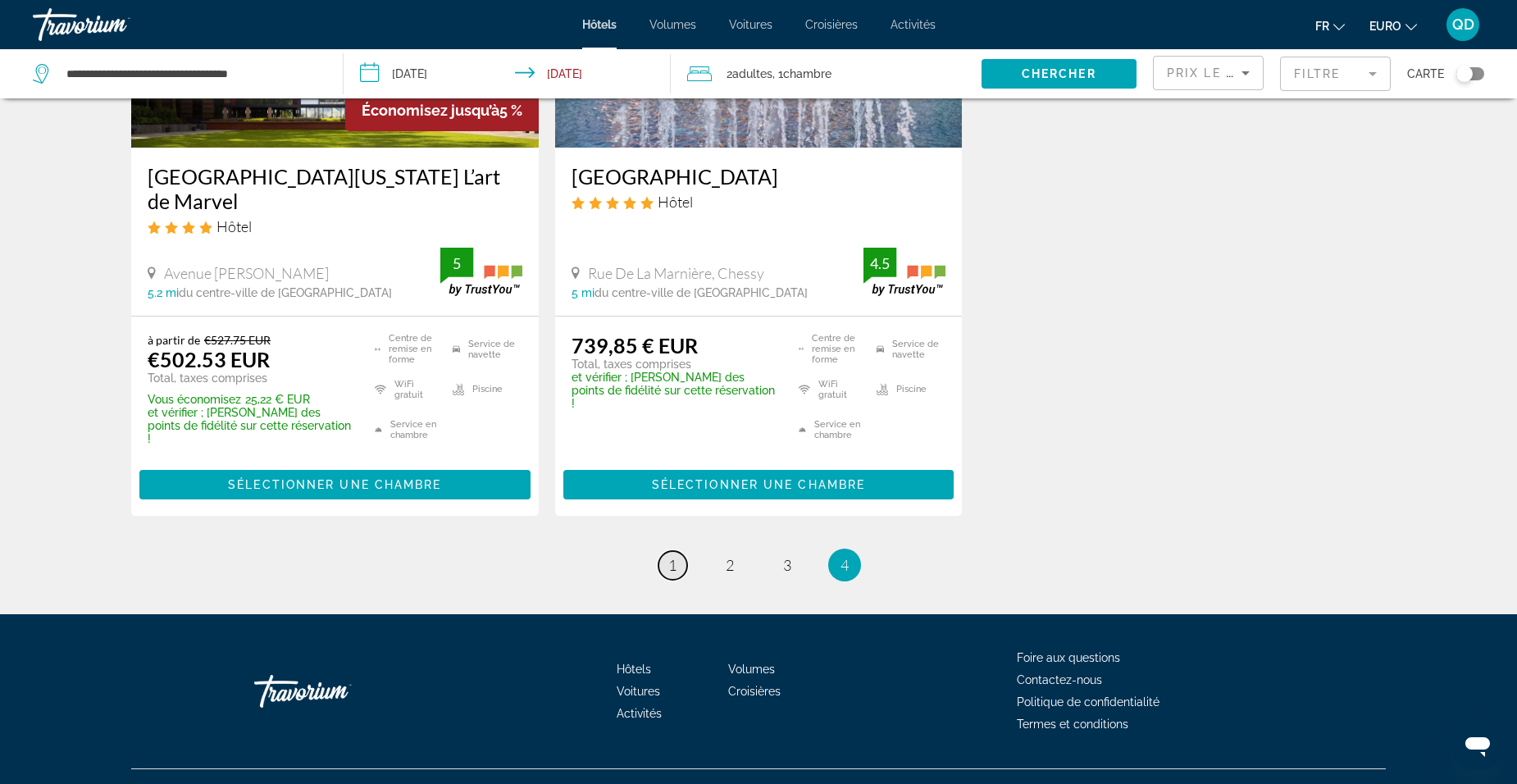
click at [670, 556] on span "1" at bounding box center [672, 565] width 8 height 18
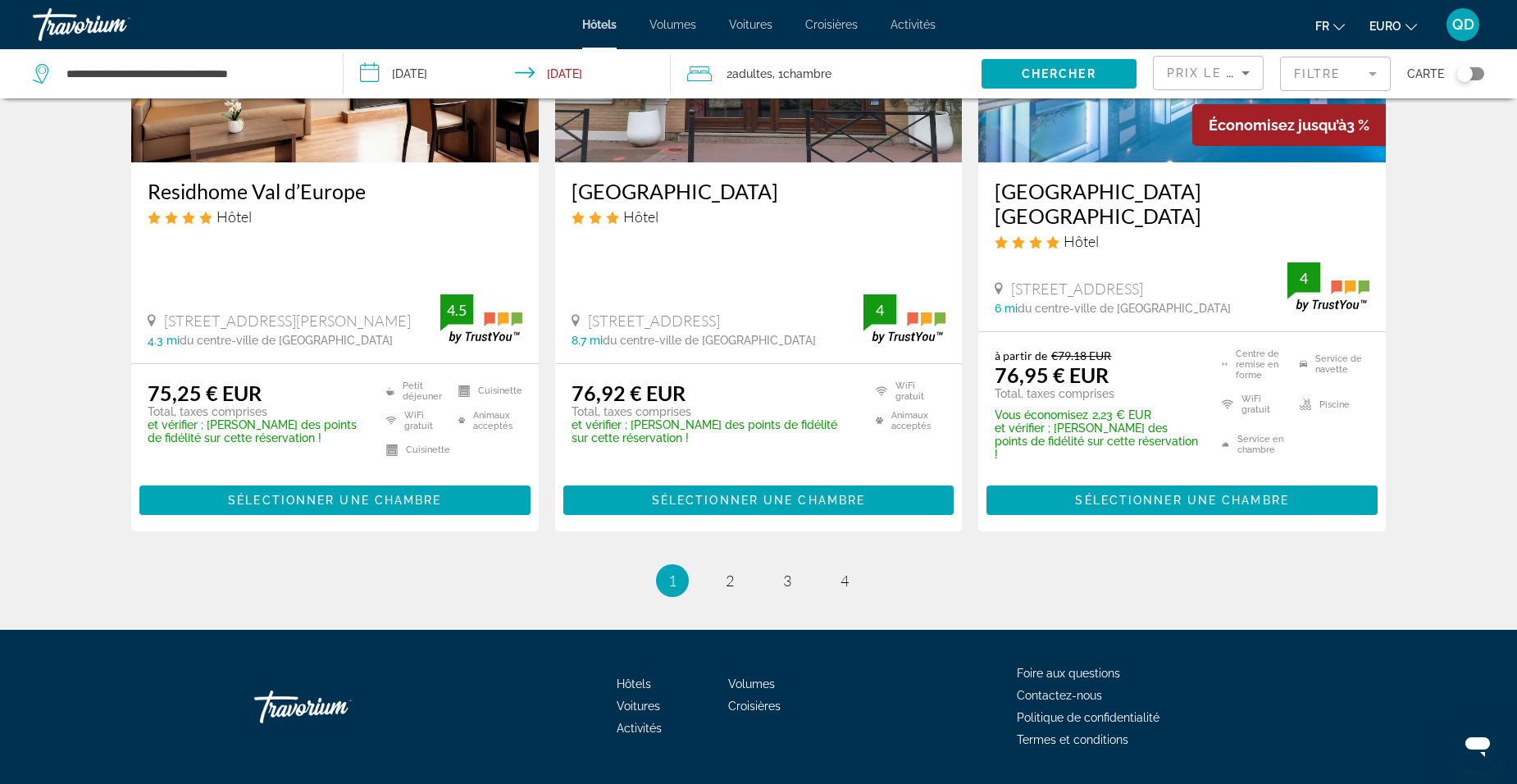
scroll to position [2153, 0]
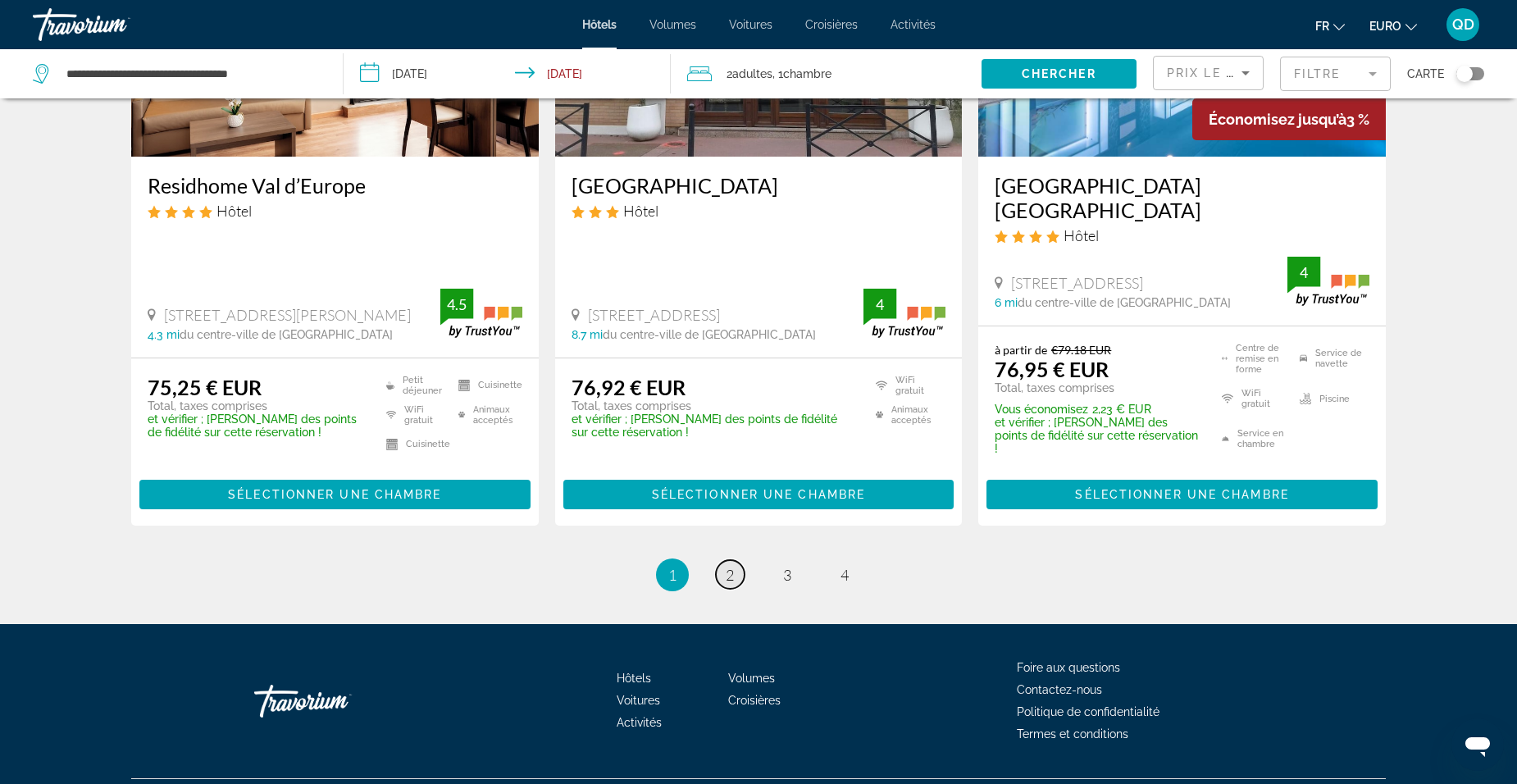
click at [725, 566] on span "2" at bounding box center [729, 575] width 8 height 18
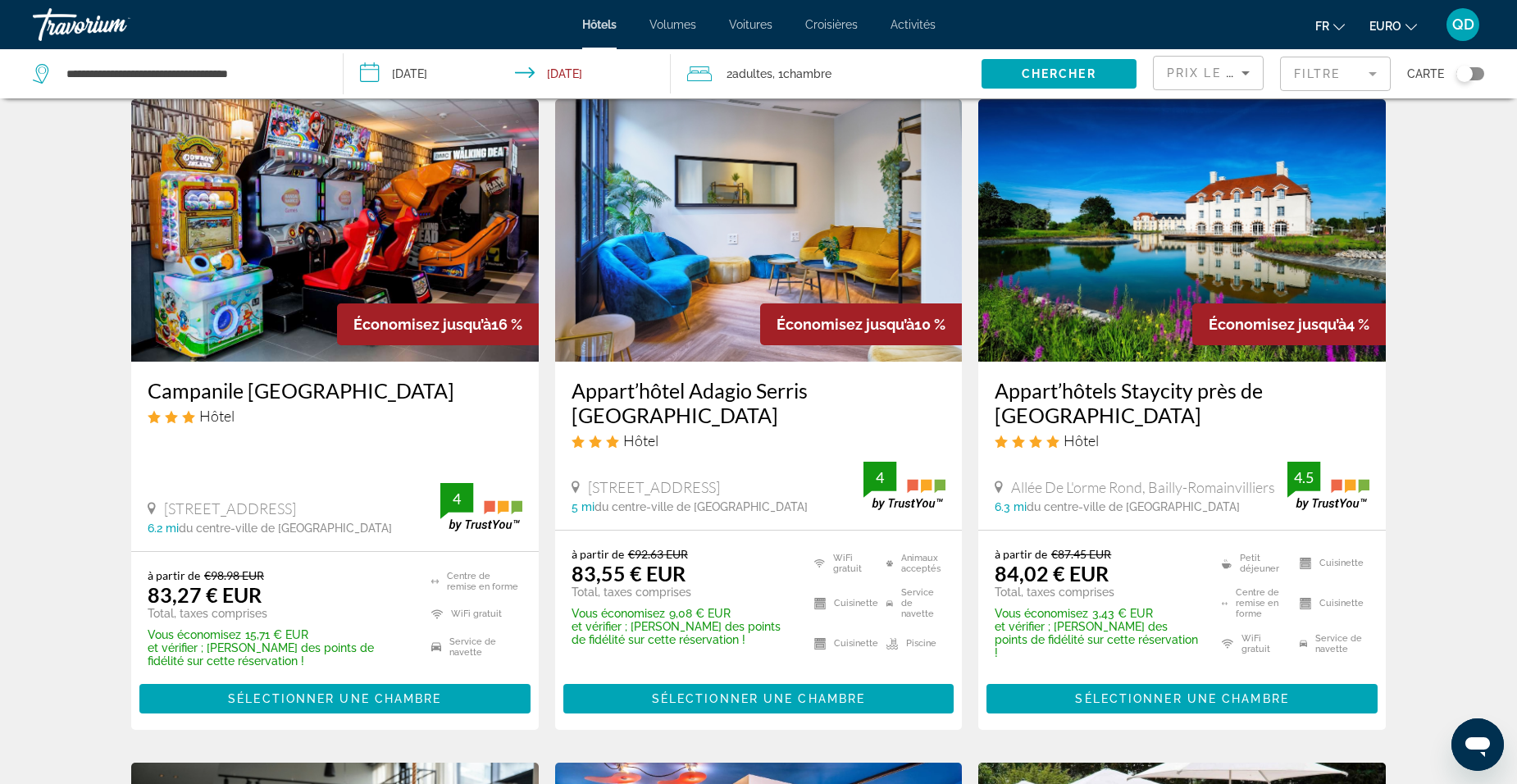
scroll to position [164, 0]
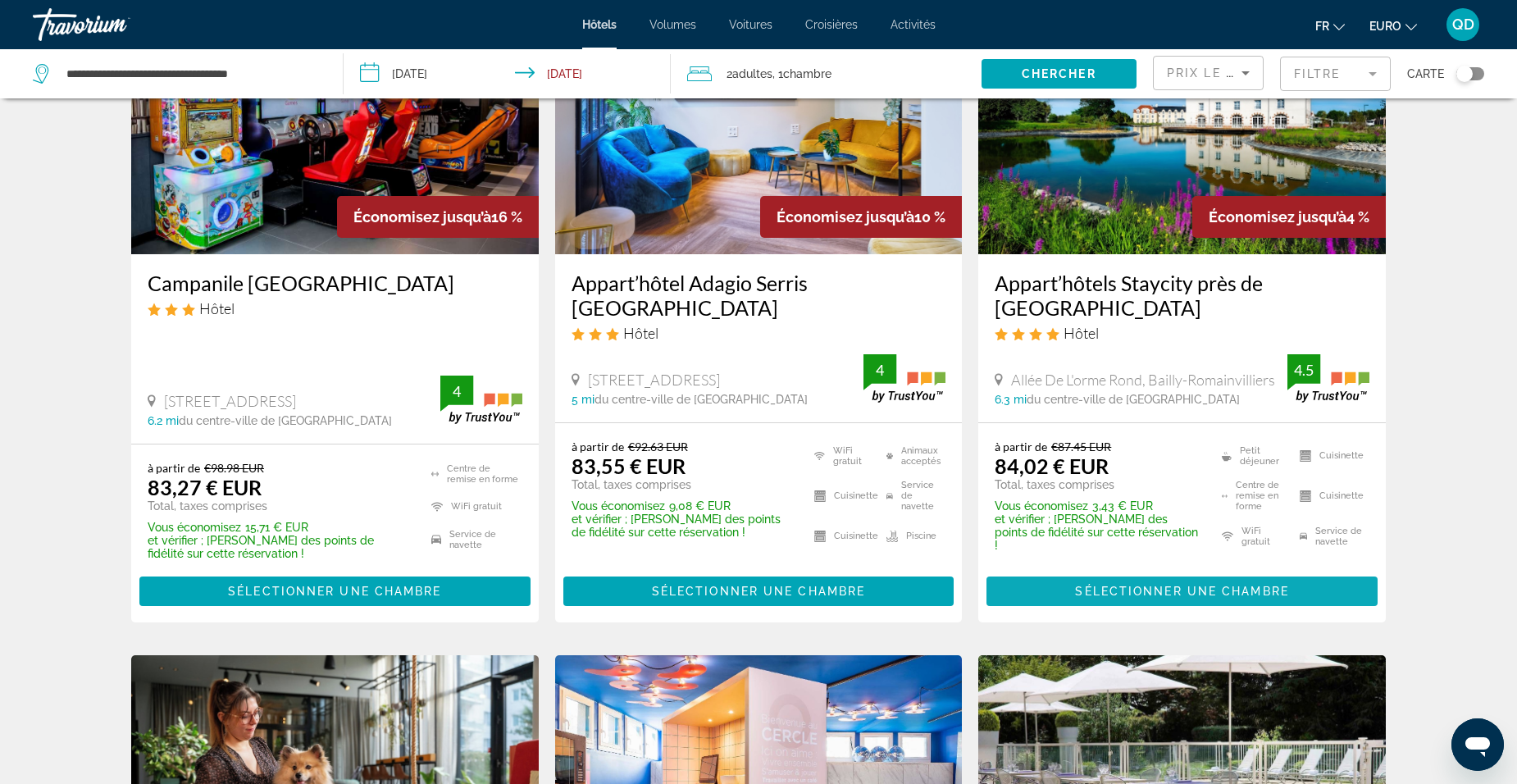
click at [1298, 593] on span "Contenu principal" at bounding box center [1182, 591] width 392 height 40
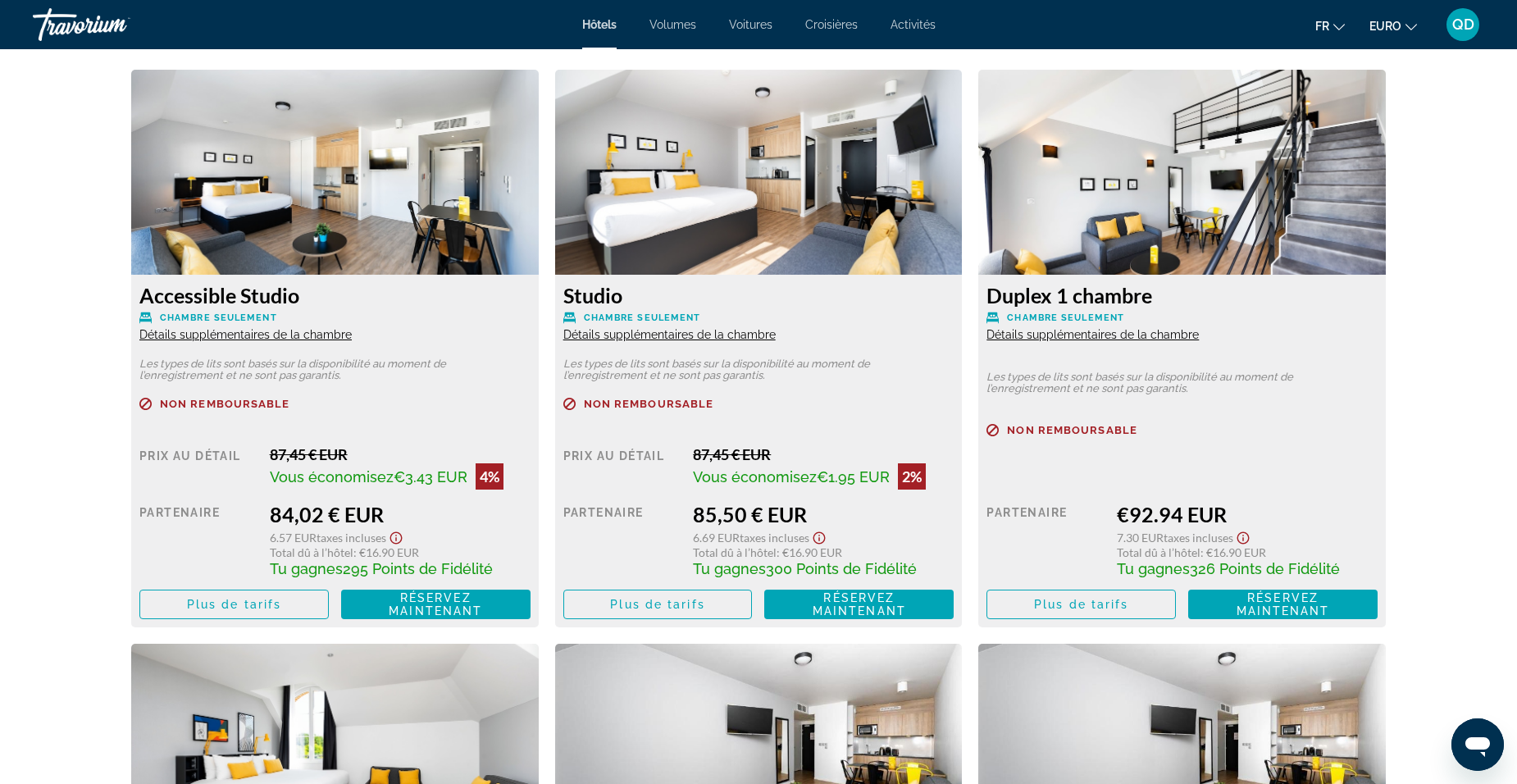
scroll to position [2296, 0]
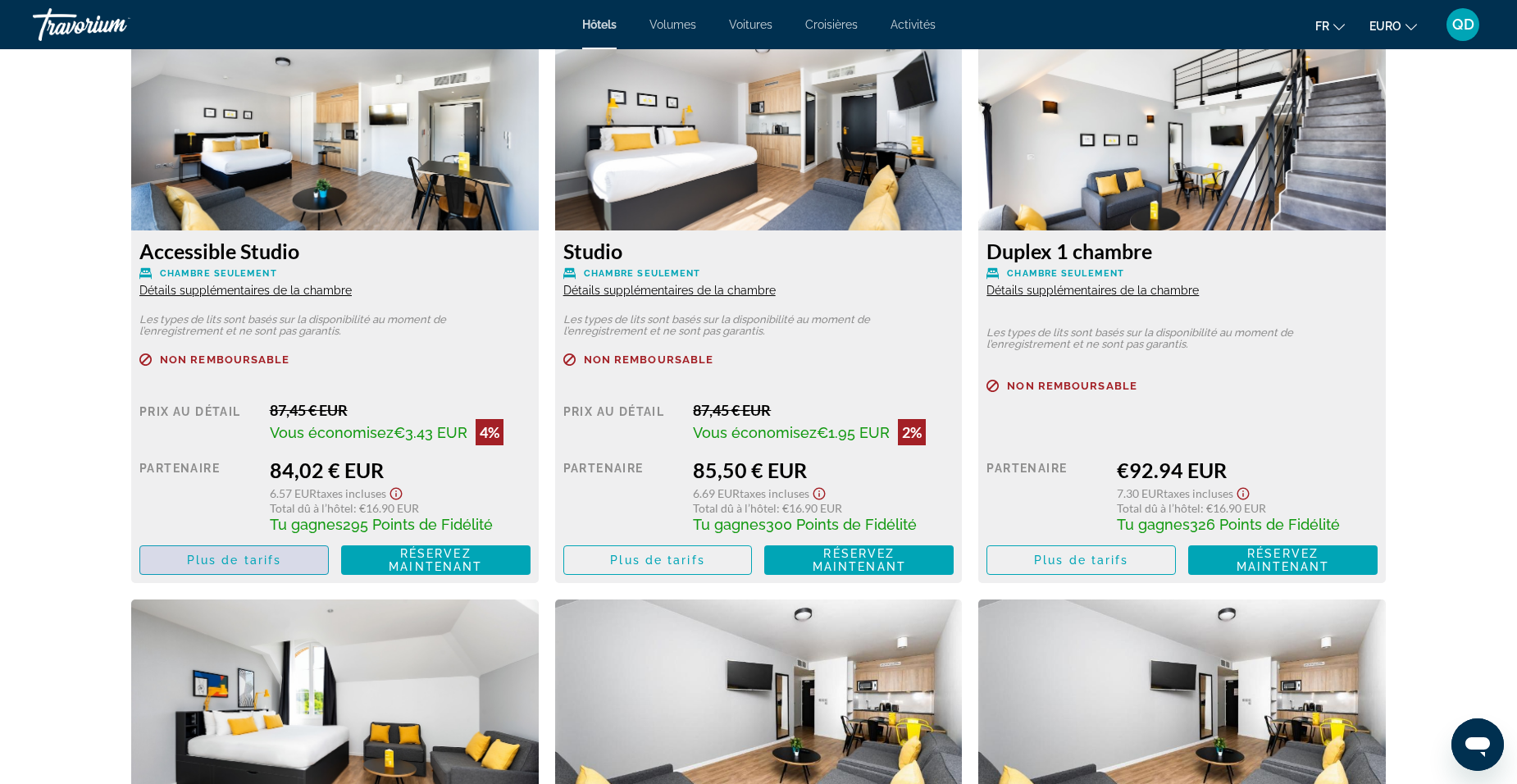
click at [198, 569] on span "Contenu principal" at bounding box center [234, 561] width 188 height 40
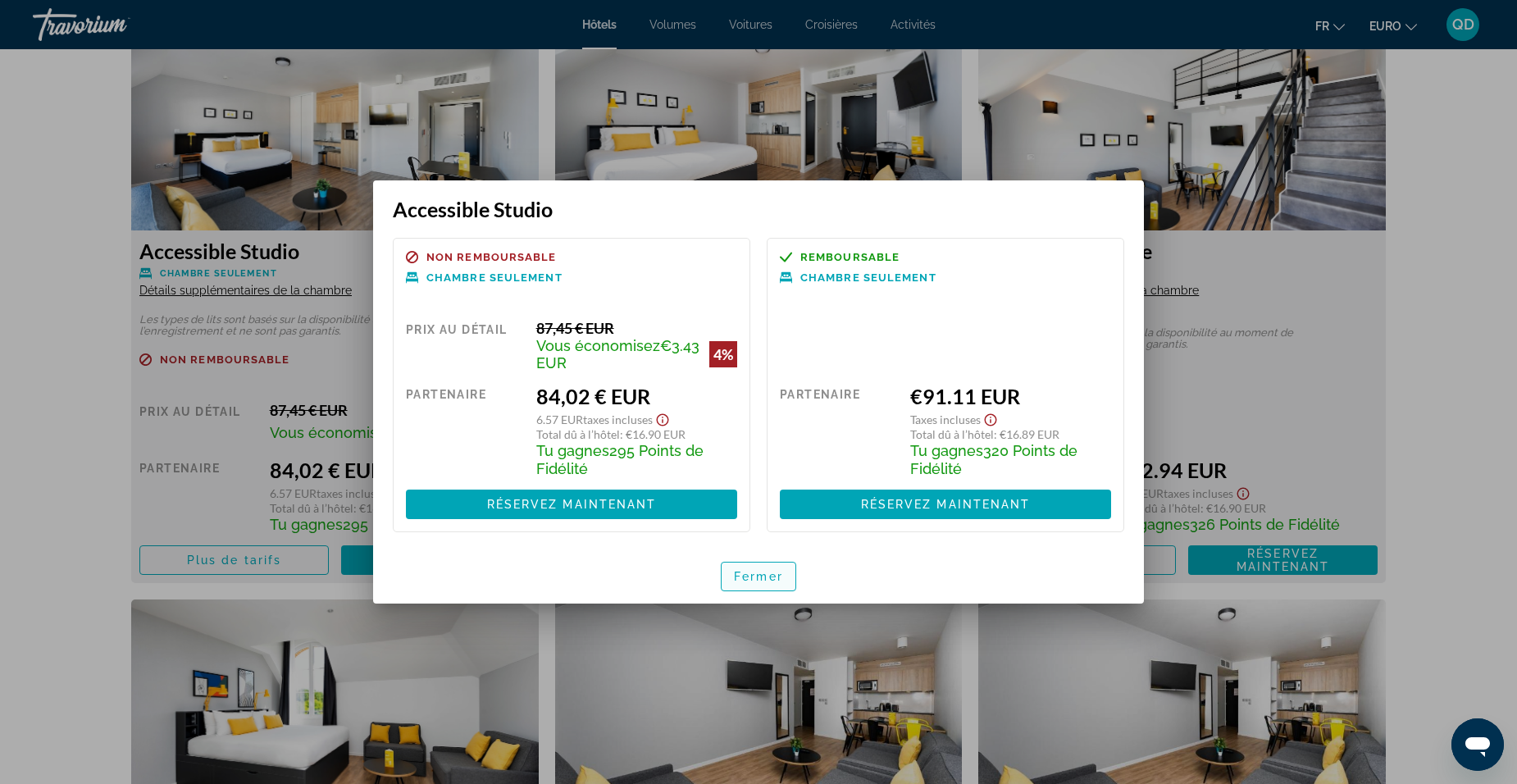
click at [783, 578] on span "button" at bounding box center [759, 577] width 74 height 40
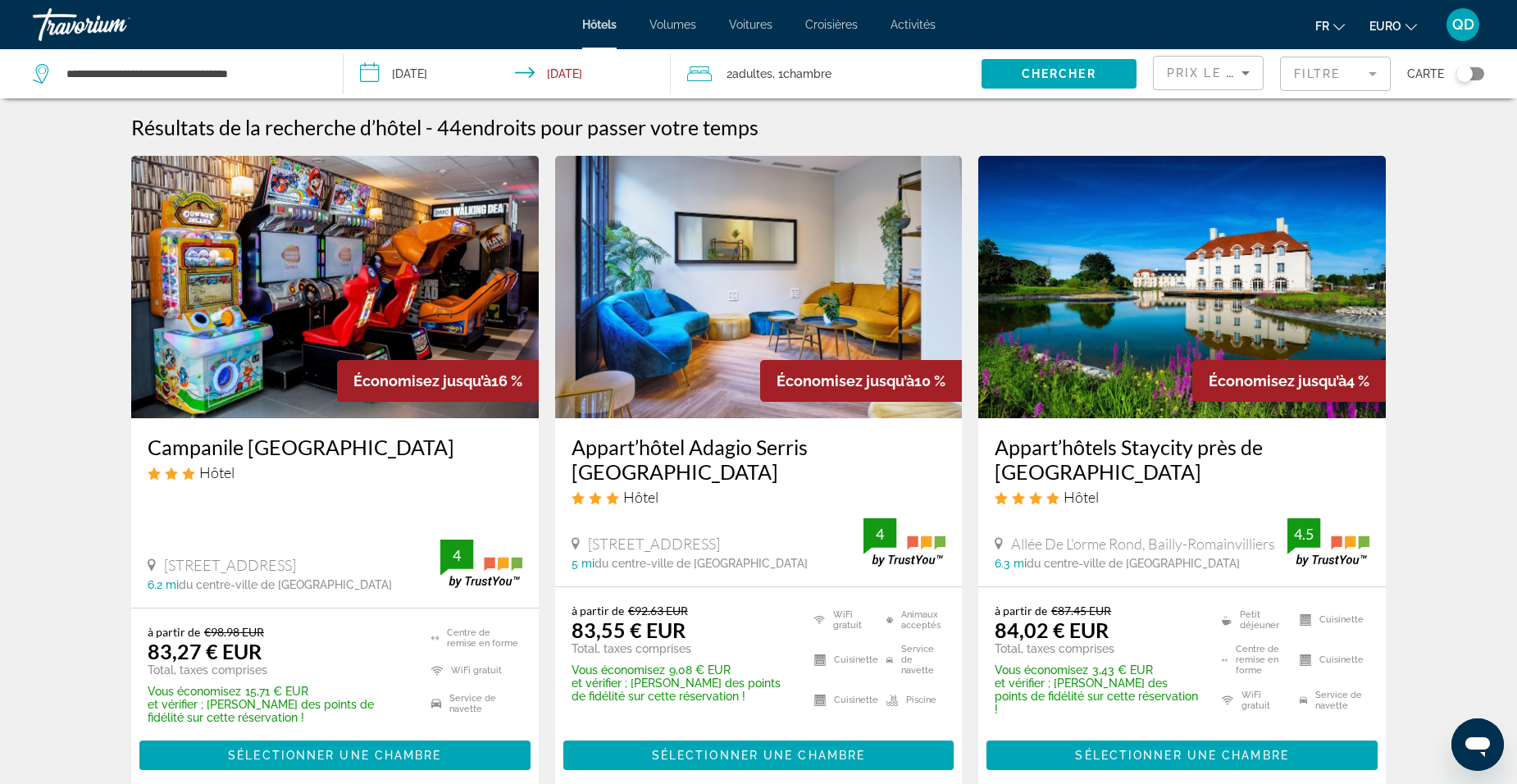
click at [919, 29] on span "Activités" at bounding box center [914, 24] width 45 height 14
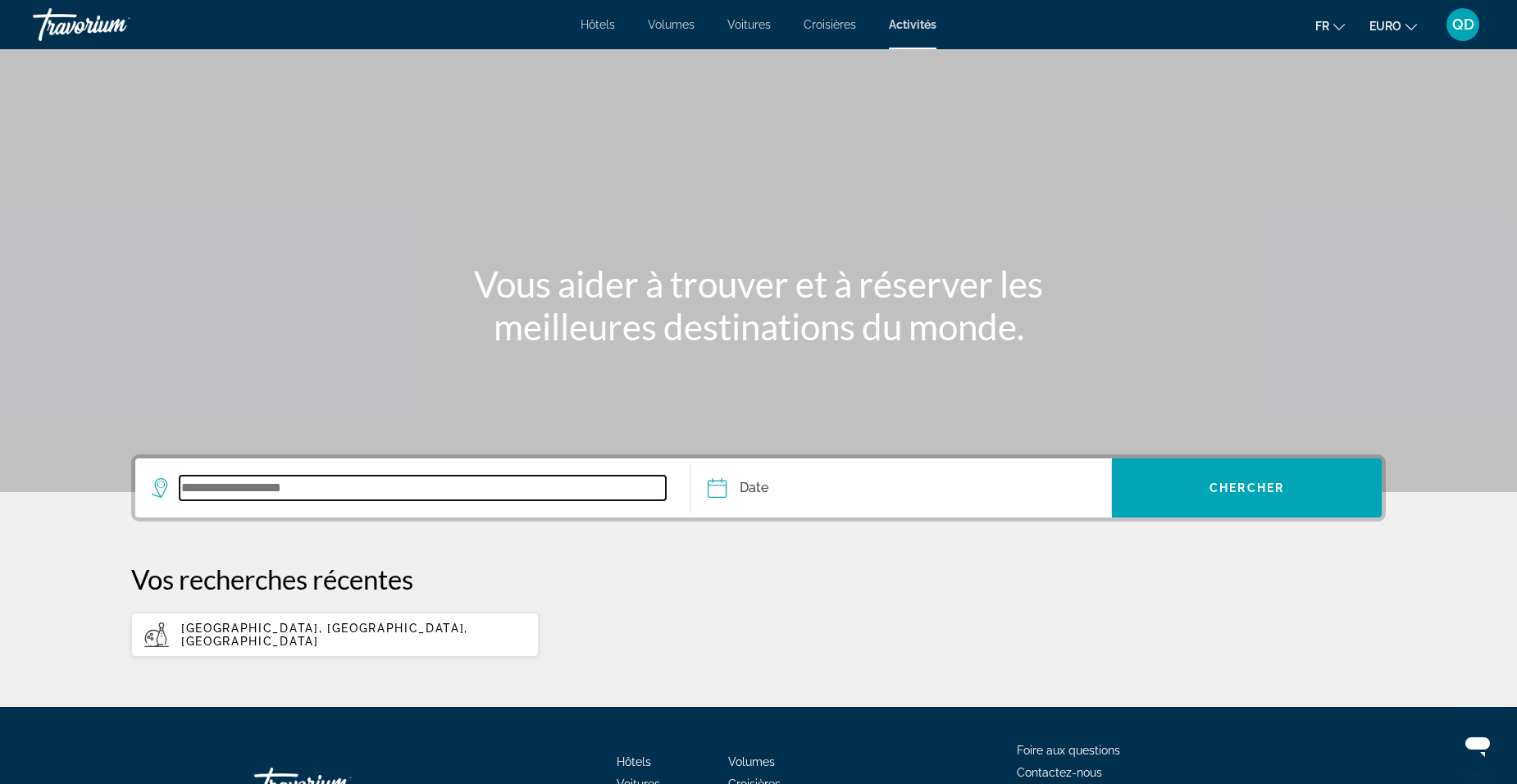
click at [277, 486] on input "Widget de recherche" at bounding box center [423, 487] width 487 height 24
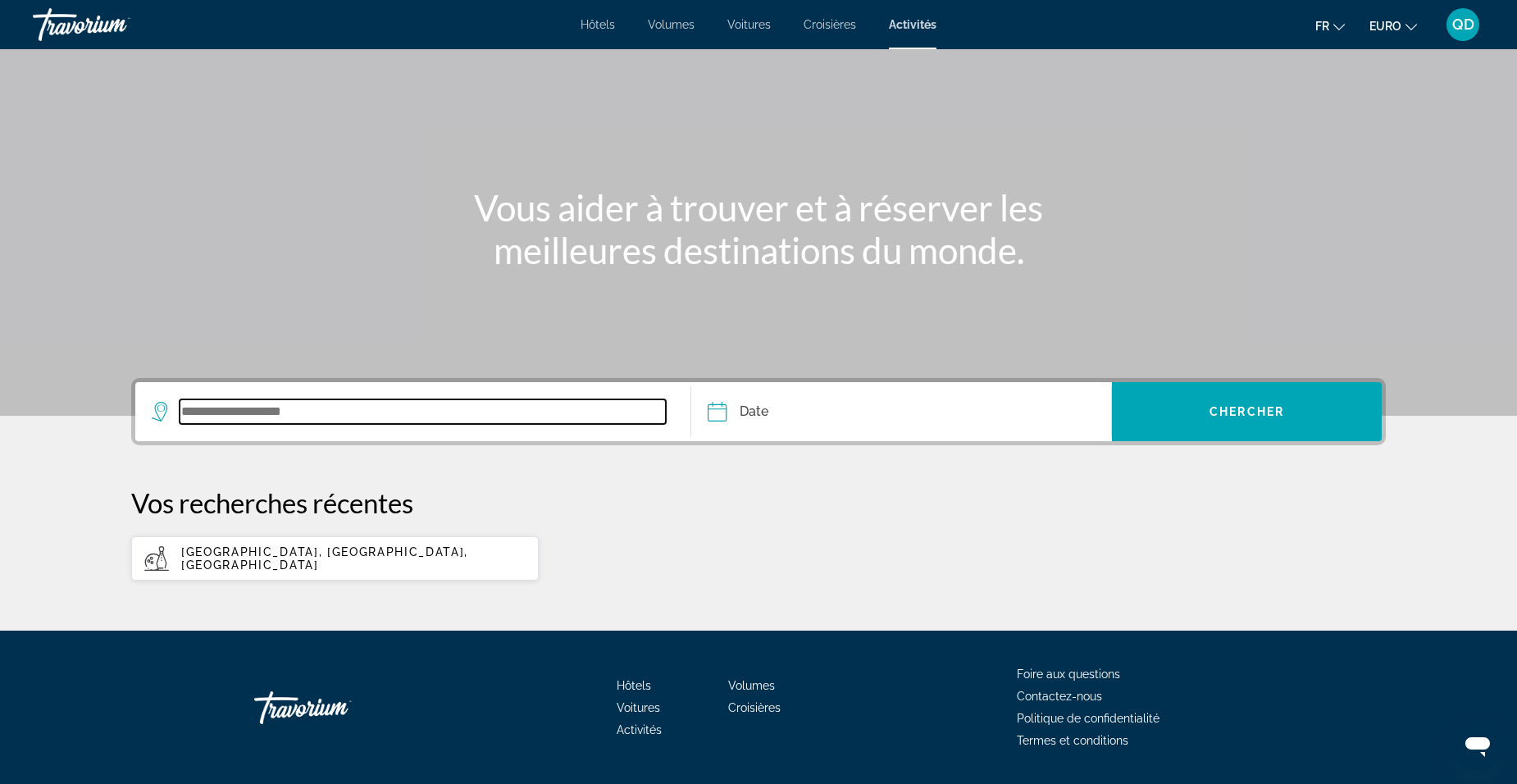
scroll to position [122, 0]
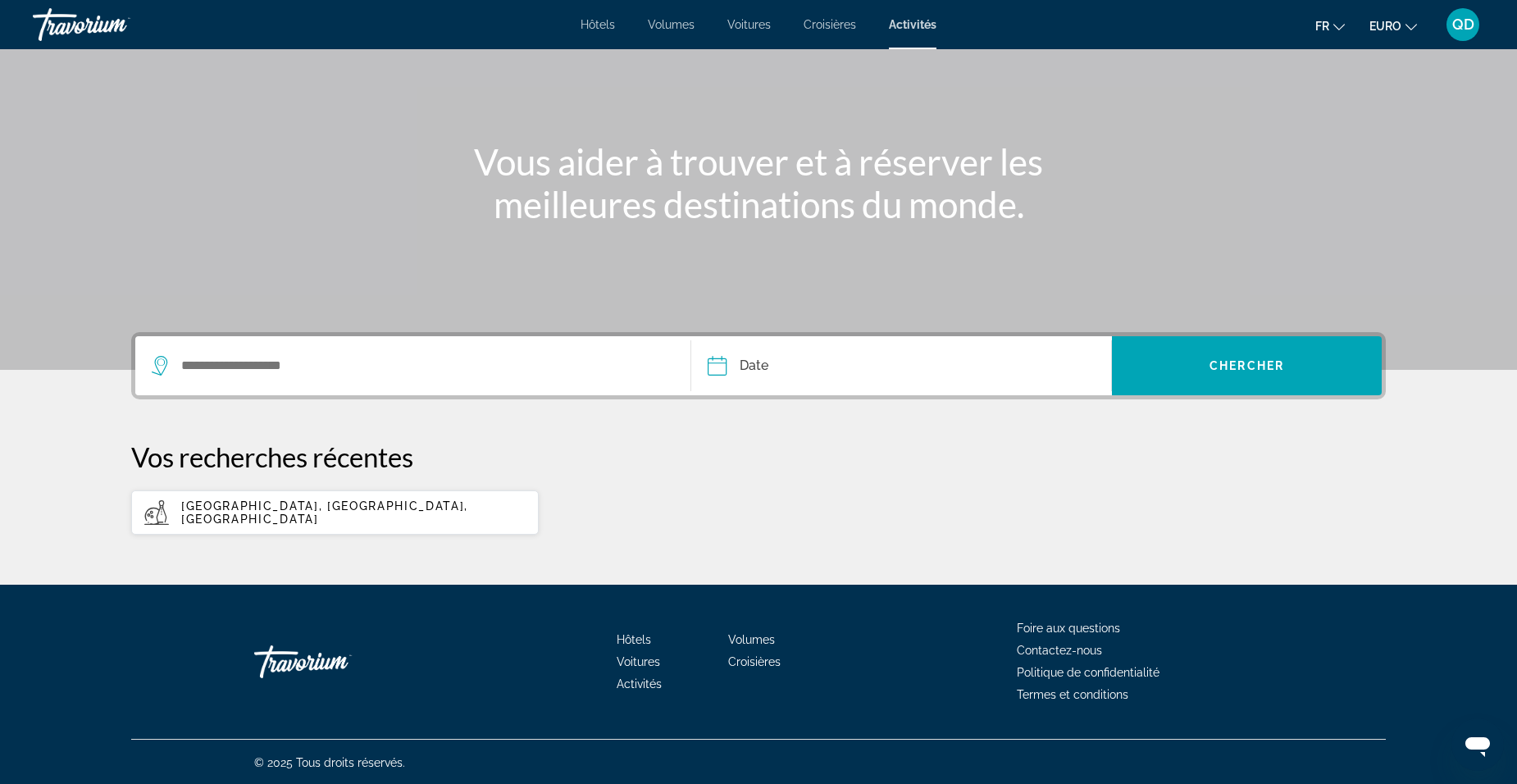
click at [300, 522] on app-activities-recent-search "[GEOGRAPHIC_DATA], [GEOGRAPHIC_DATA], [GEOGRAPHIC_DATA]" at bounding box center [335, 512] width 408 height 44
type input "**********"
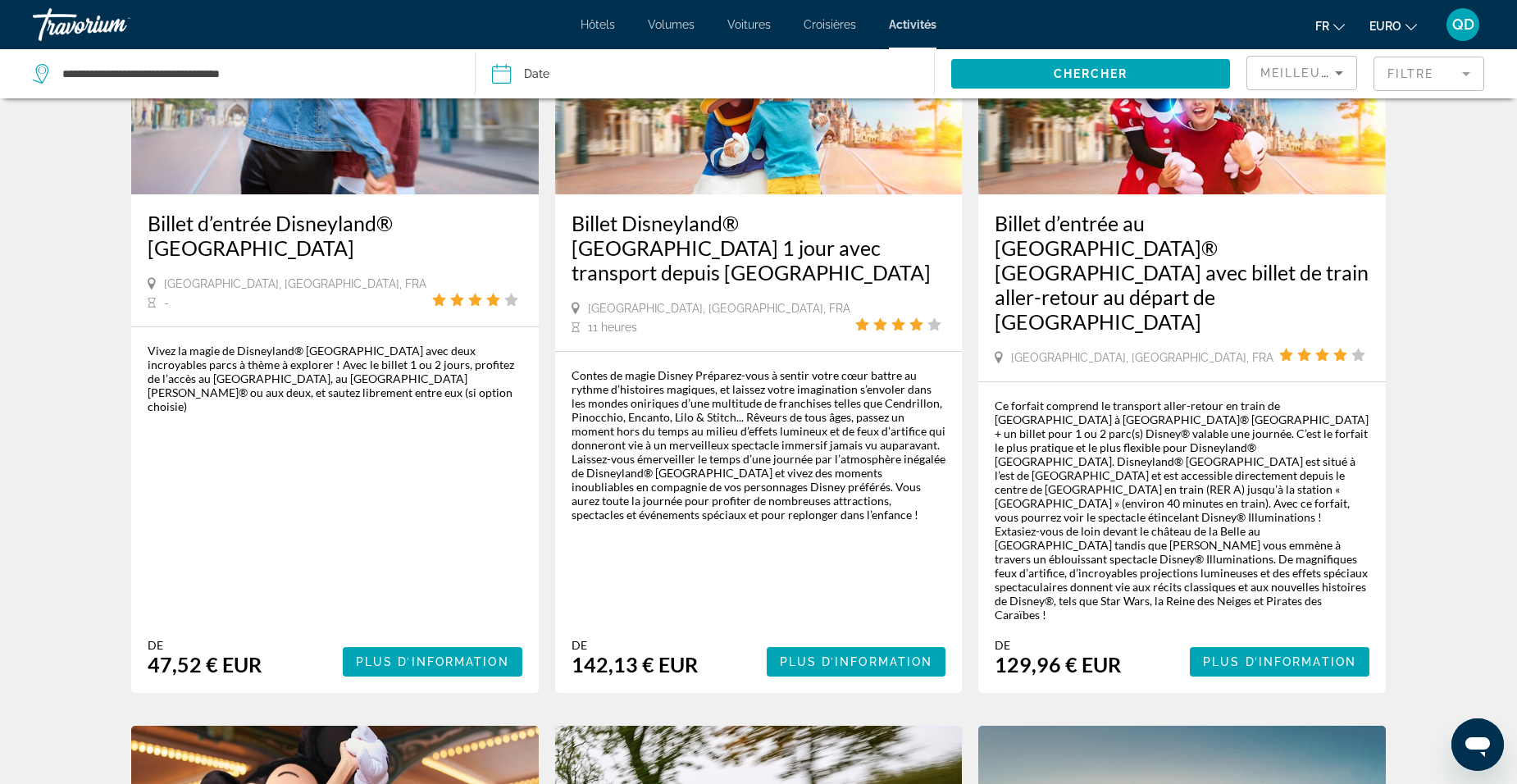
scroll to position [246, 0]
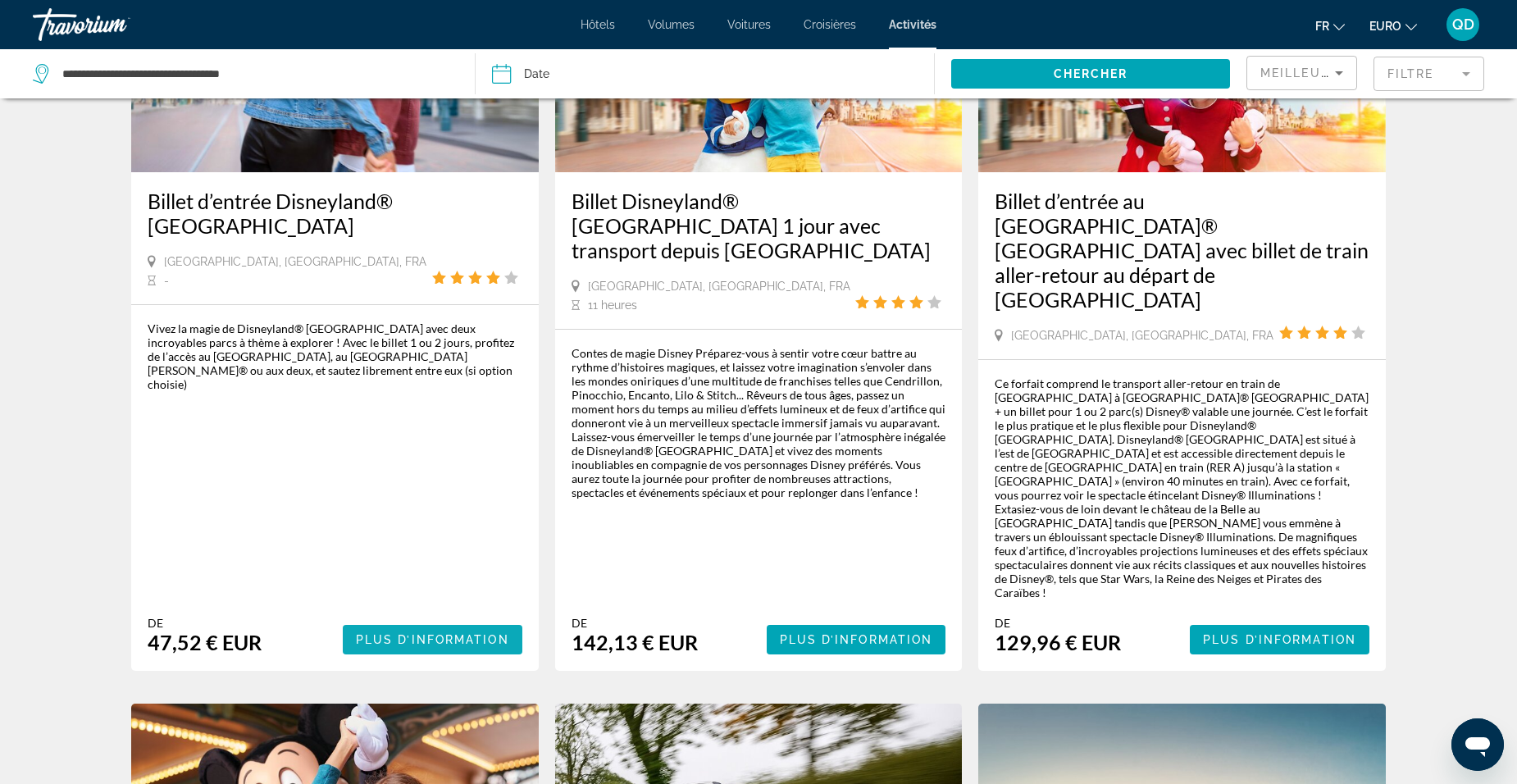
click at [385, 619] on span "Contenu principal" at bounding box center [432, 639] width 180 height 40
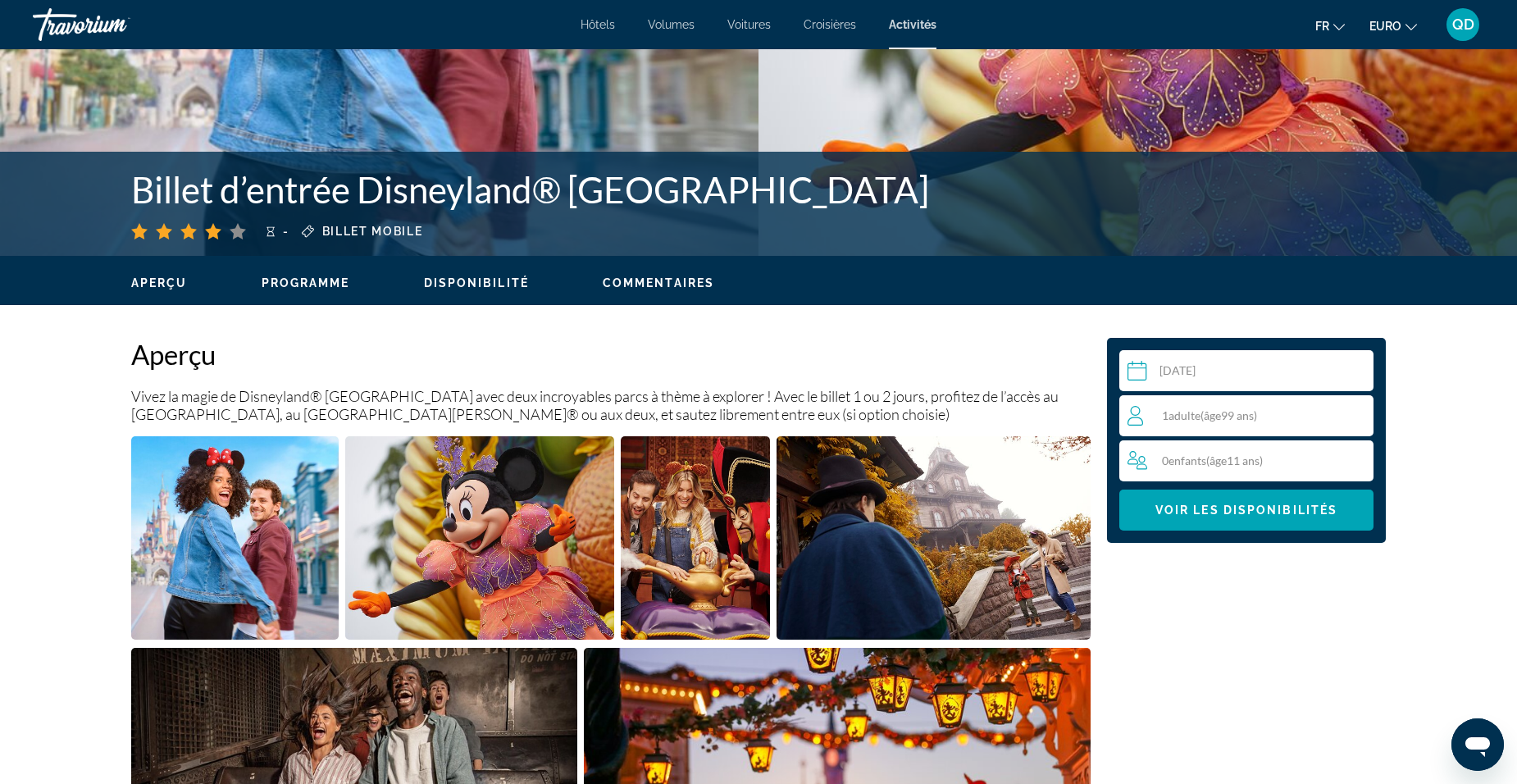
scroll to position [328, 0]
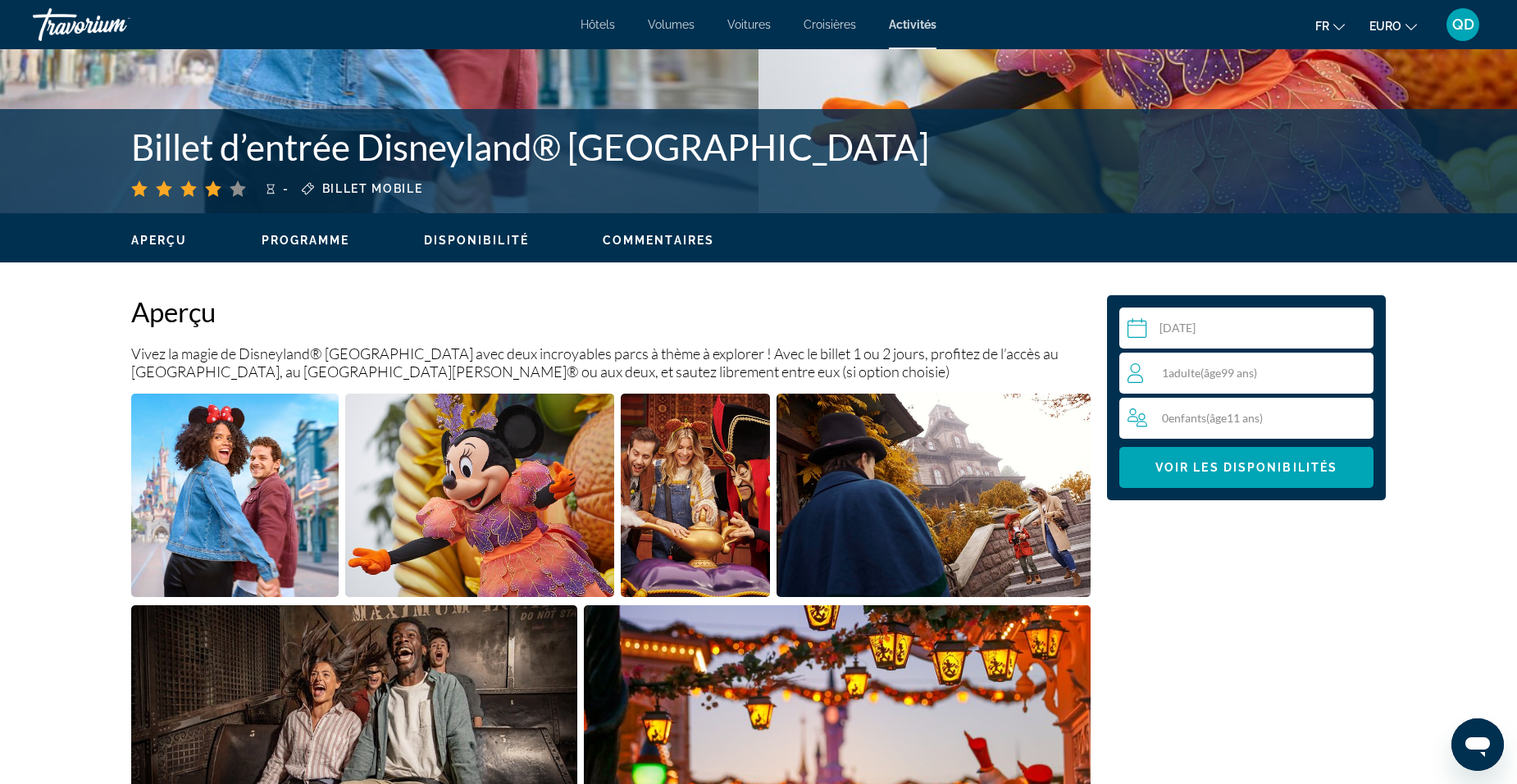
click at [1237, 331] on input "Contenu principal" at bounding box center [1250, 330] width 261 height 46
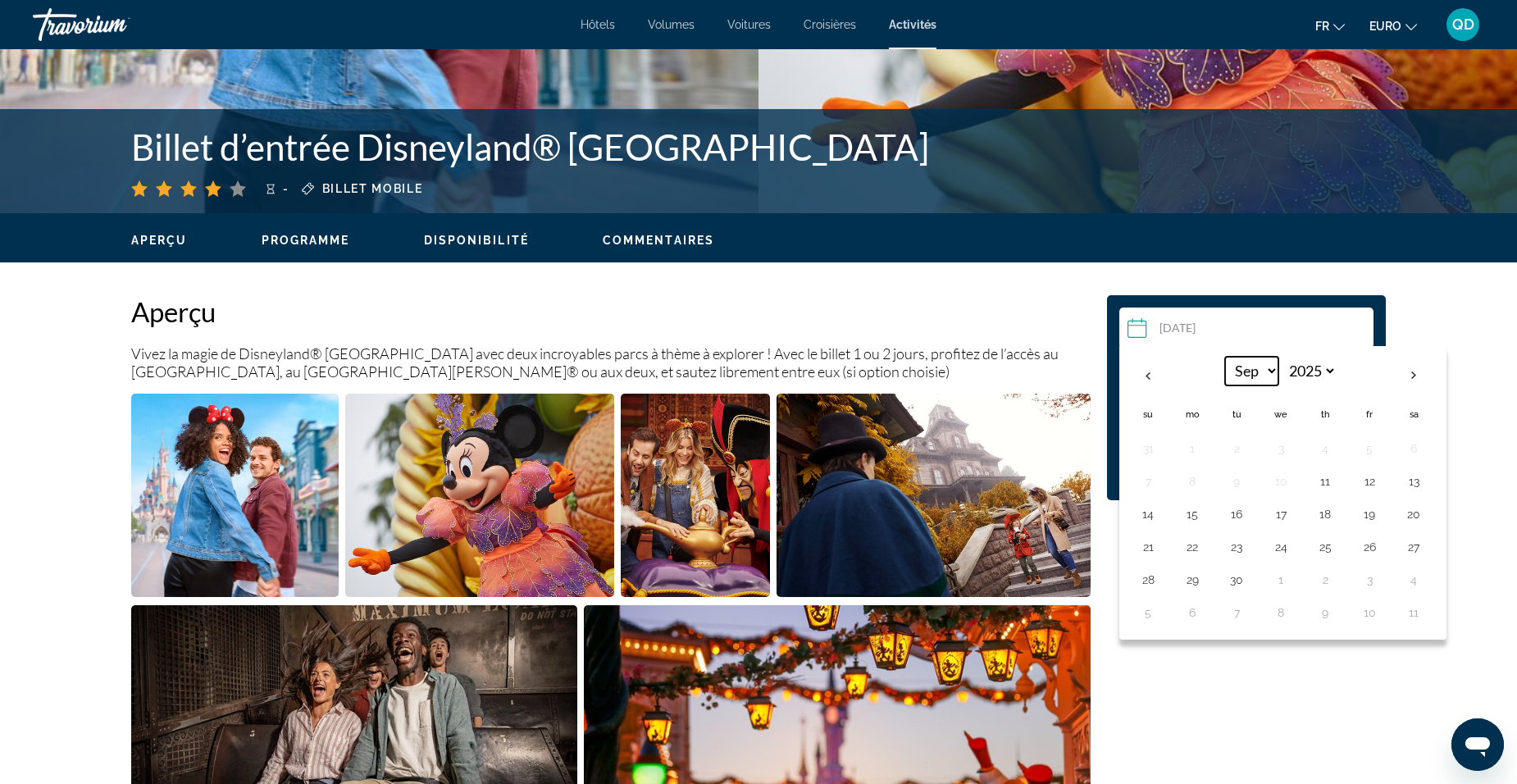
click at [1242, 370] on select "*** *** *** *** *** *** *** *** *** *** *** ***" at bounding box center [1252, 371] width 53 height 29
select select "*"
click at [1226, 356] on select "*** *** *** *** *** *** *** *** *** *** *** ***" at bounding box center [1252, 371] width 53 height 29
click at [1314, 369] on select "**** **** **** **** **** **** **** **** **** **** **** **** **** **** **** ****…" at bounding box center [1310, 371] width 53 height 29
click at [1284, 356] on select "**** **** **** **** **** **** **** **** **** **** **** **** **** **** **** ****…" at bounding box center [1310, 371] width 53 height 29
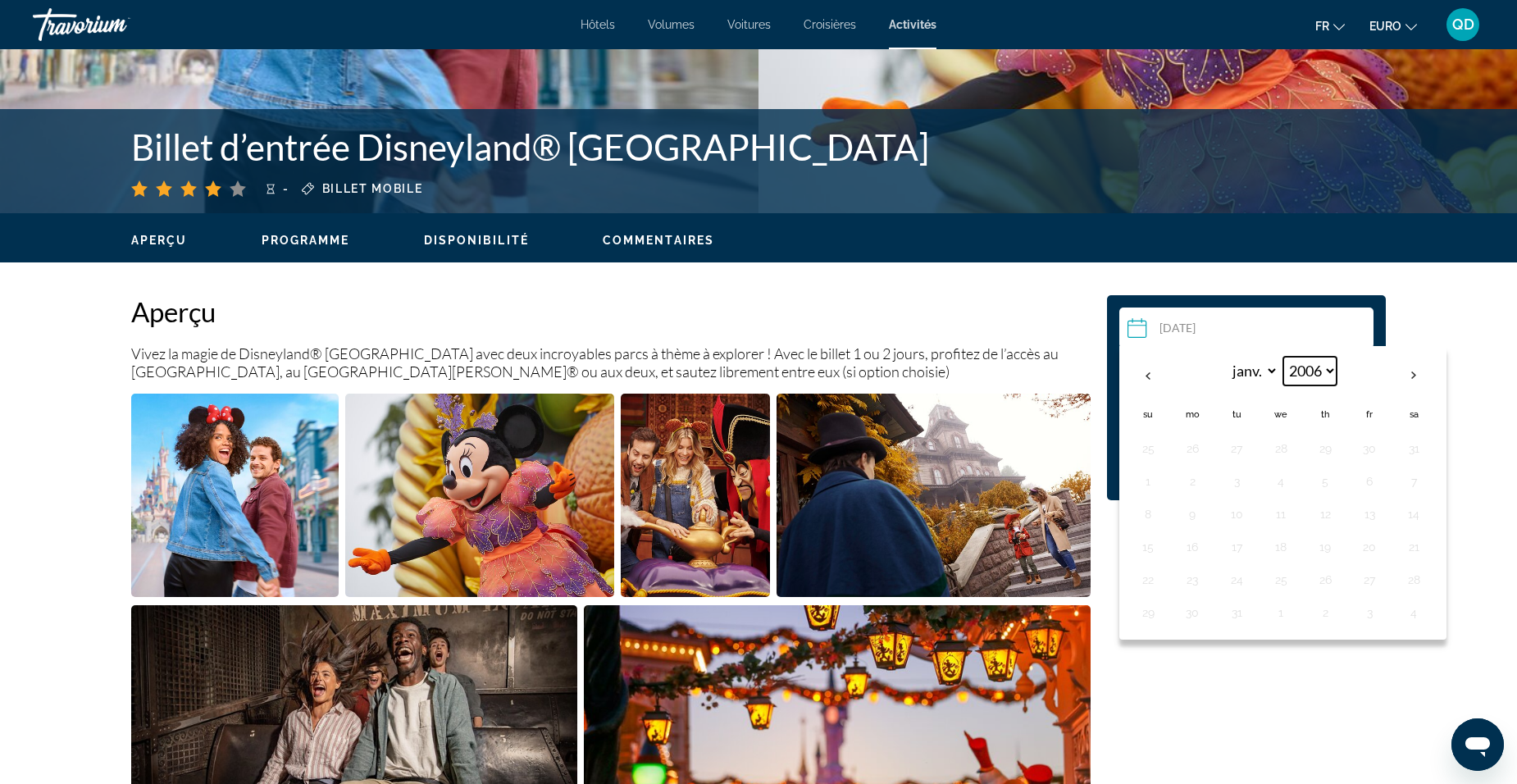
click at [1304, 373] on select "**** **** **** **** **** **** **** **** **** **** **** **** **** **** **** ****…" at bounding box center [1310, 371] width 53 height 29
select select "****"
click at [1284, 356] on select "**** **** **** **** **** **** **** **** **** **** **** **** **** **** **** ****…" at bounding box center [1310, 371] width 53 height 29
click at [1369, 484] on button "9" at bounding box center [1370, 481] width 26 height 23
type input "**********"
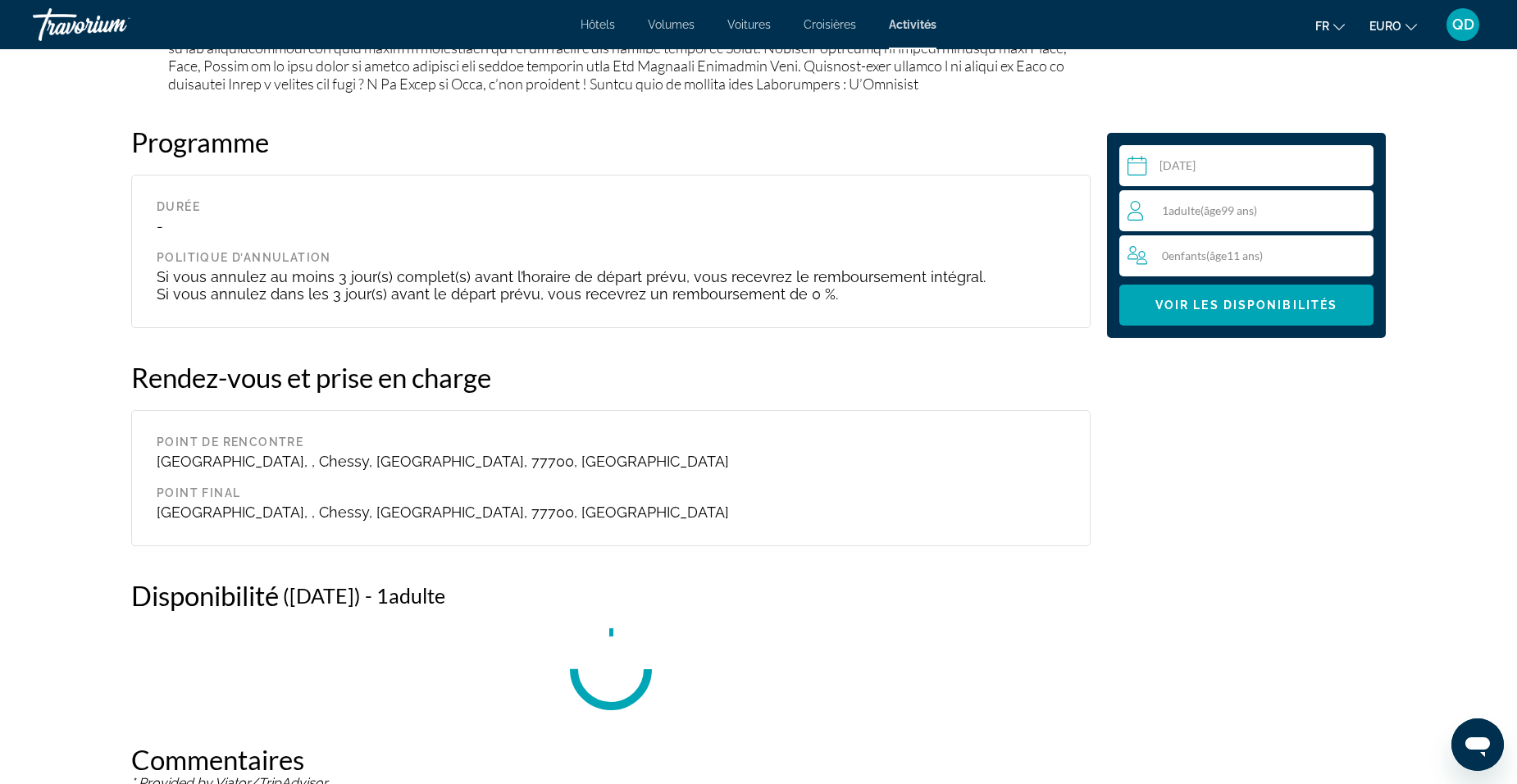
scroll to position [2648, 0]
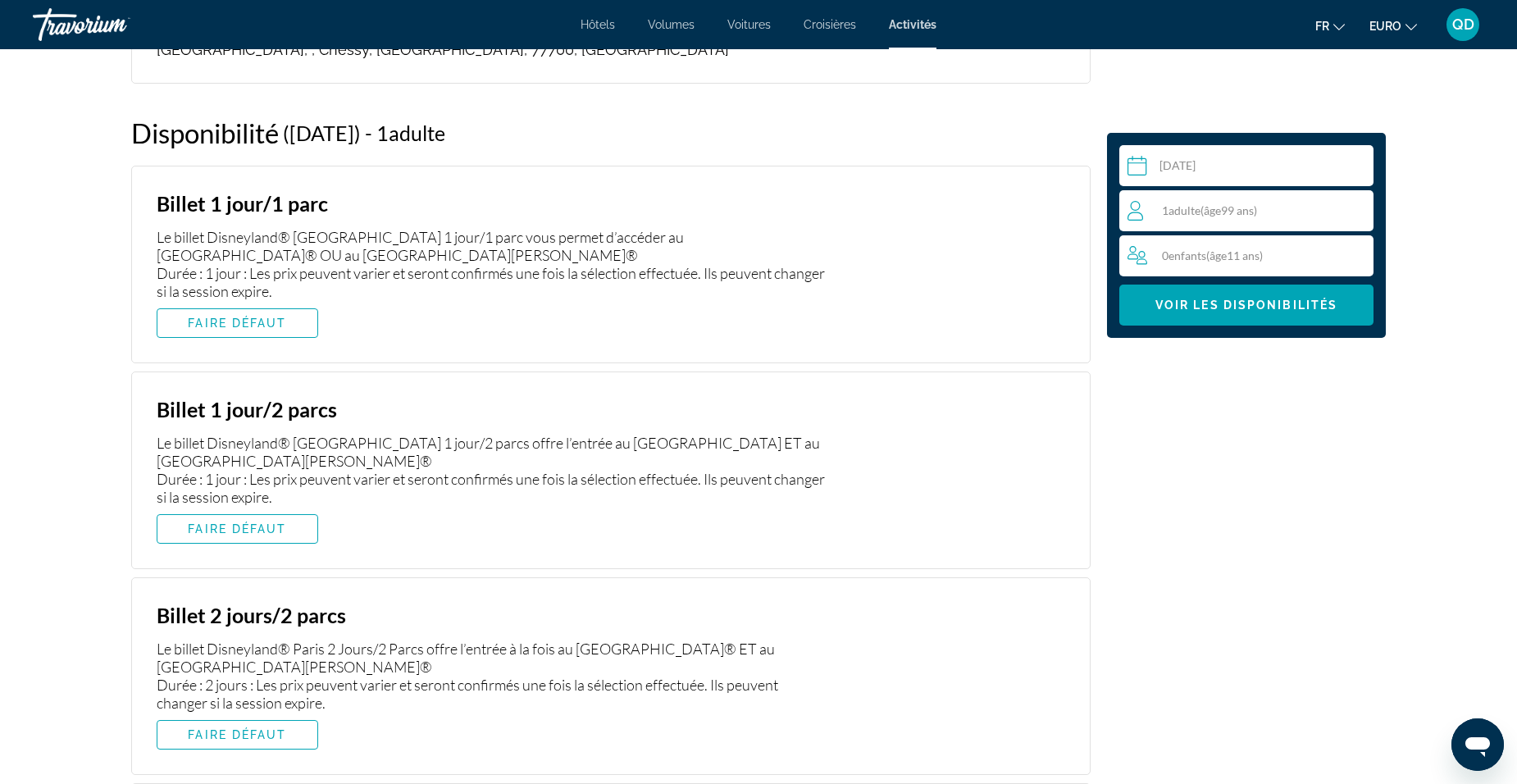
click at [1228, 222] on div "1 Adulte ( âge 99 ans) Adultes" at bounding box center [1251, 210] width 246 height 41
click at [1355, 213] on icon "Augmenter les adultes" at bounding box center [1357, 210] width 14 height 20
click at [1341, 295] on span "Contenu principal" at bounding box center [1247, 306] width 254 height 40
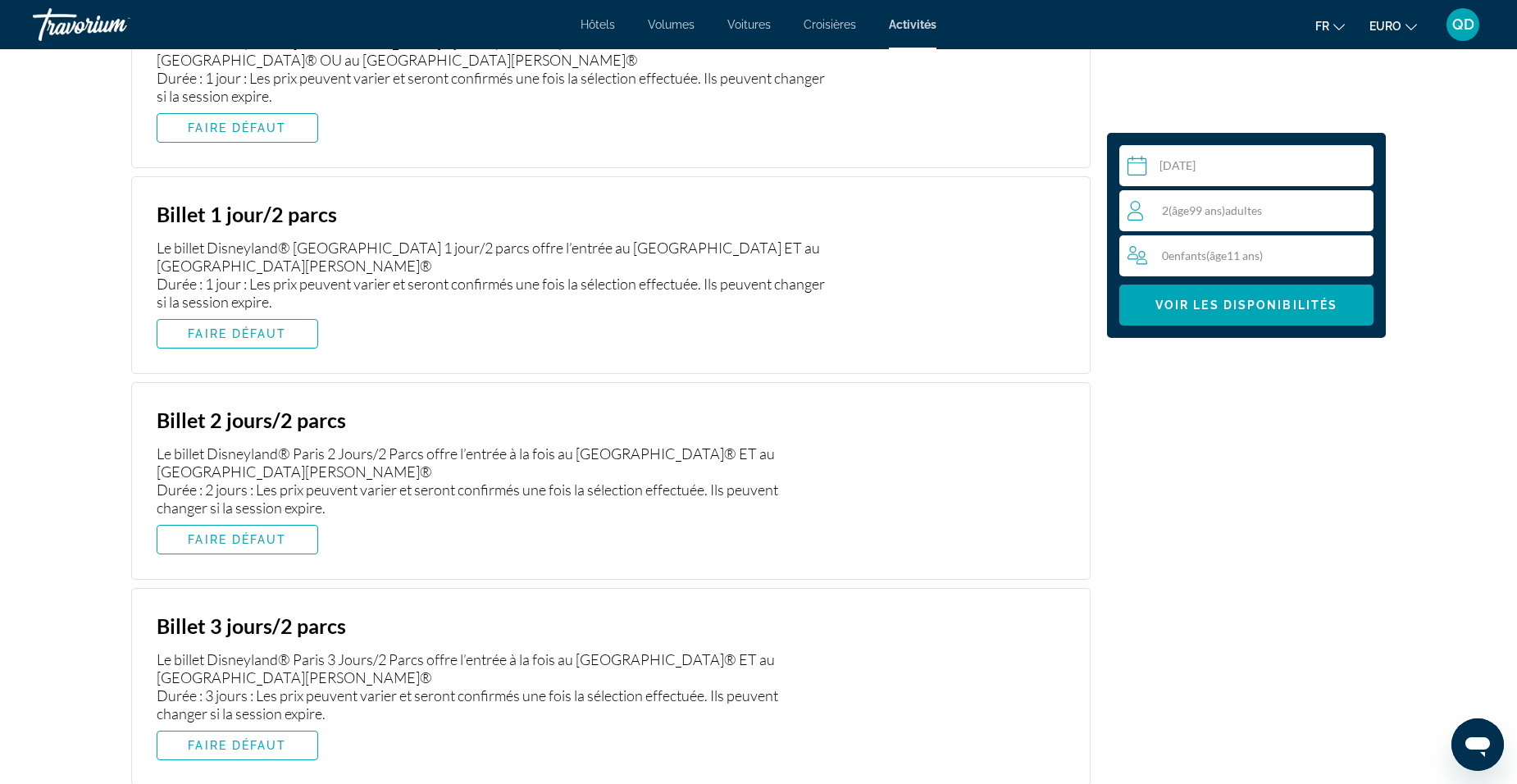
scroll to position [2894, 0]
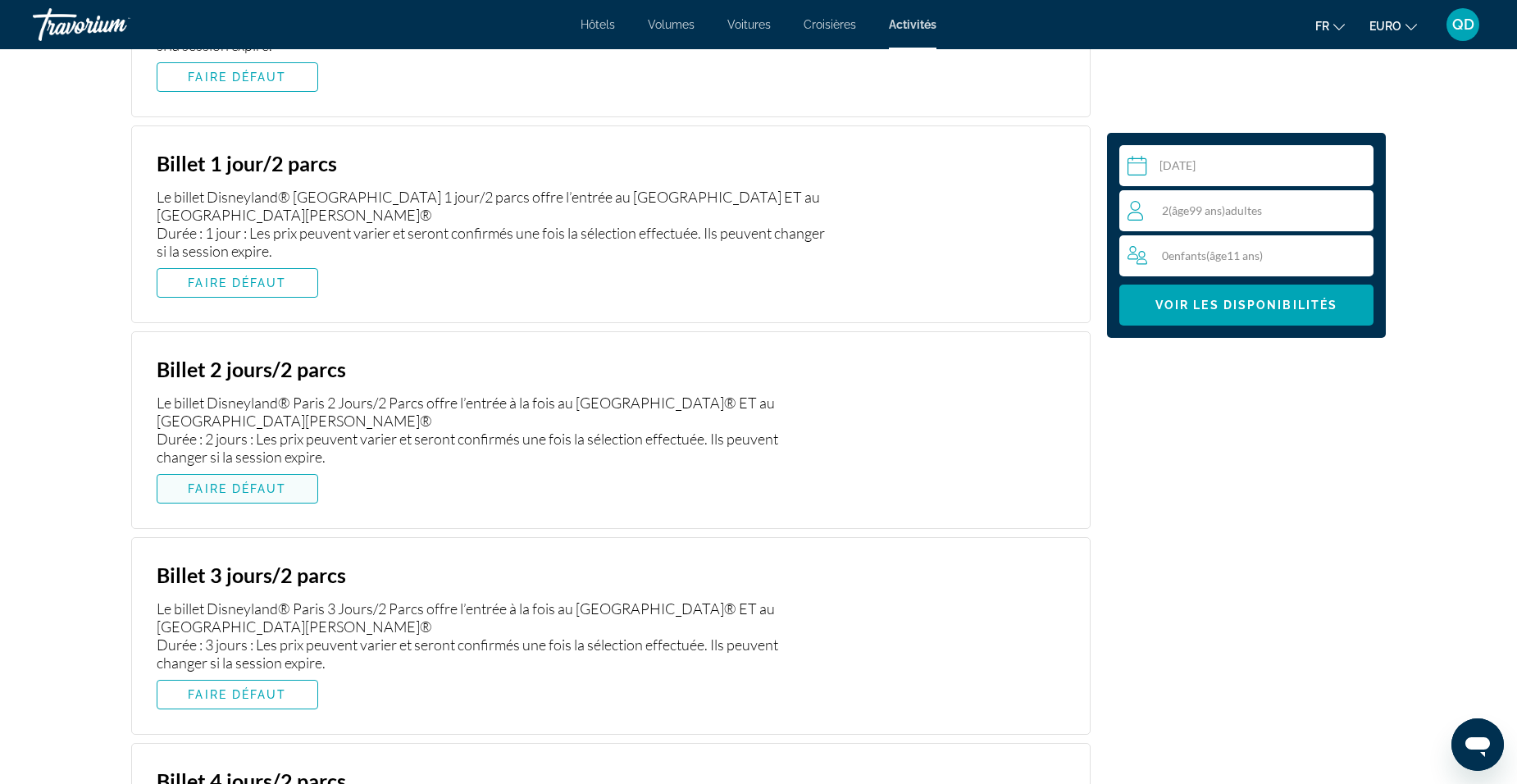
click at [249, 482] on span "FAIRE DÉFAUT" at bounding box center [237, 488] width 99 height 14
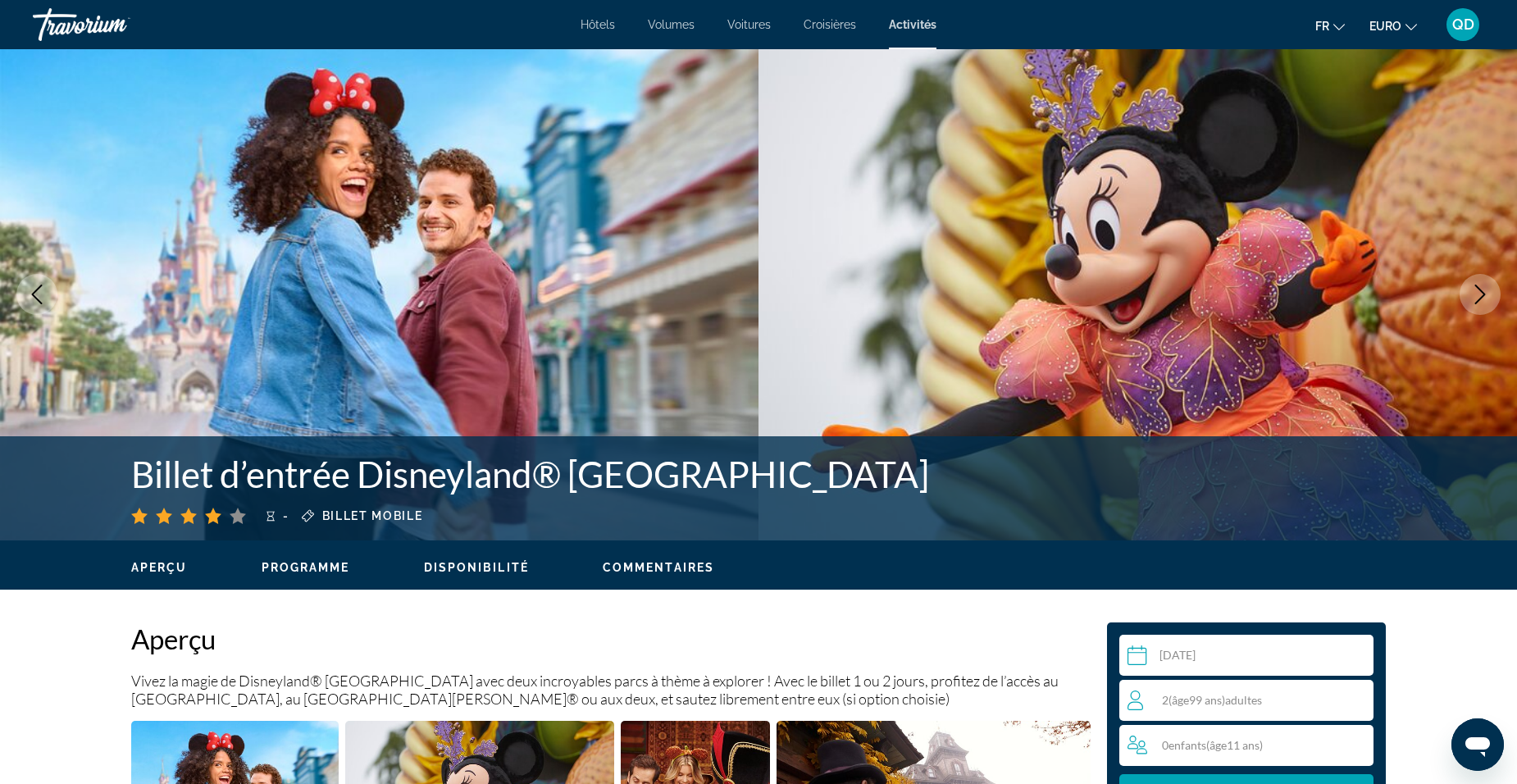
scroll to position [0, 0]
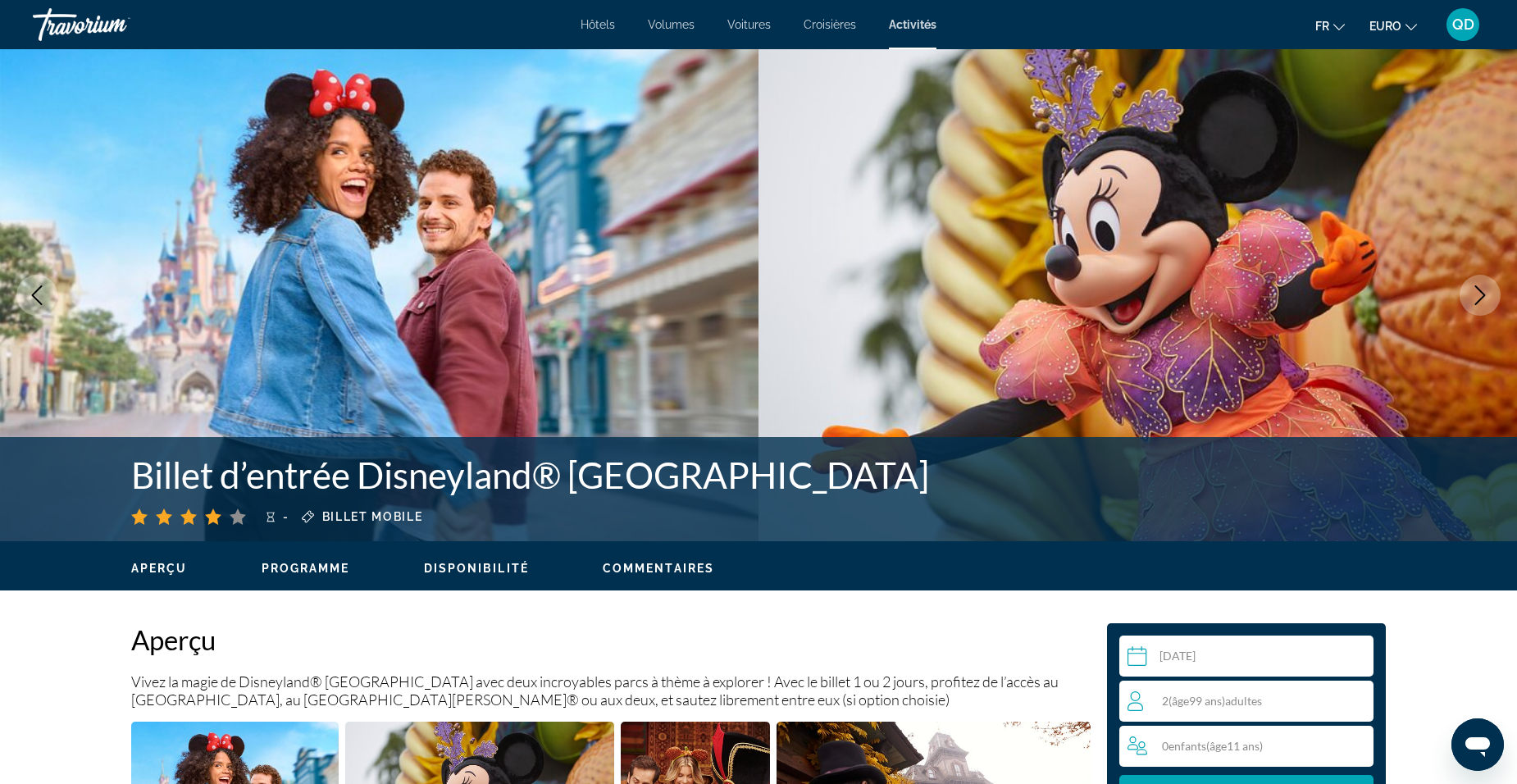
click at [1458, 30] on span "QD" at bounding box center [1464, 24] width 22 height 16
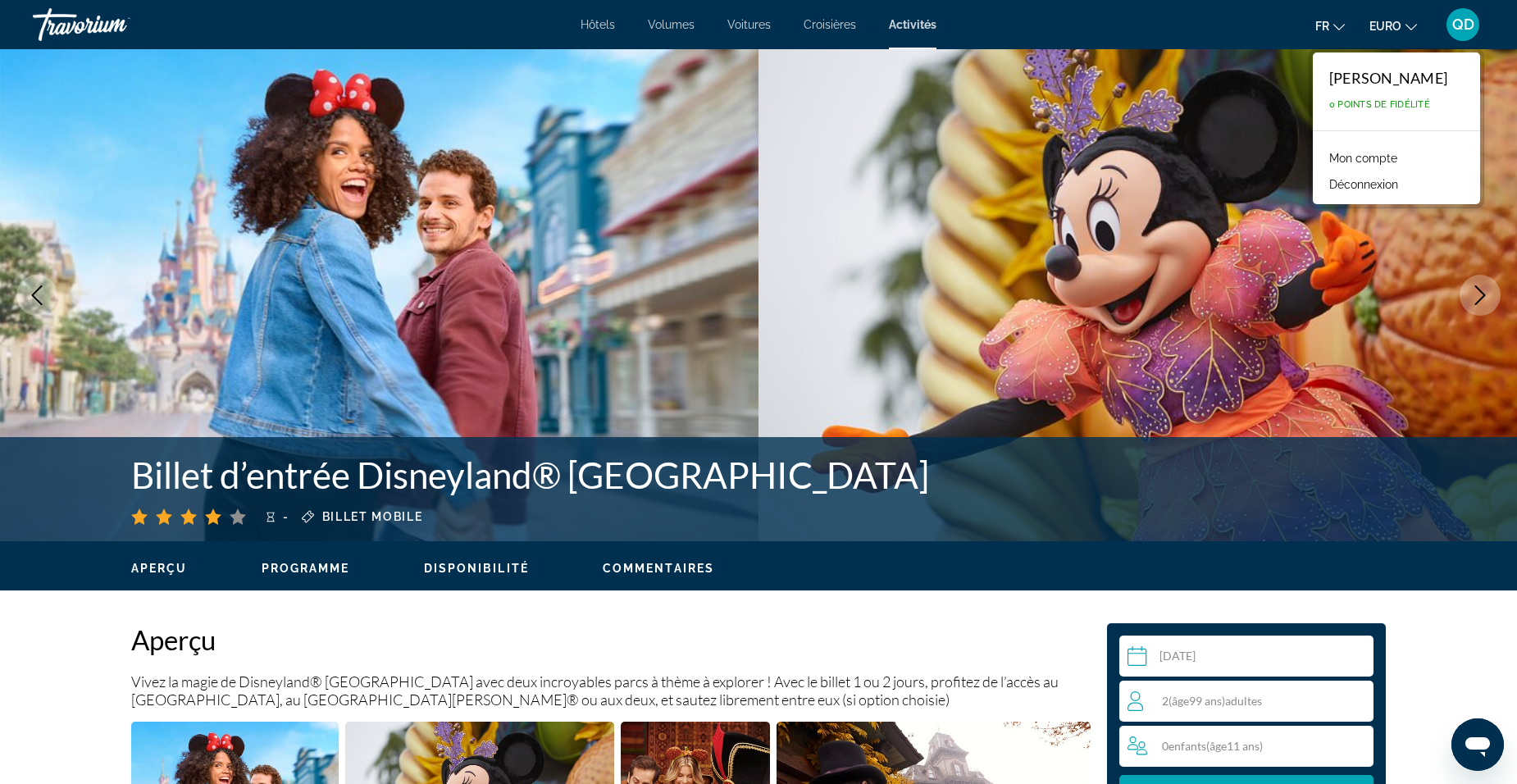
click at [1361, 182] on button "Déconnexion" at bounding box center [1364, 184] width 85 height 22
